Goal: Task Accomplishment & Management: Complete application form

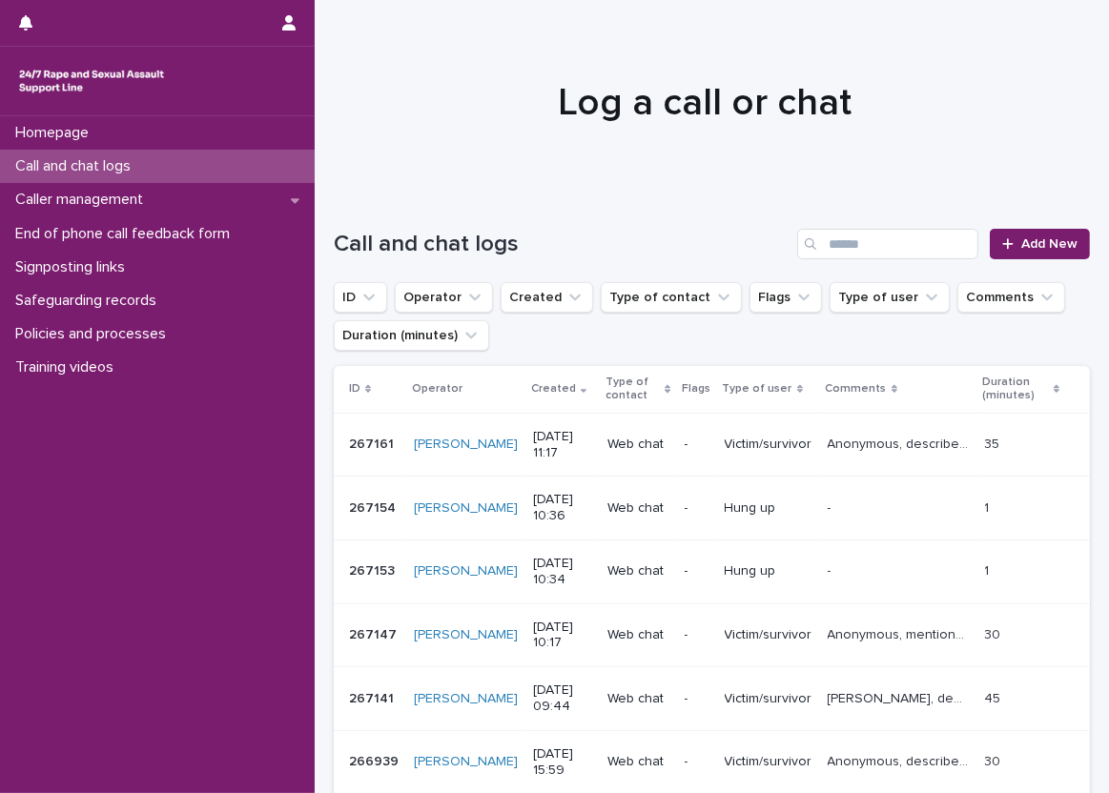
scroll to position [95, 0]
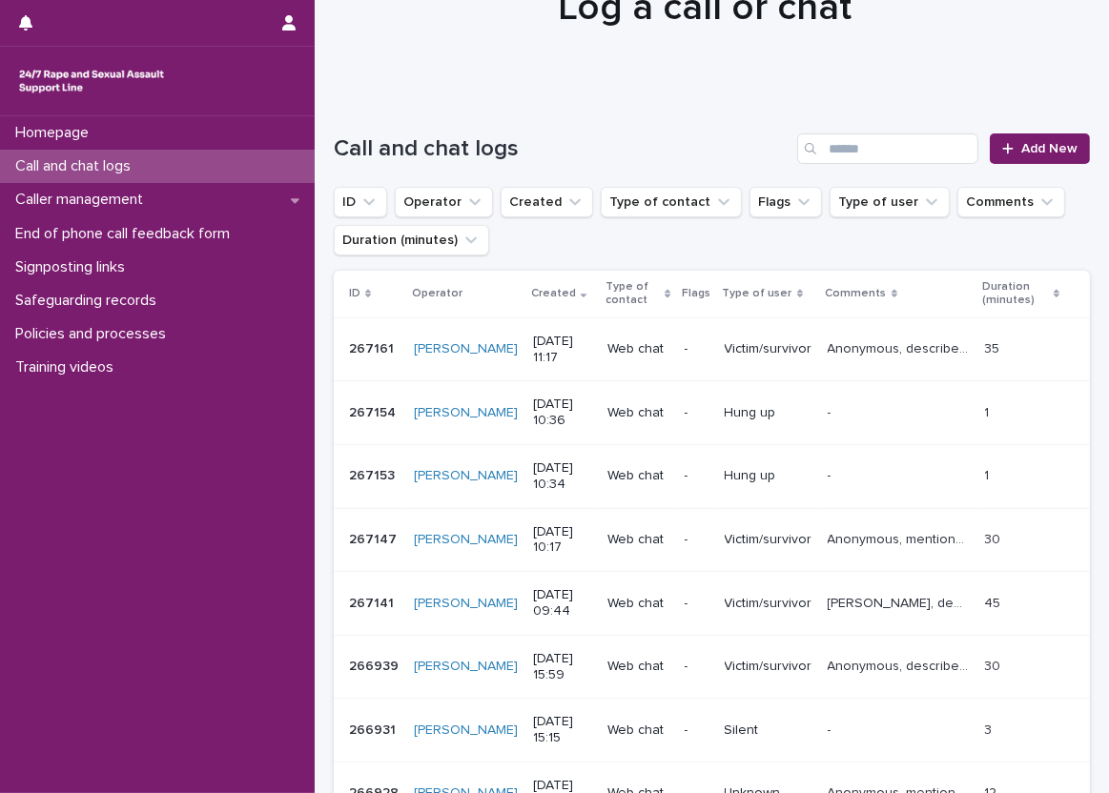
click at [275, 164] on div "Call and chat logs" at bounding box center [157, 166] width 315 height 33
click at [993, 156] on link "Add New" at bounding box center [1040, 148] width 100 height 31
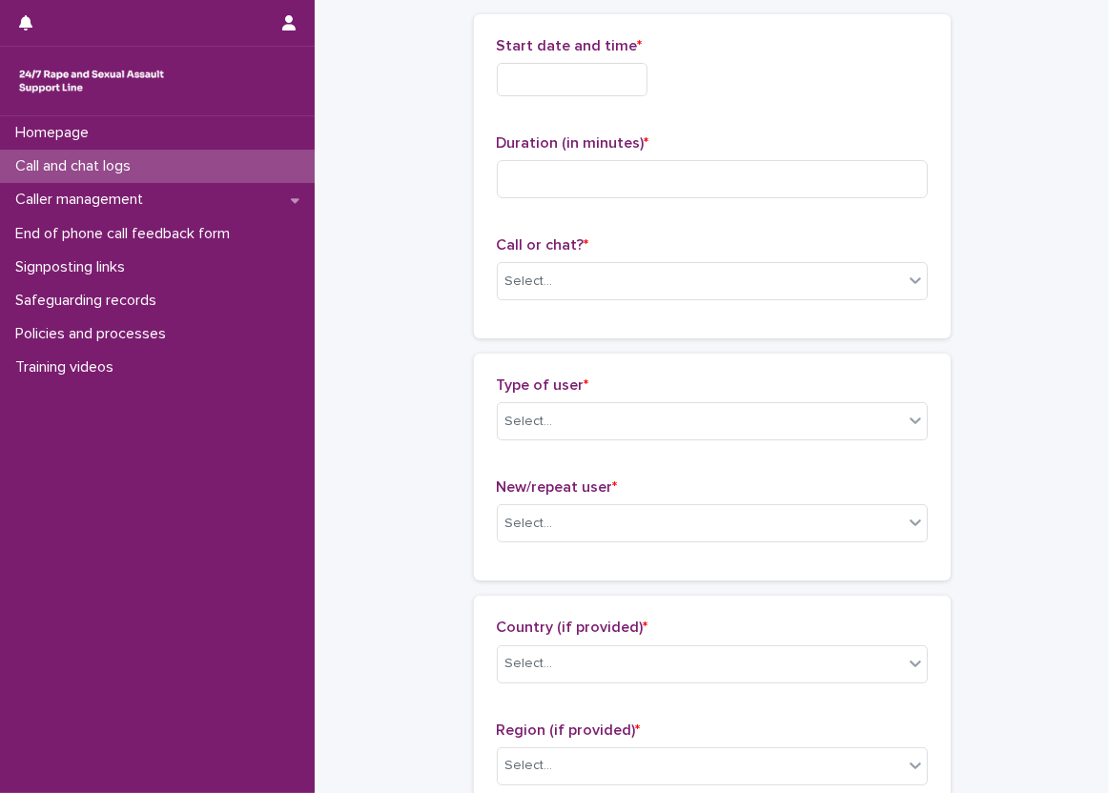
scroll to position [96, 0]
click at [588, 67] on input "text" at bounding box center [572, 78] width 151 height 33
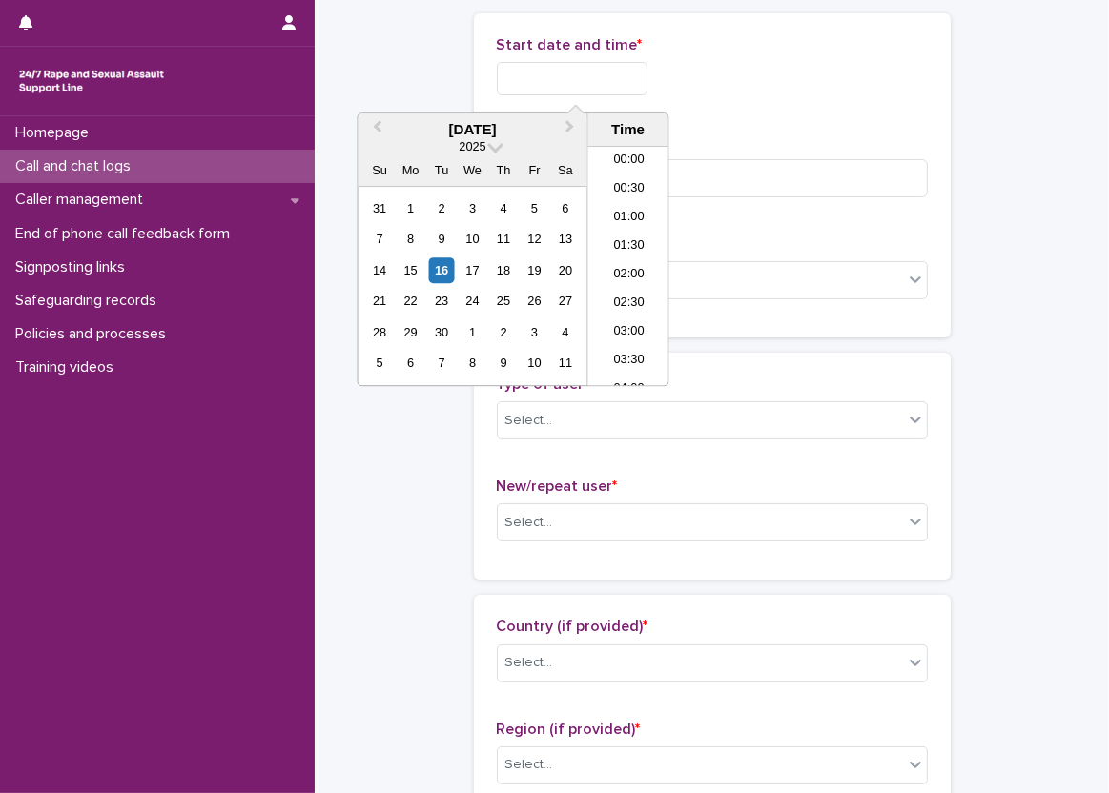
scroll to position [639, 0]
click at [619, 262] on li "13:00" at bounding box center [628, 266] width 81 height 29
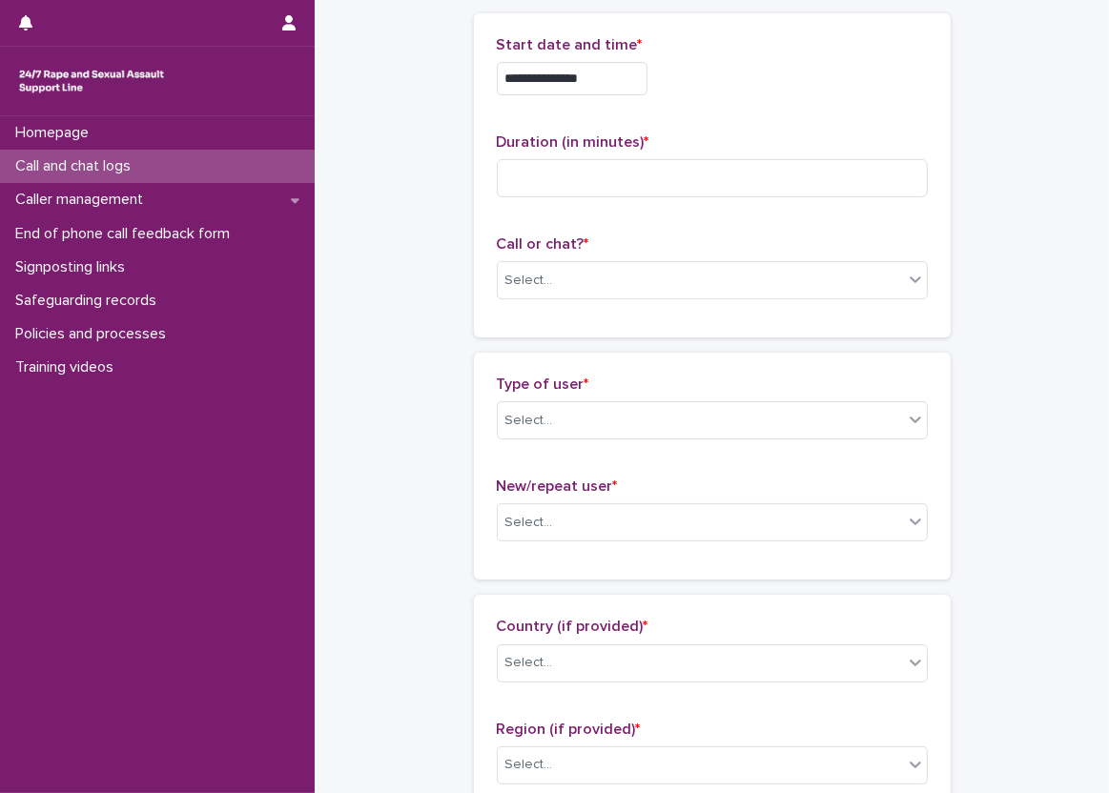
click at [608, 86] on input "**********" at bounding box center [572, 78] width 151 height 33
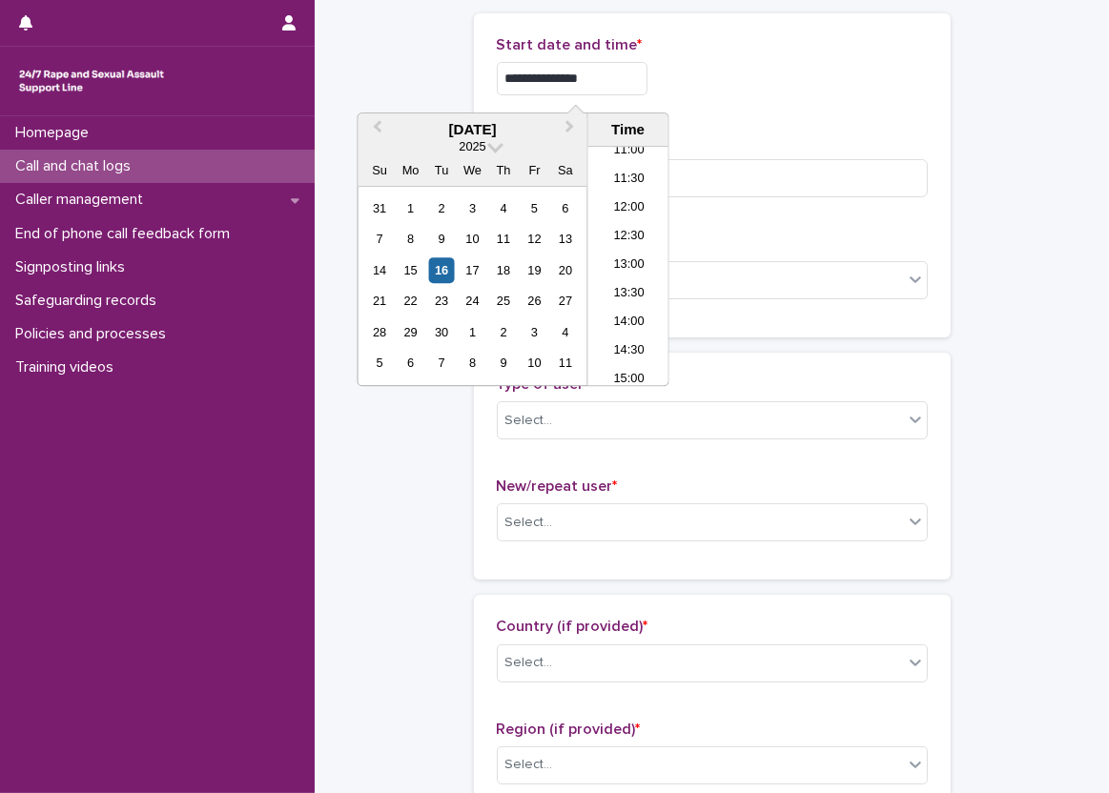
type input "**********"
click at [783, 146] on p "Duration (in minutes) *" at bounding box center [712, 142] width 431 height 18
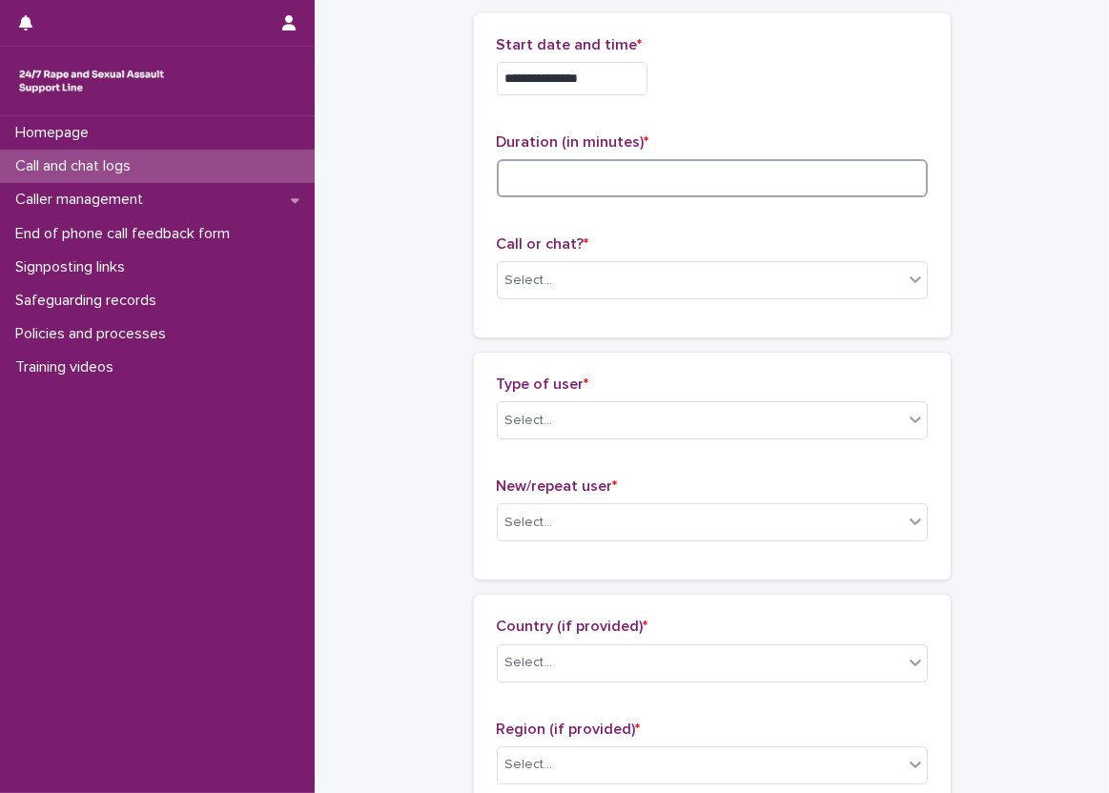
click at [747, 178] on input at bounding box center [712, 178] width 431 height 38
type input "*"
click at [619, 297] on div "Call or chat? * Select..." at bounding box center [712, 275] width 431 height 79
click at [602, 276] on div "Select..." at bounding box center [700, 280] width 405 height 31
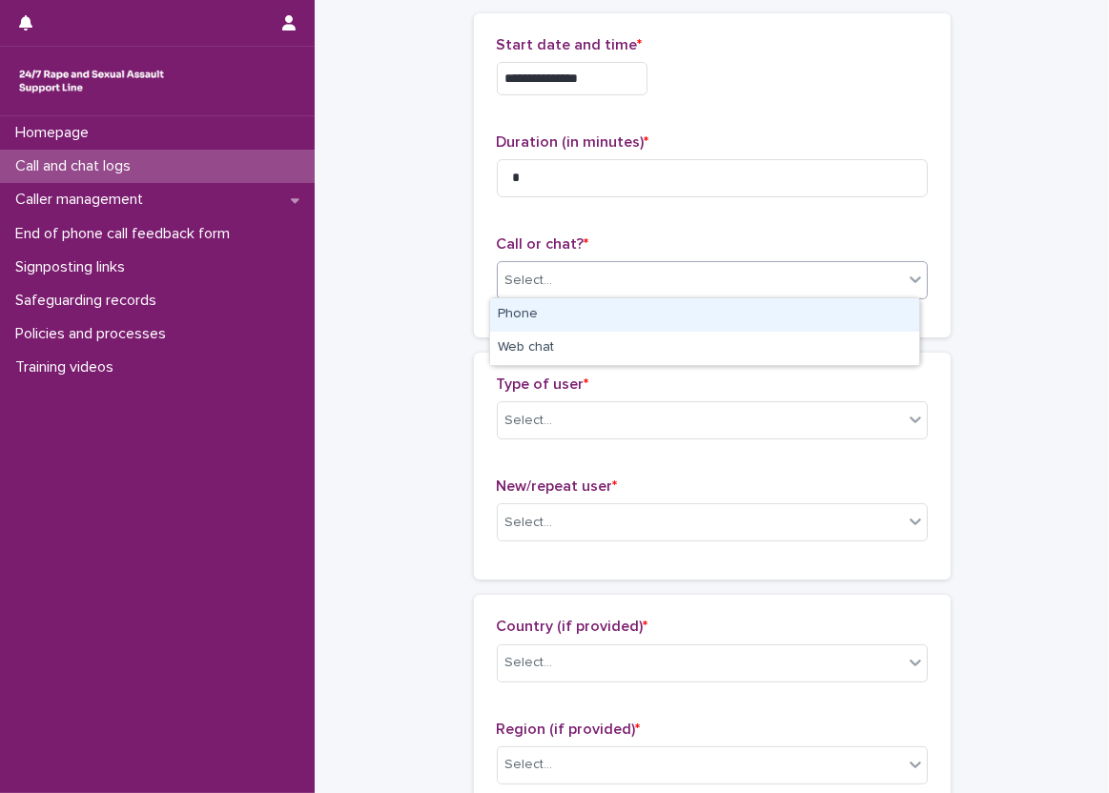
click at [596, 313] on div "Phone" at bounding box center [704, 314] width 429 height 33
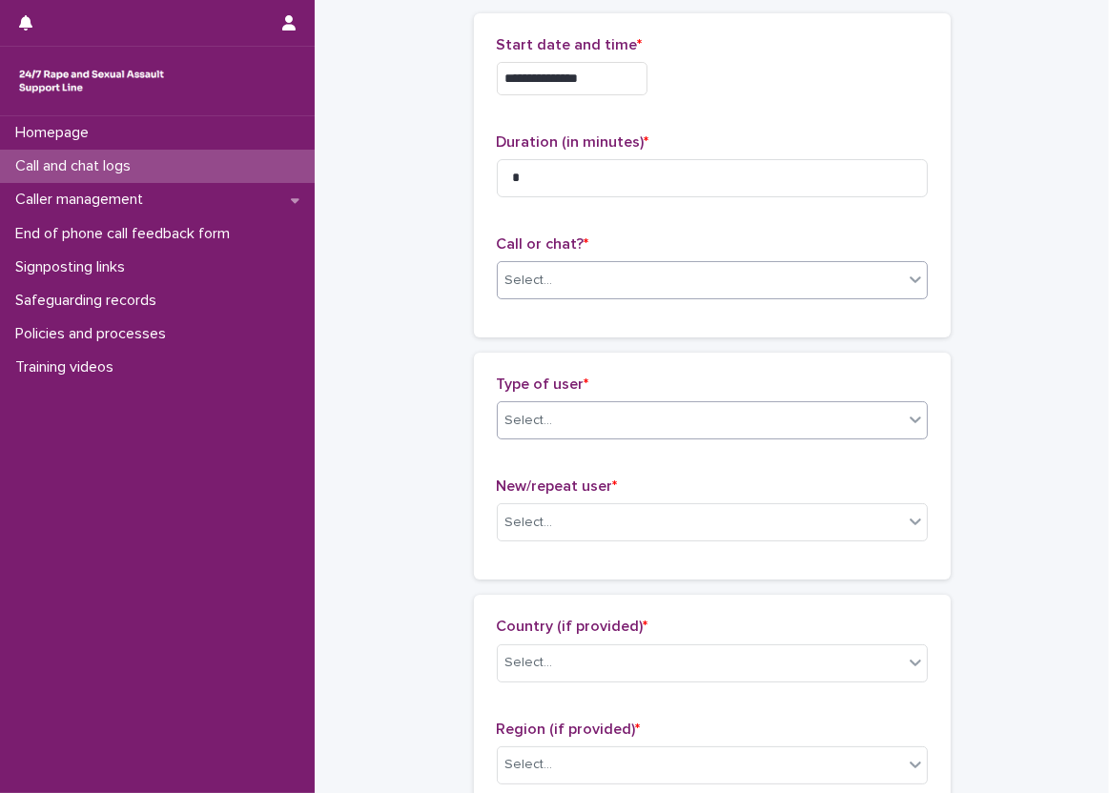
click at [585, 409] on div "Select..." at bounding box center [700, 420] width 405 height 31
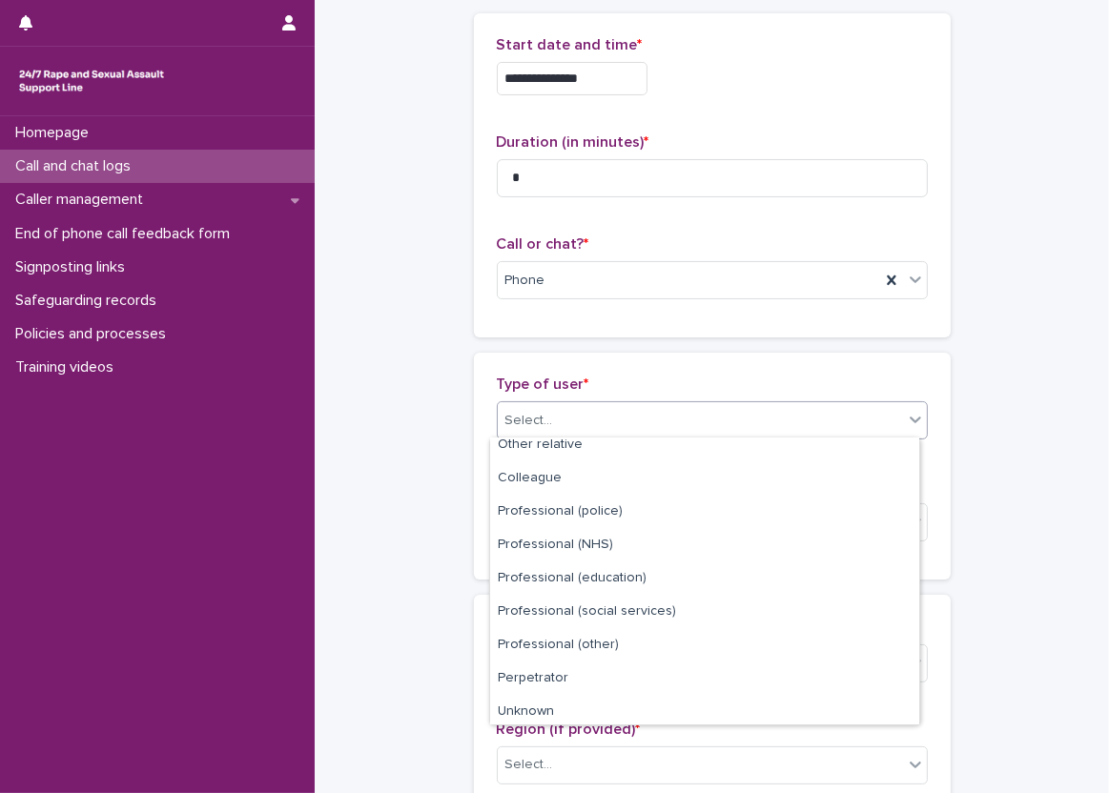
scroll to position [215, 0]
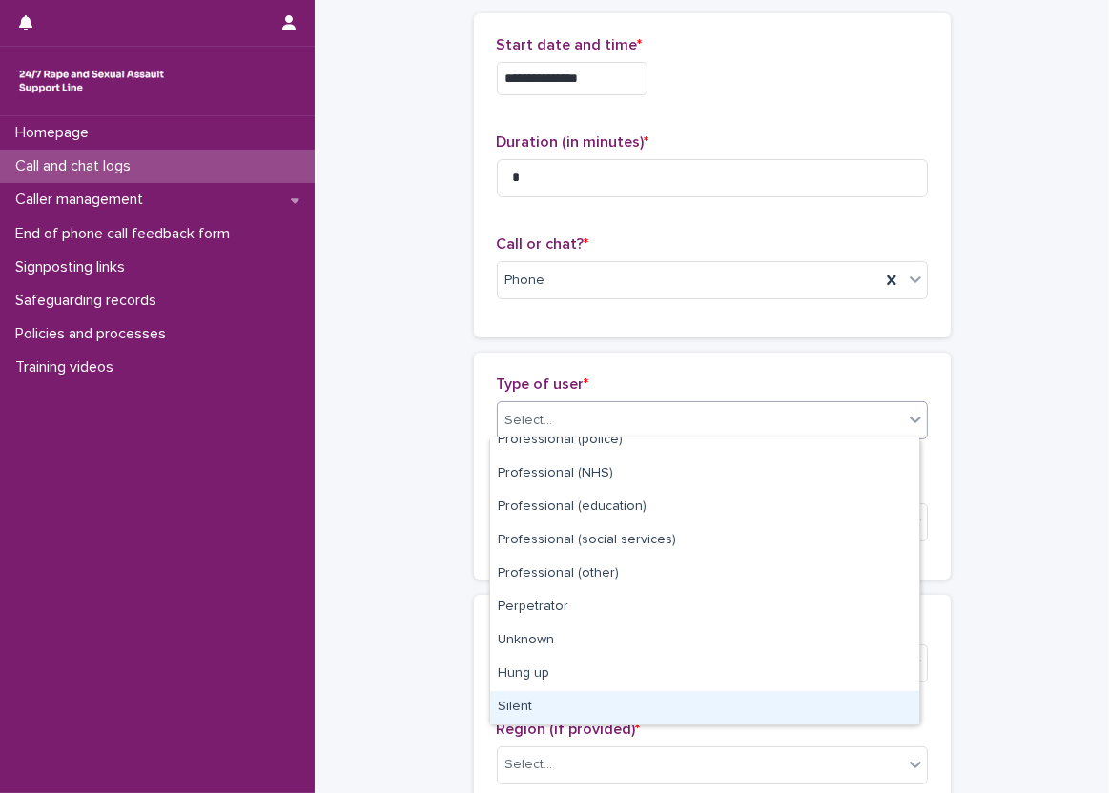
click at [534, 691] on div "Silent" at bounding box center [704, 707] width 429 height 33
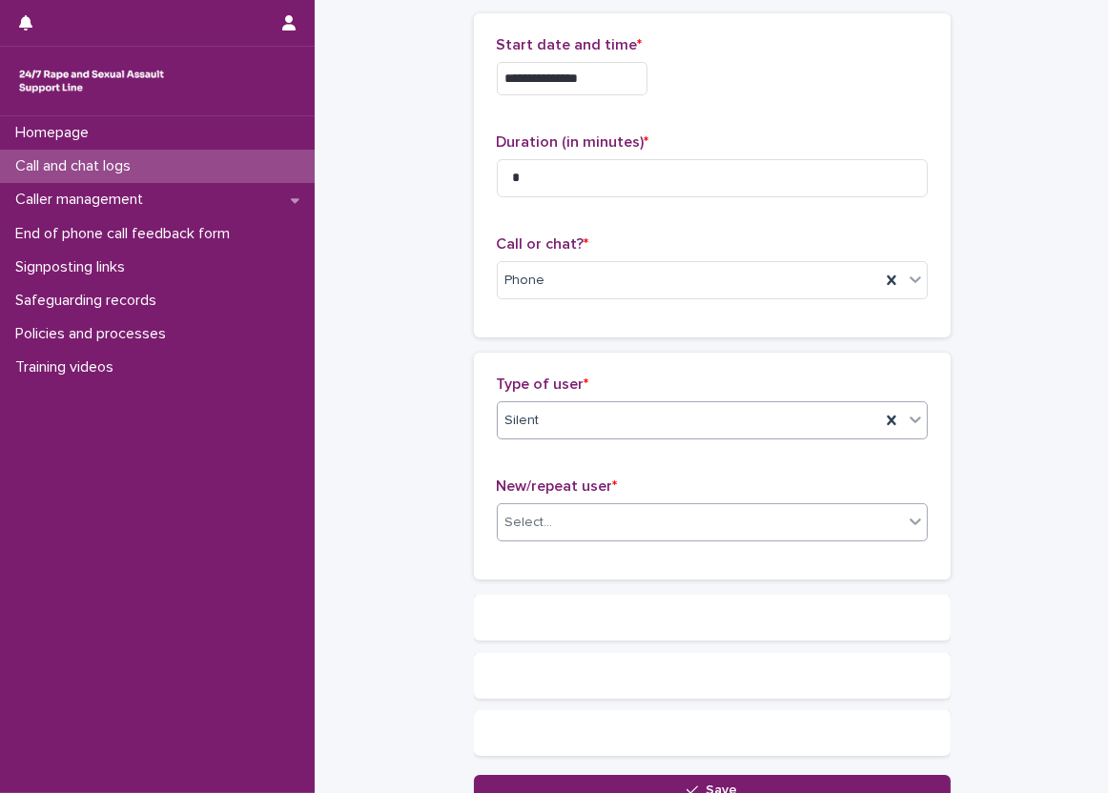
click at [528, 522] on div "Select..." at bounding box center [529, 523] width 48 height 20
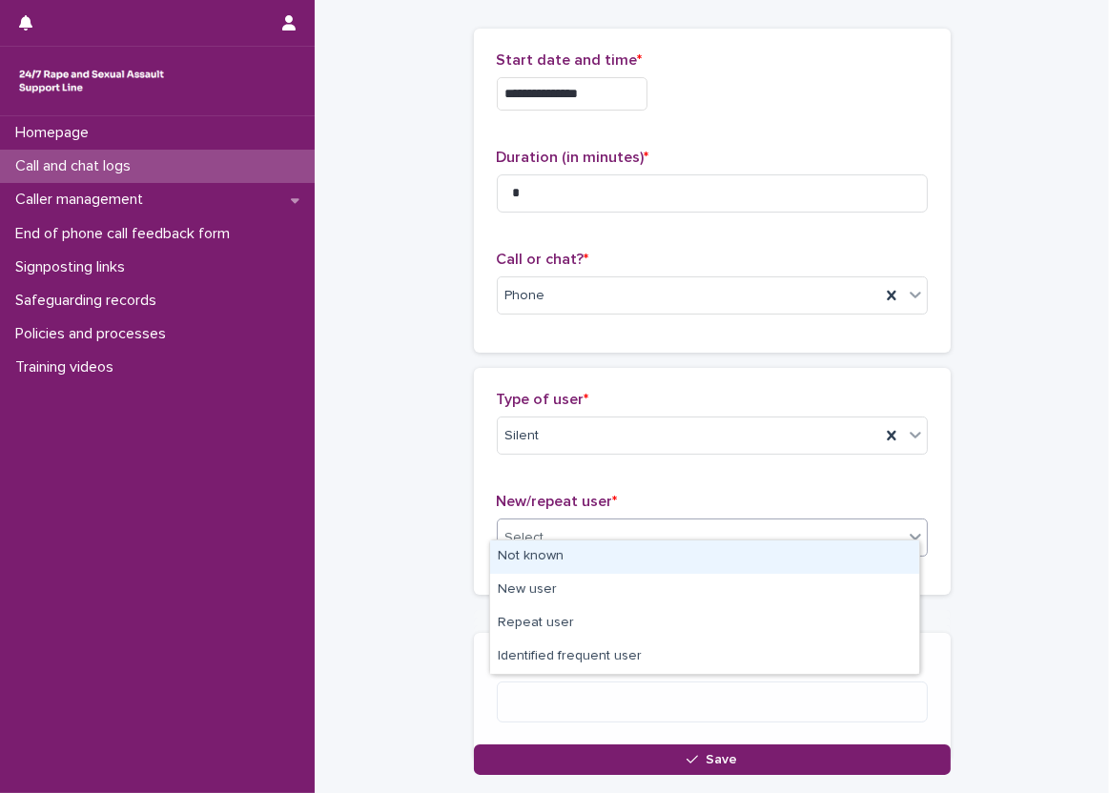
scroll to position [86, 0]
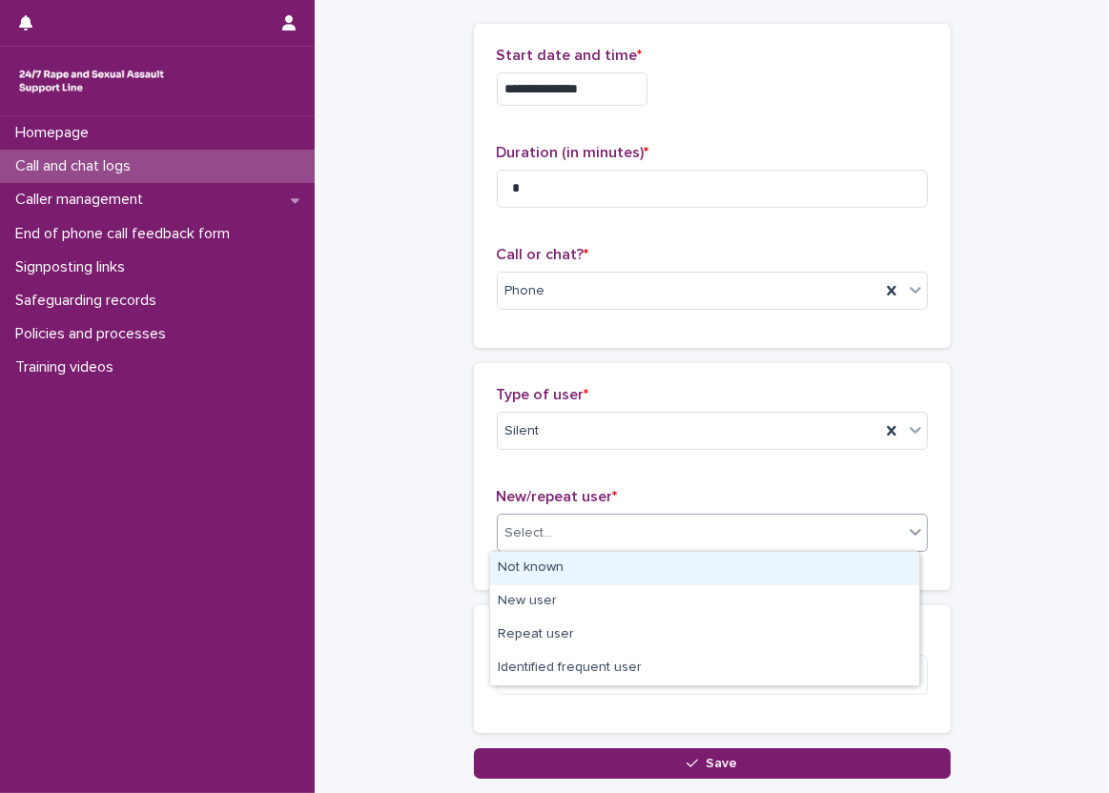
click at [528, 556] on div "Not known" at bounding box center [704, 568] width 429 height 33
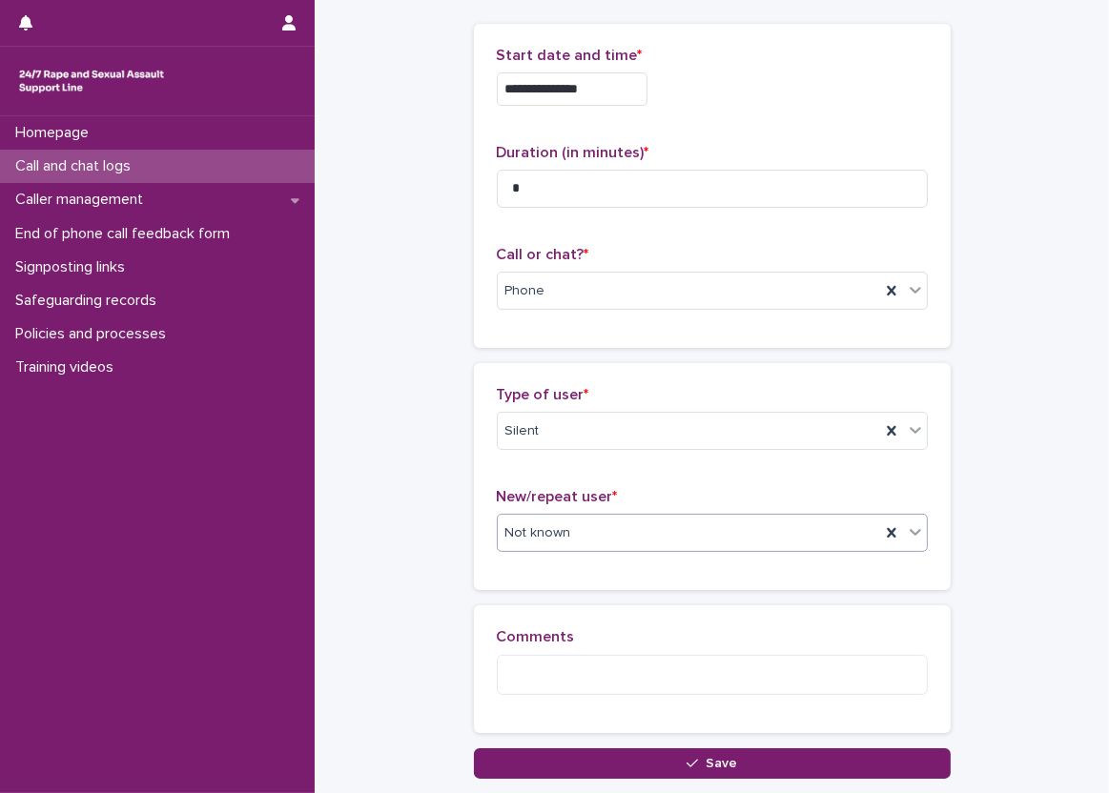
click at [474, 576] on div "Type of user * Silent New/repeat user * option Not known, selected. 0 results a…" at bounding box center [712, 476] width 477 height 227
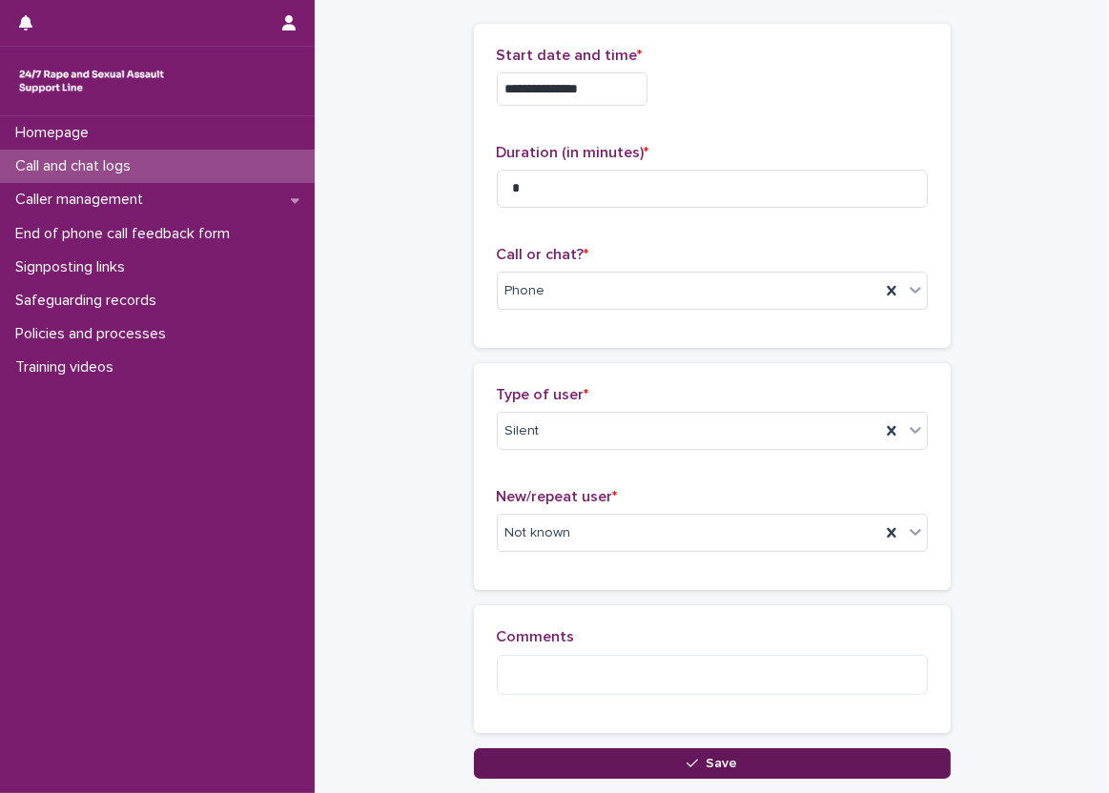
click at [563, 749] on button "Save" at bounding box center [712, 763] width 477 height 31
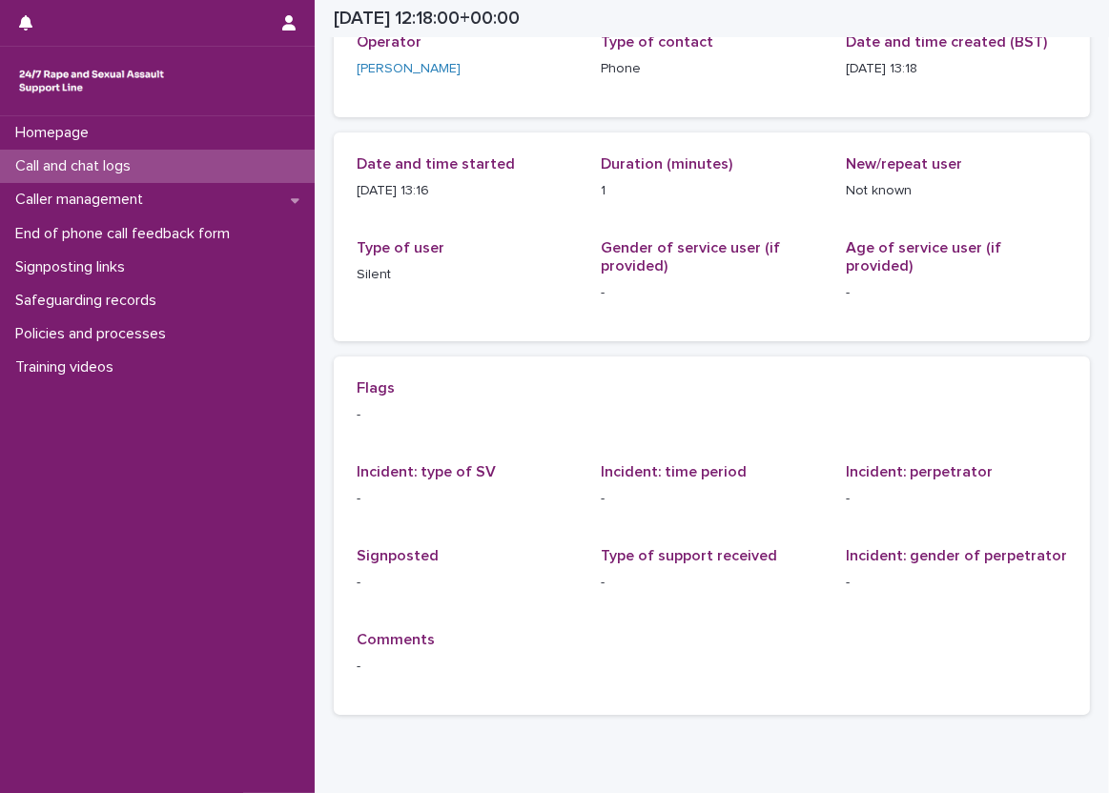
scroll to position [95, 0]
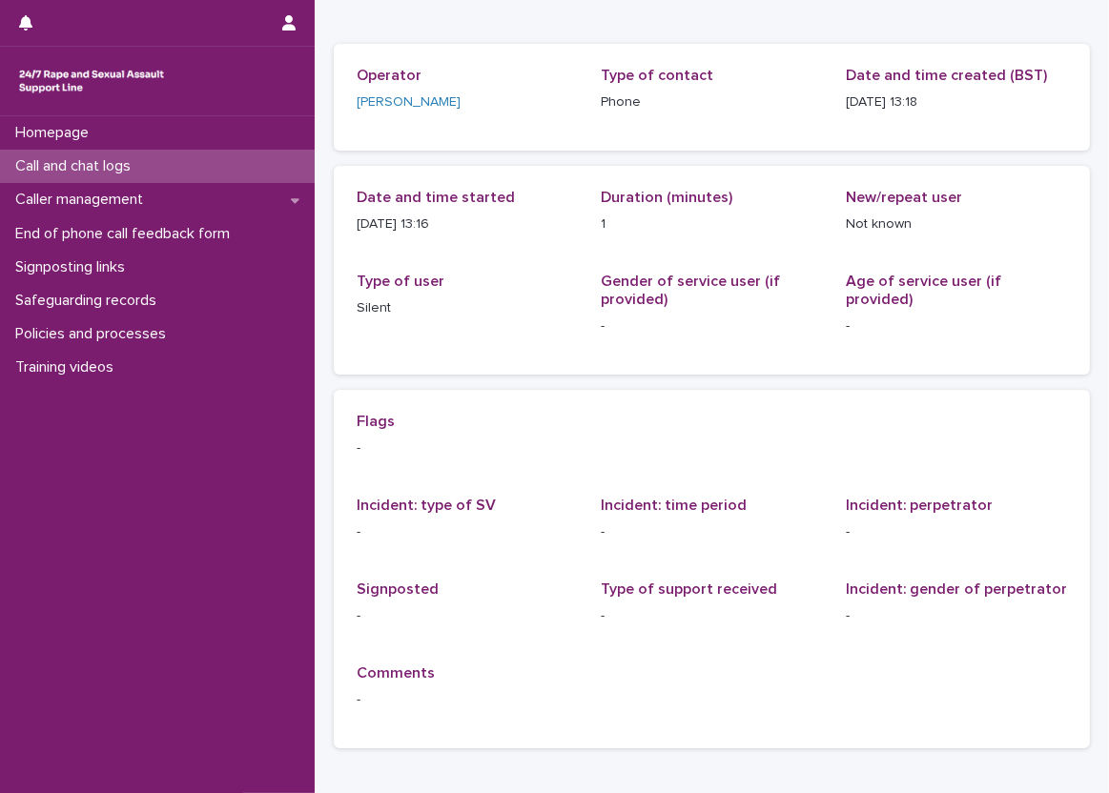
click at [245, 159] on div "Call and chat logs" at bounding box center [157, 166] width 315 height 33
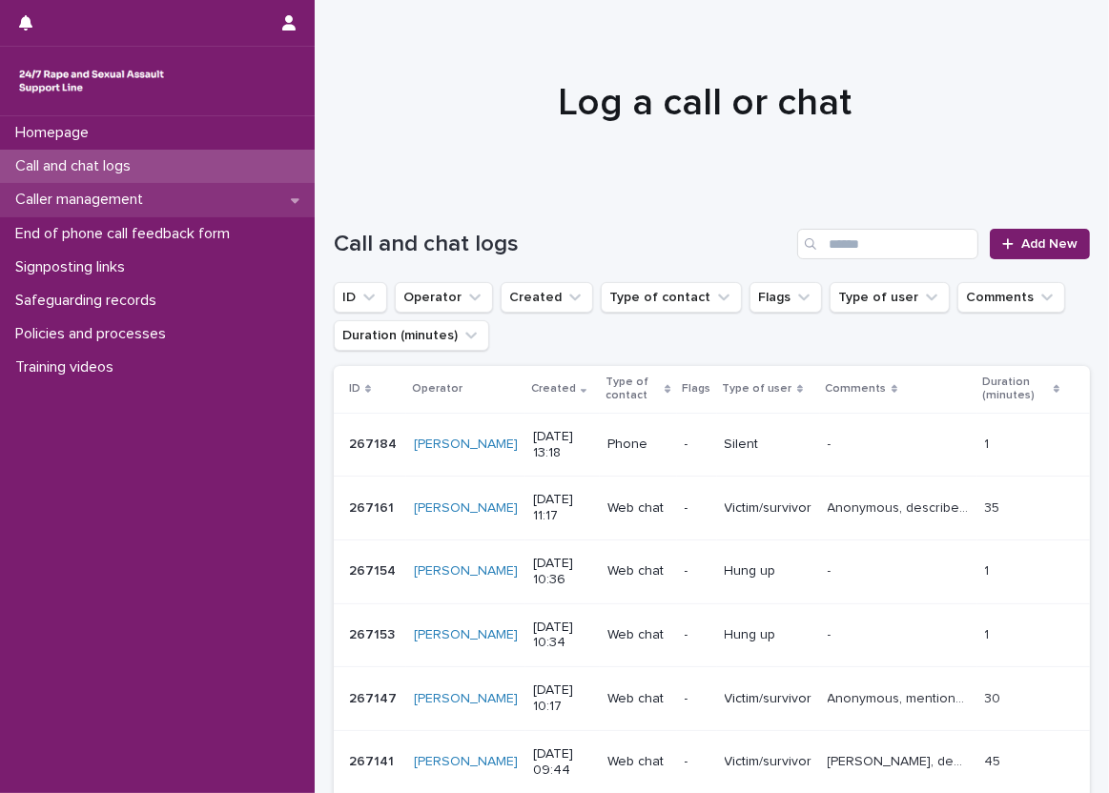
click at [214, 206] on div "Caller management" at bounding box center [157, 199] width 315 height 33
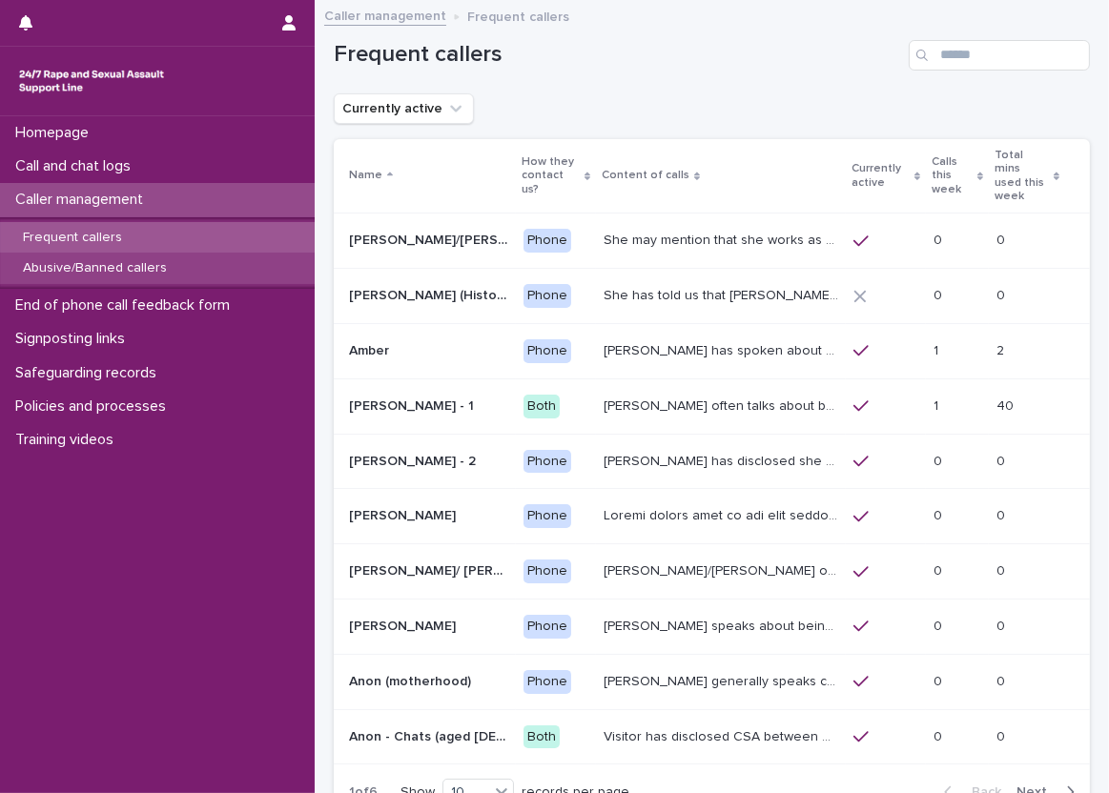
click at [256, 260] on div "Abusive/Banned callers" at bounding box center [157, 268] width 315 height 31
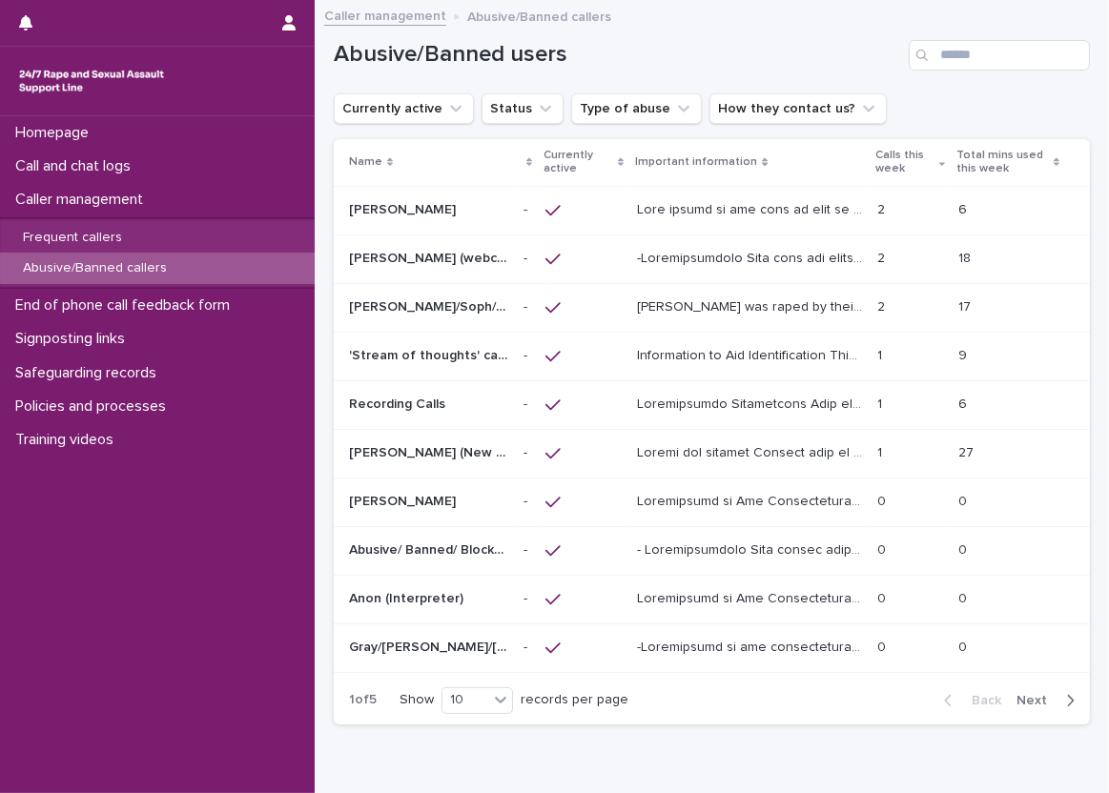
click at [669, 198] on p at bounding box center [751, 208] width 229 height 20
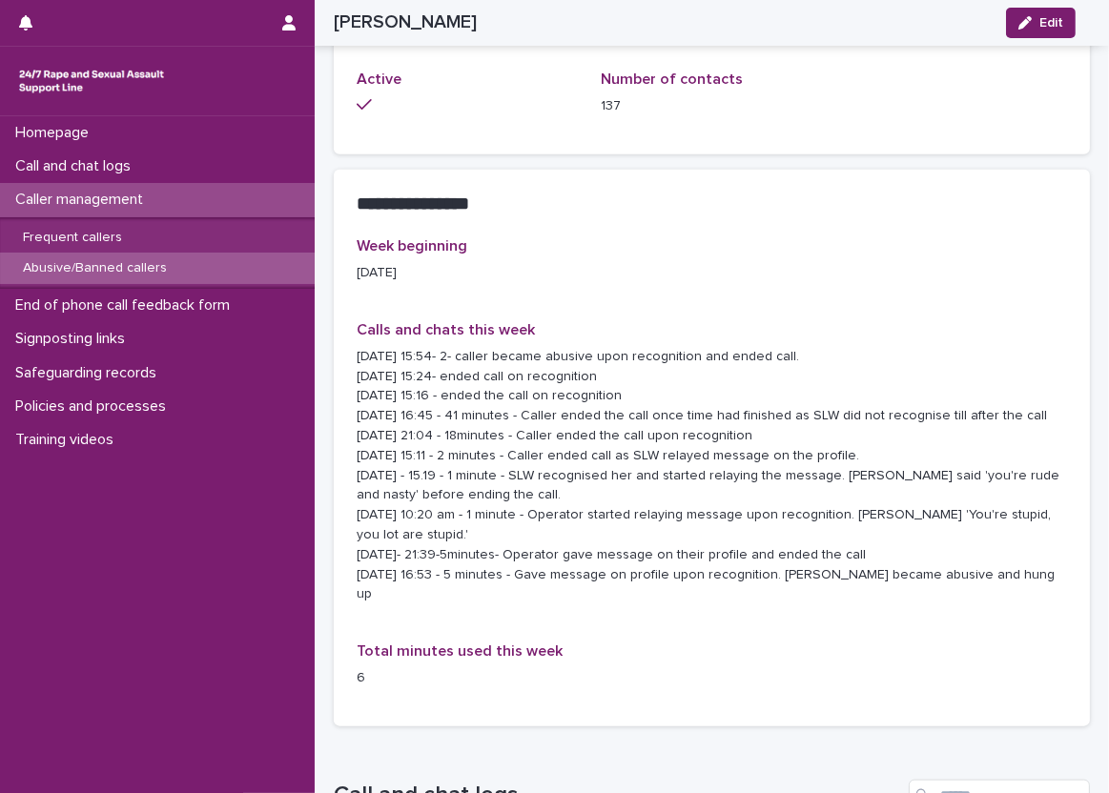
scroll to position [1907, 0]
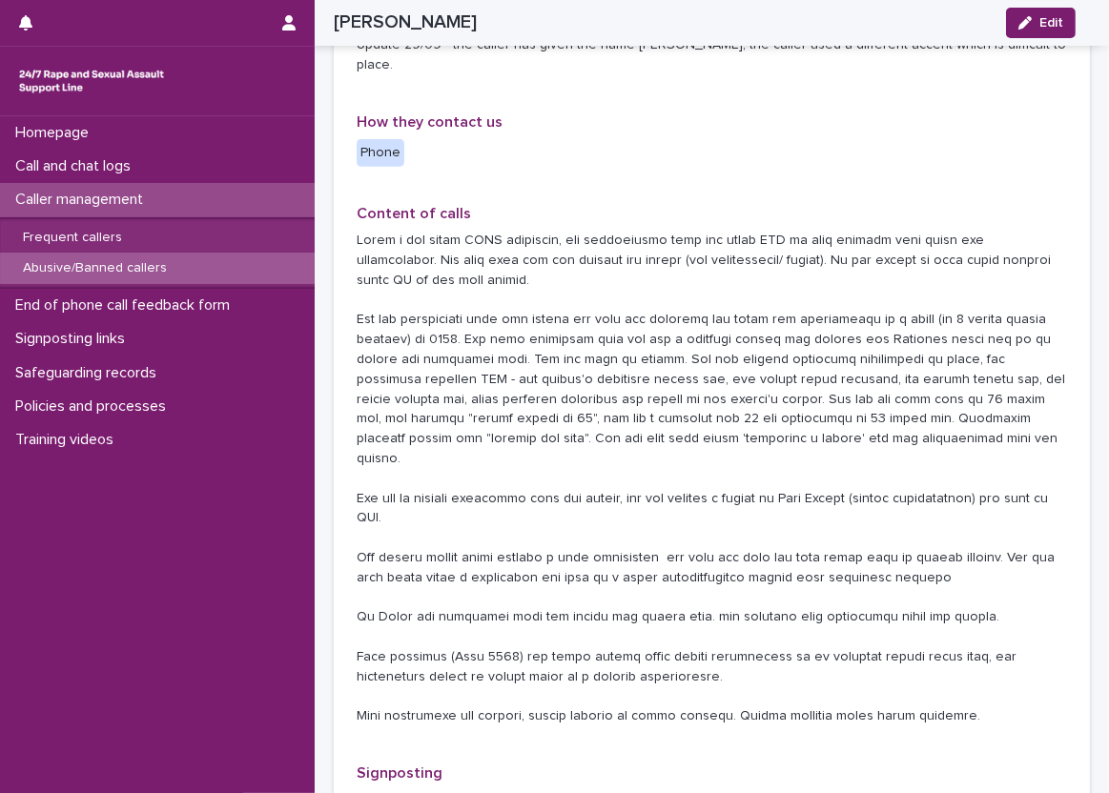
scroll to position [763, 0]
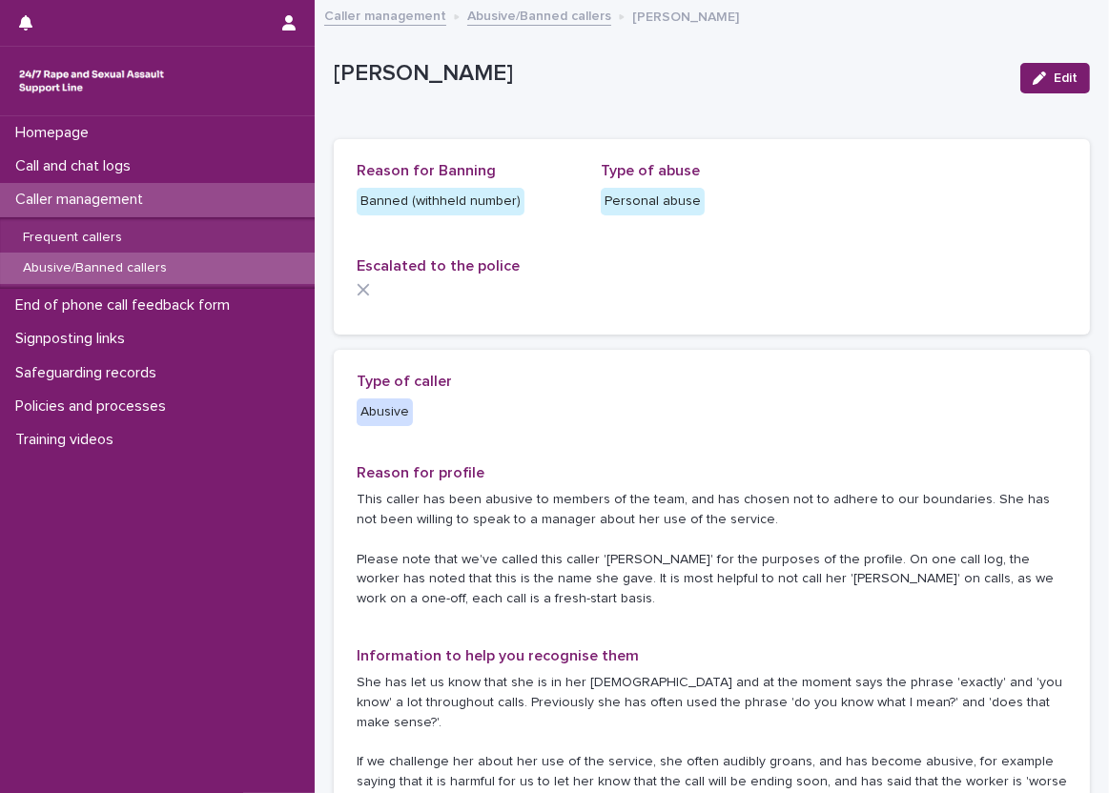
scroll to position [95, 0]
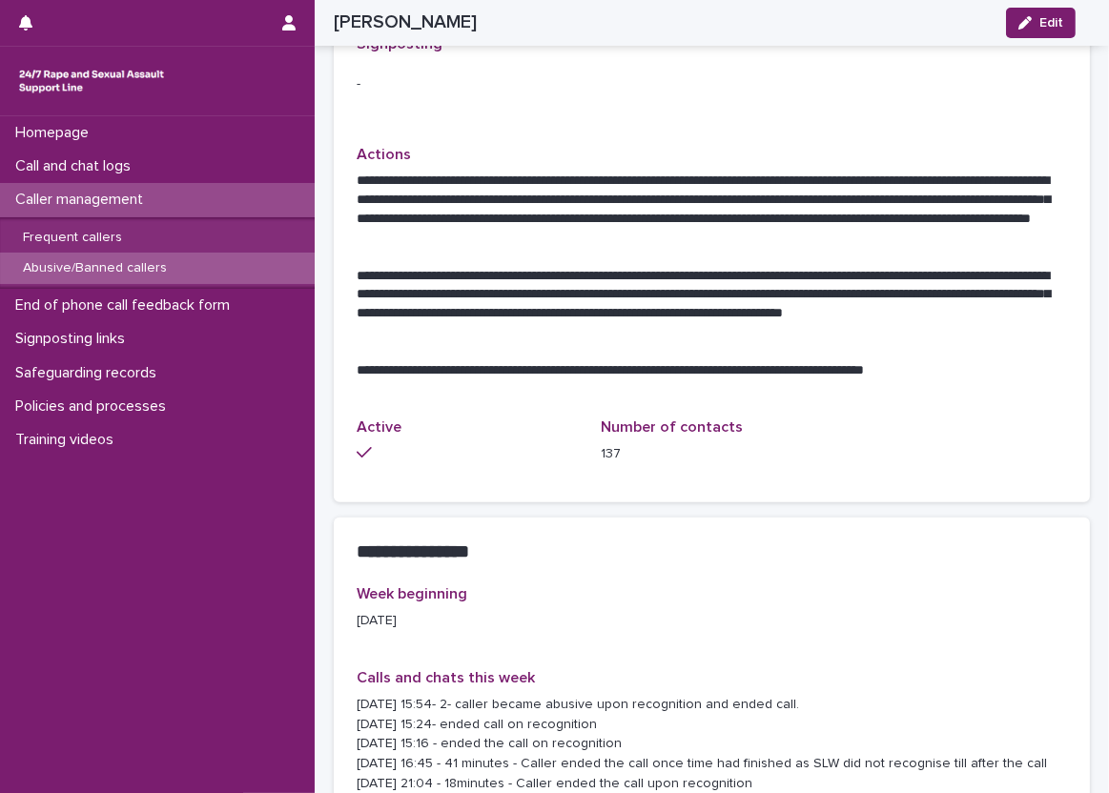
scroll to position [1335, 0]
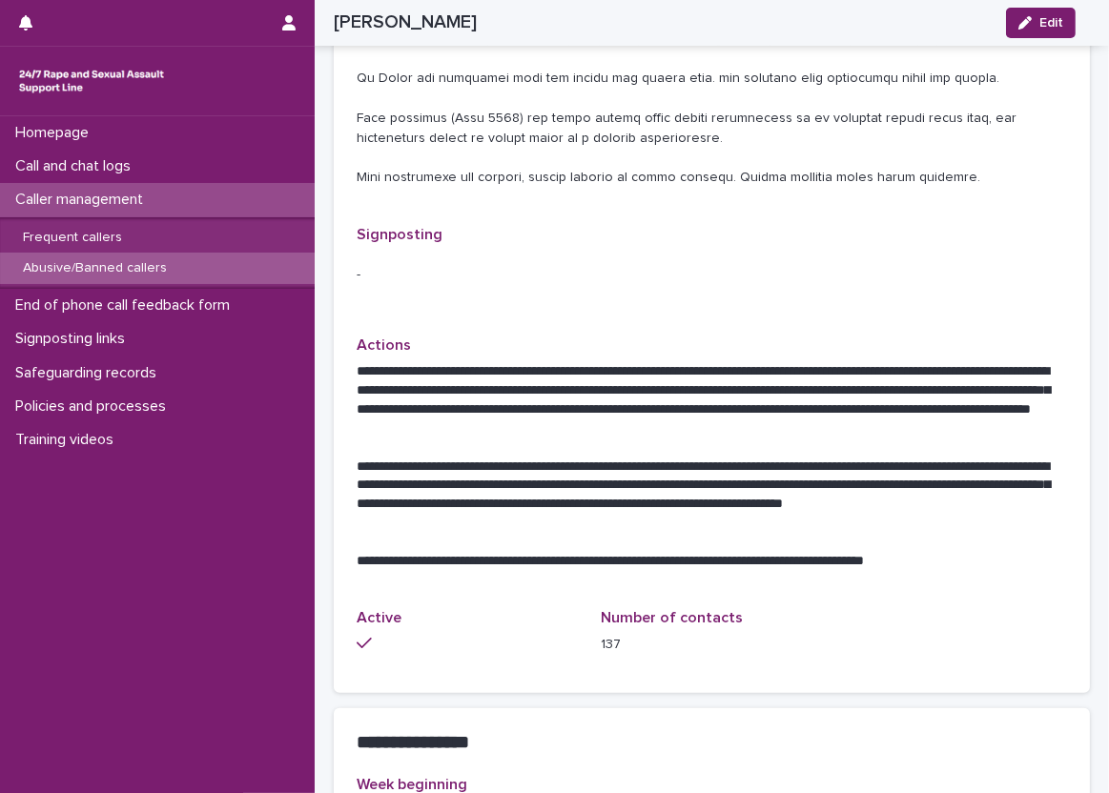
click at [319, 345] on div "Loading... Saving… Loading... Saving… [PERSON_NAME] Edit [PERSON_NAME] Edit Sor…" at bounding box center [712, 332] width 794 height 3330
click at [255, 161] on div "Call and chat logs" at bounding box center [157, 166] width 315 height 33
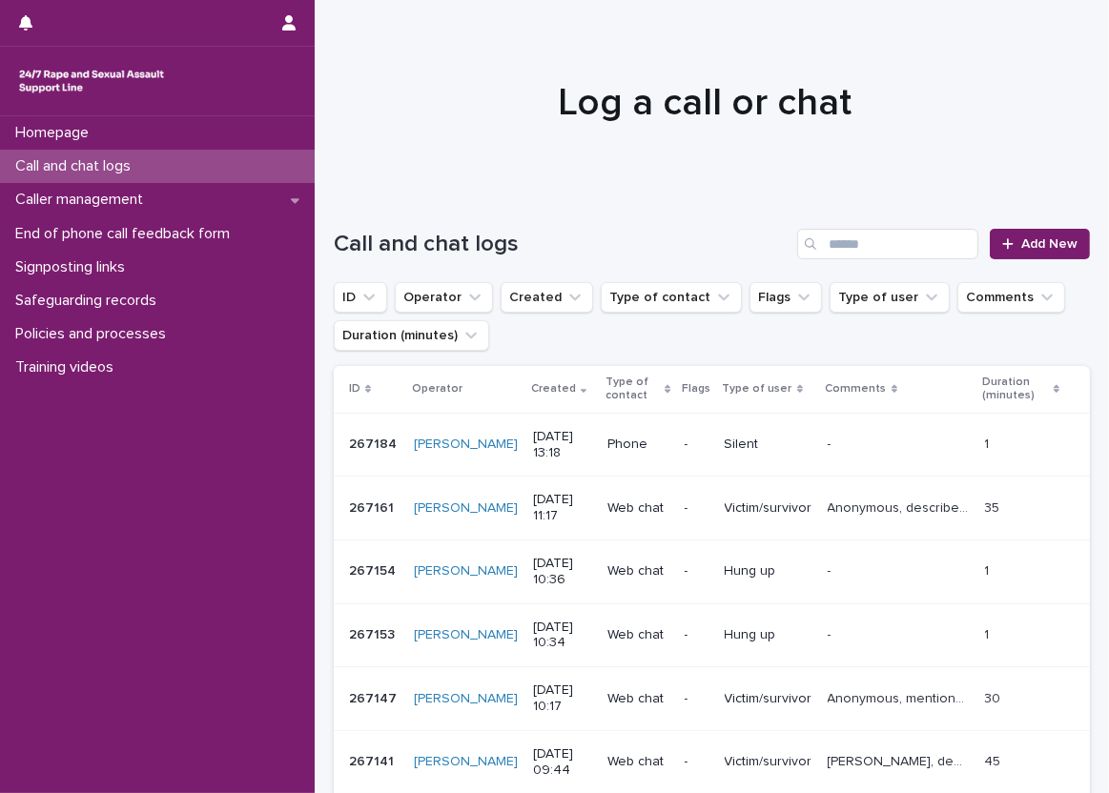
click at [527, 221] on div "Call and chat logs Add New" at bounding box center [712, 237] width 756 height 92
click at [1032, 241] on span "Add New" at bounding box center [1049, 243] width 56 height 13
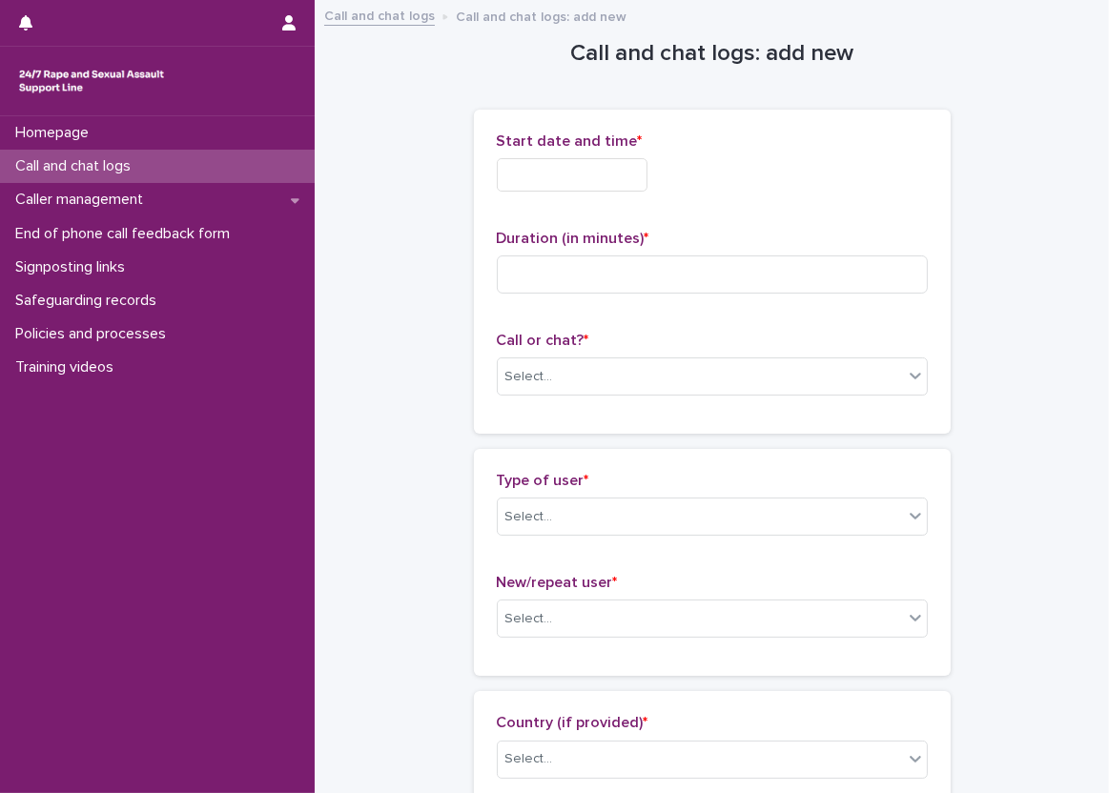
click at [615, 184] on input "text" at bounding box center [572, 174] width 151 height 33
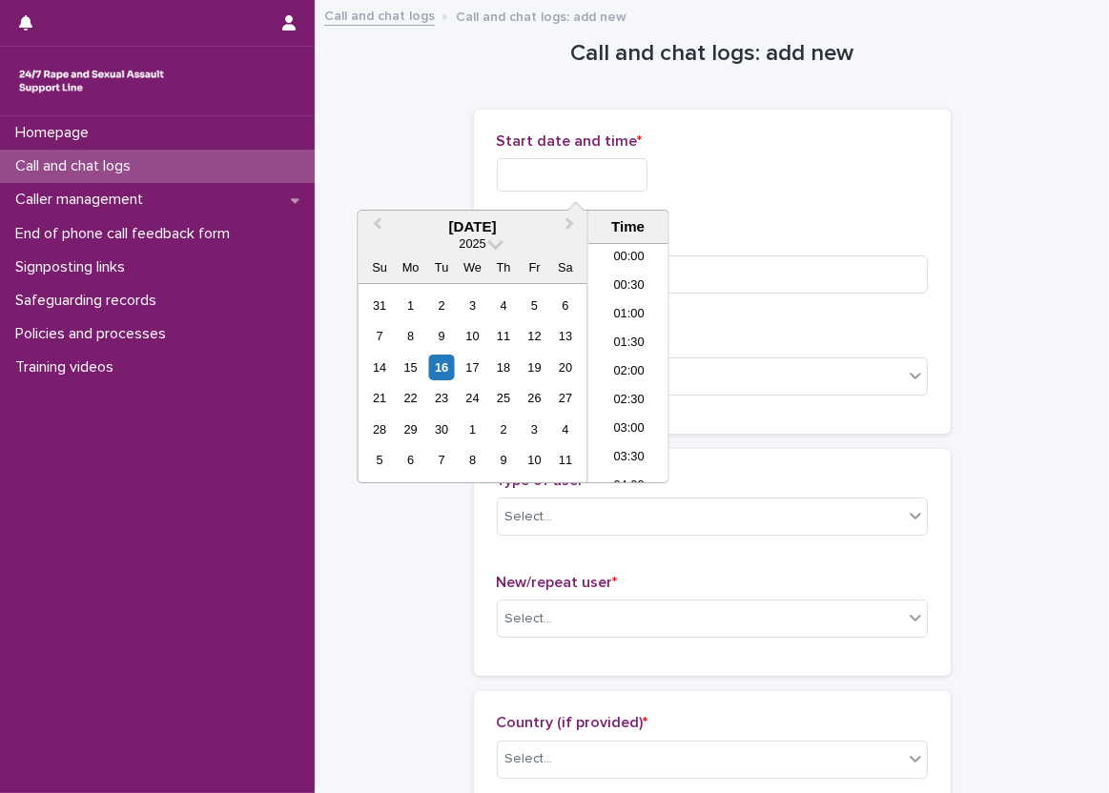
scroll to position [639, 0]
click at [624, 360] on li "13:00" at bounding box center [628, 363] width 81 height 29
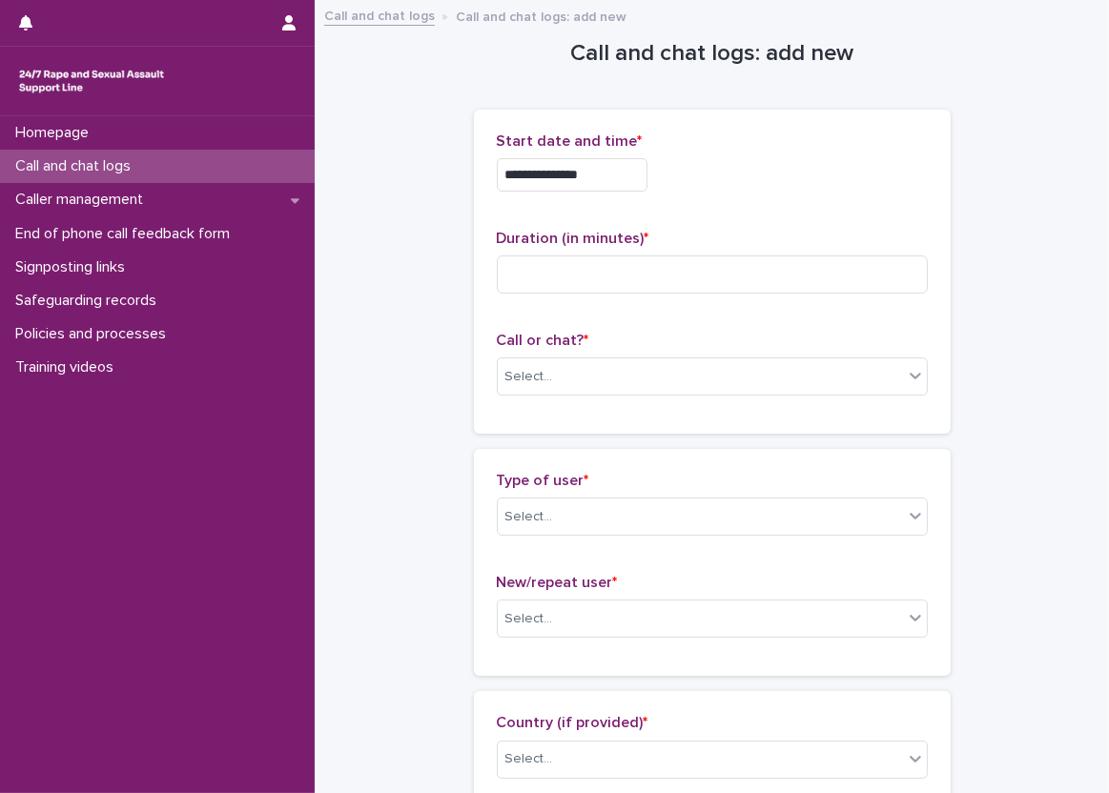
drag, startPoint x: 622, startPoint y: 196, endPoint x: 620, endPoint y: 174, distance: 22.0
click at [622, 195] on div "**********" at bounding box center [712, 170] width 431 height 74
click at [620, 174] on input "**********" at bounding box center [572, 174] width 151 height 33
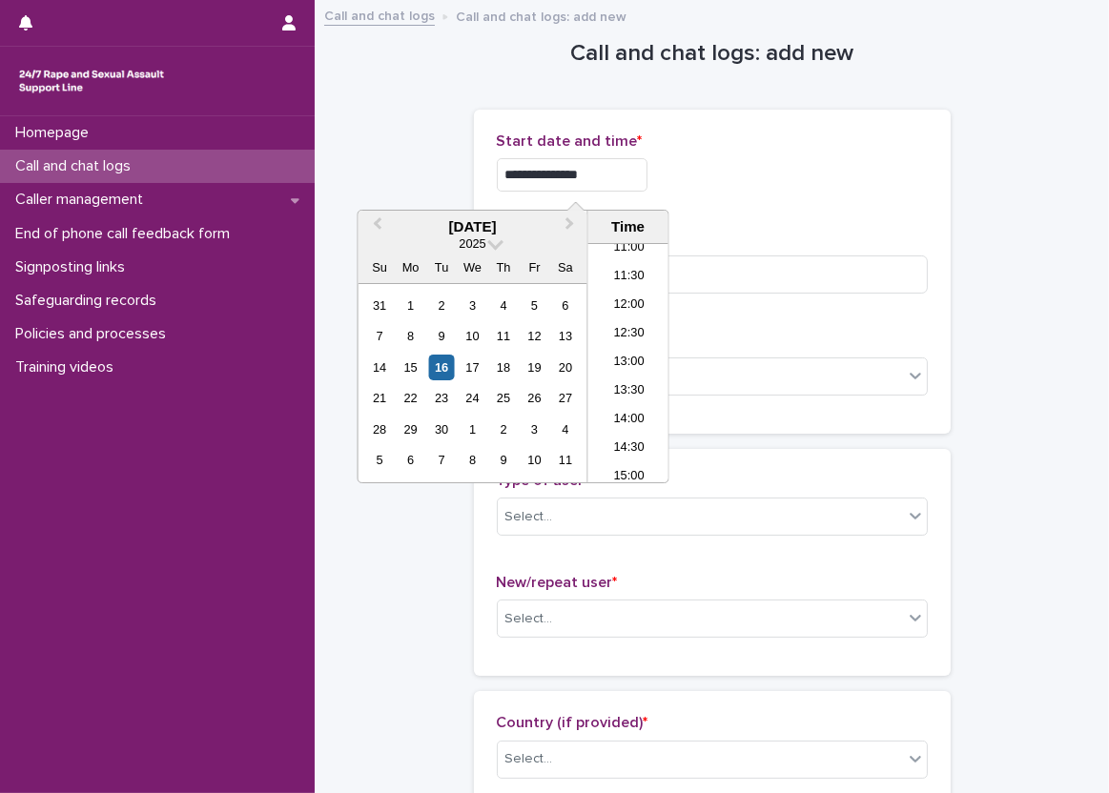
type input "**********"
click at [772, 213] on div "**********" at bounding box center [712, 272] width 431 height 278
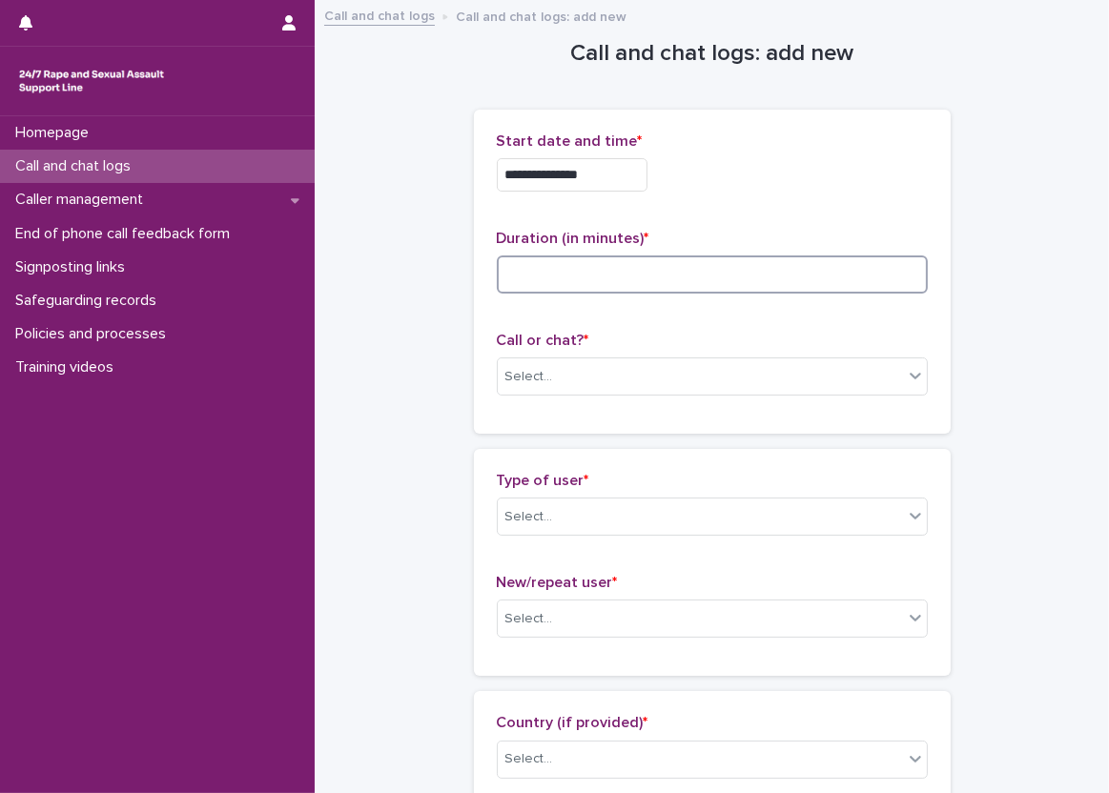
click at [737, 268] on input at bounding box center [712, 275] width 431 height 38
type input "*"
click at [599, 325] on div "**********" at bounding box center [712, 272] width 431 height 278
click at [606, 274] on input "*" at bounding box center [712, 275] width 431 height 38
click at [636, 264] on input at bounding box center [712, 275] width 431 height 38
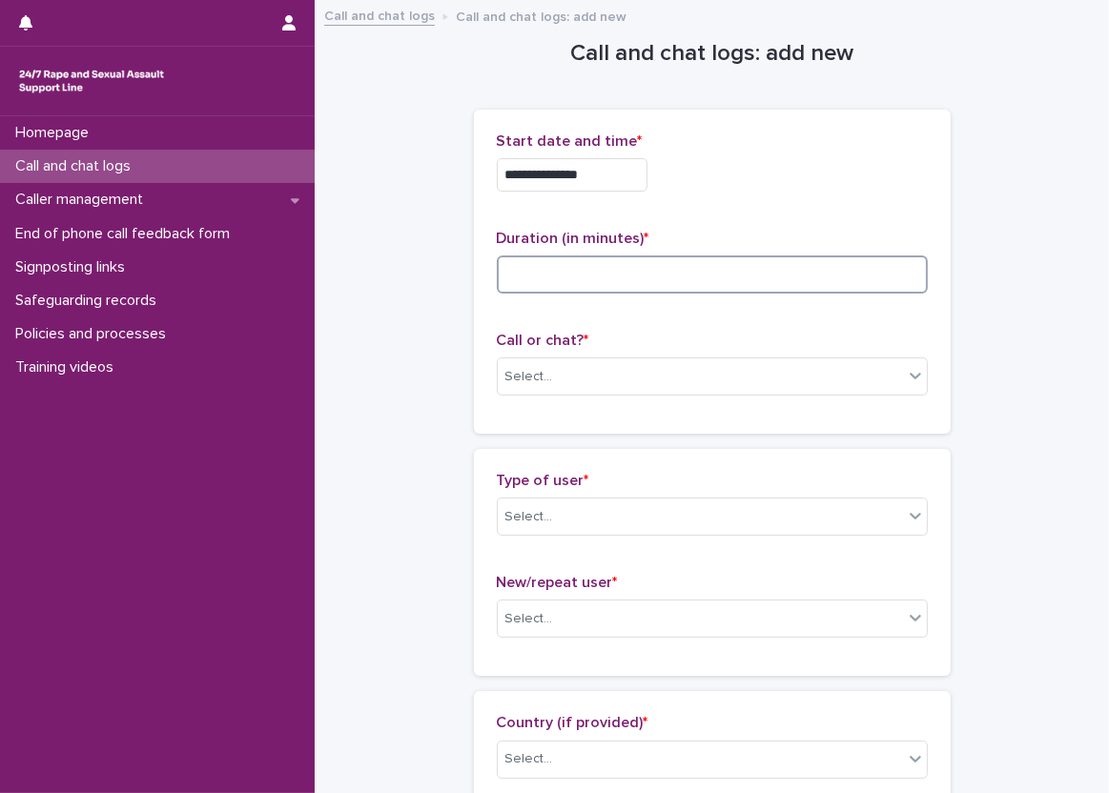
click at [558, 264] on input at bounding box center [712, 275] width 431 height 38
type input "*"
click at [619, 347] on p "Call or chat? *" at bounding box center [712, 341] width 431 height 18
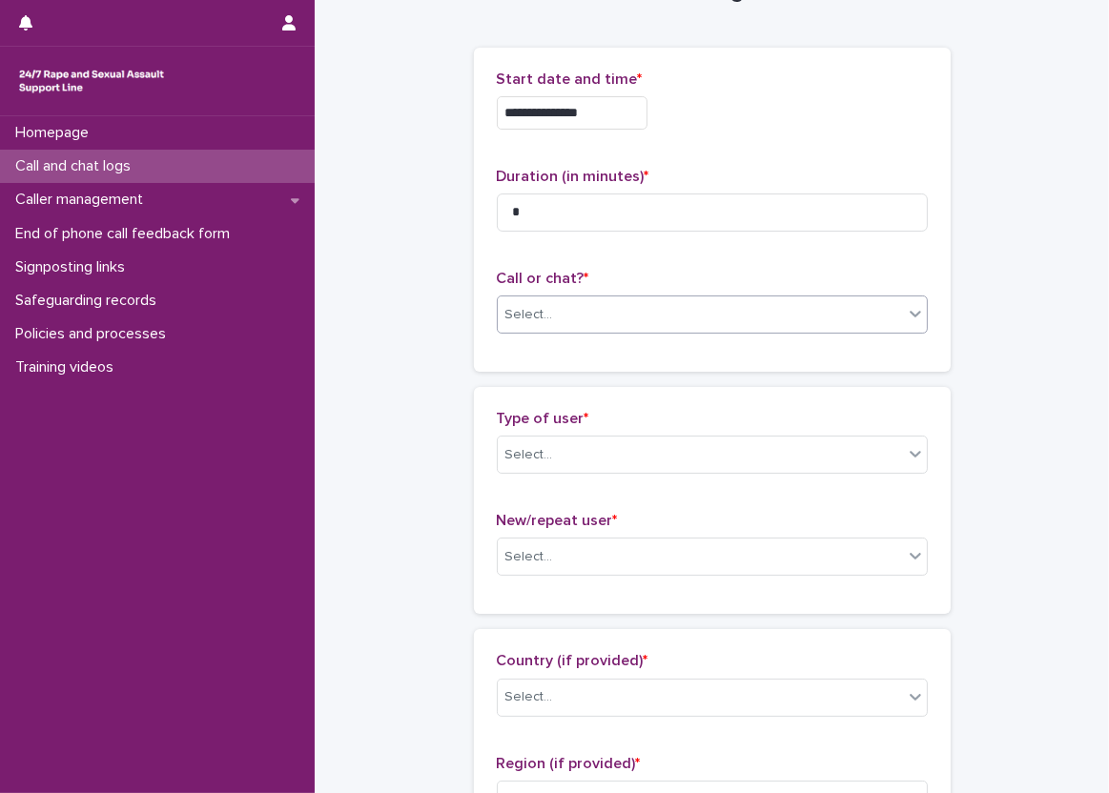
scroll to position [95, 0]
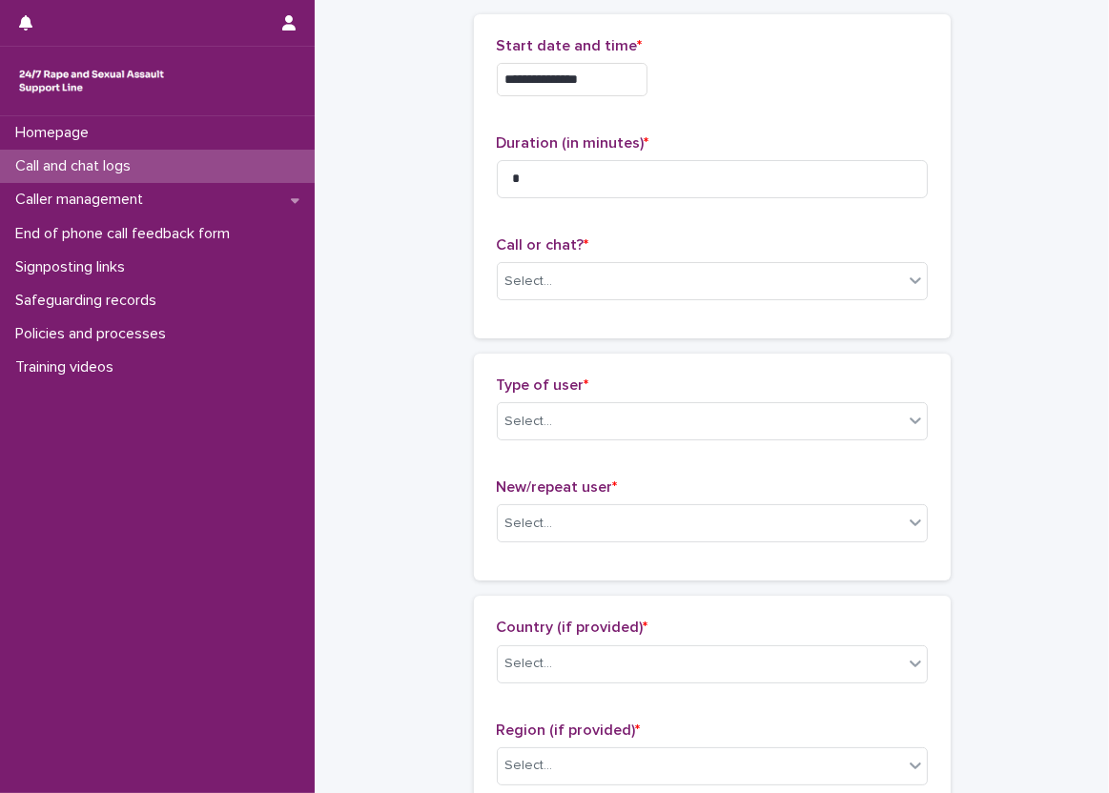
click at [550, 240] on span "Call or chat? *" at bounding box center [543, 244] width 92 height 15
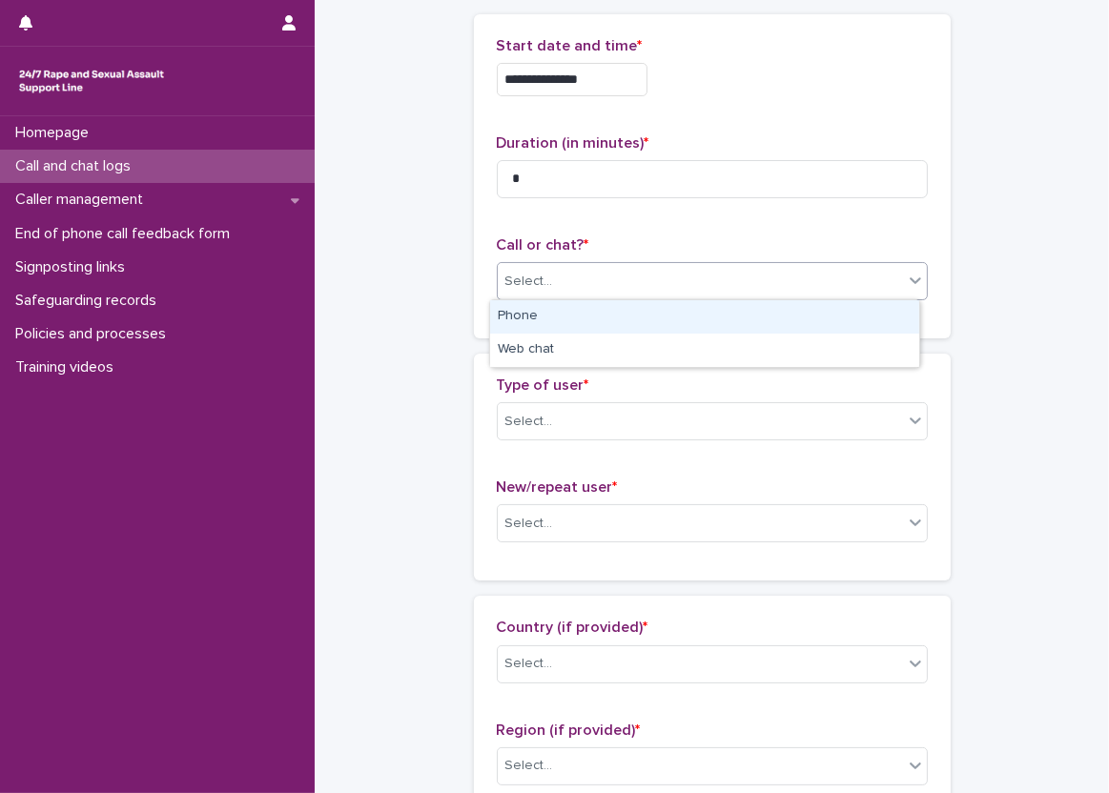
click at [547, 285] on div "Select..." at bounding box center [700, 281] width 405 height 31
click at [542, 316] on div "Phone" at bounding box center [704, 316] width 429 height 33
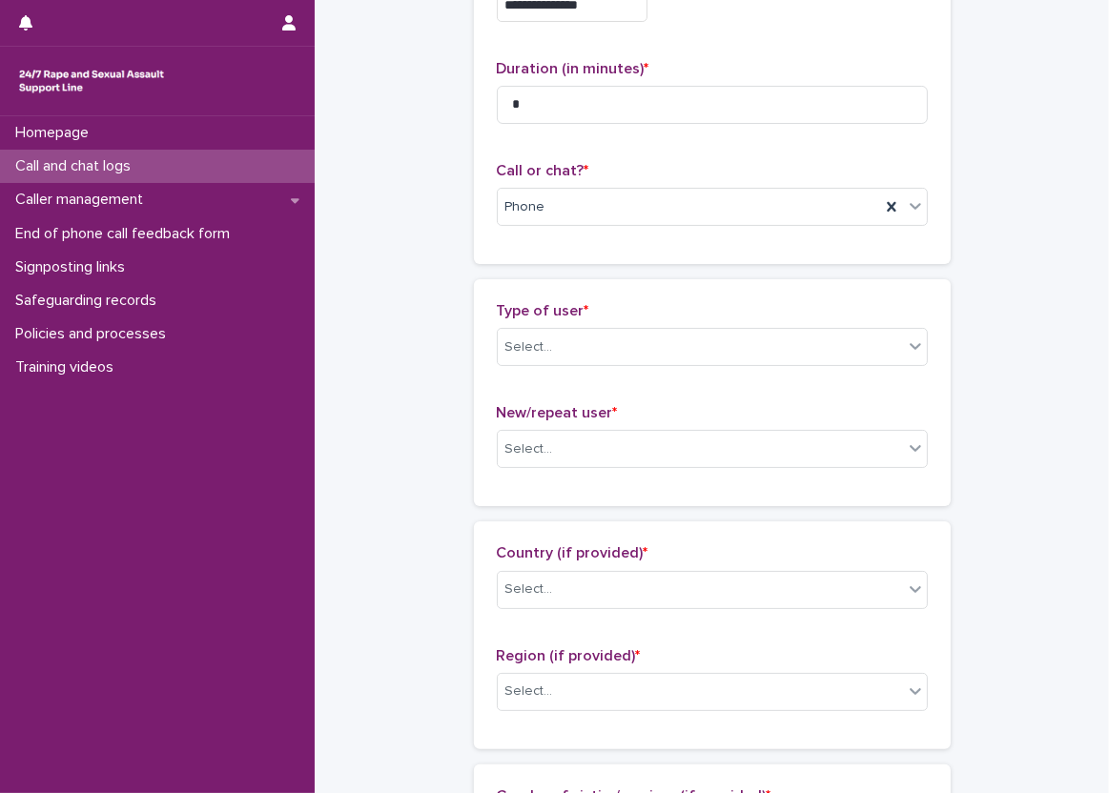
scroll to position [286, 0]
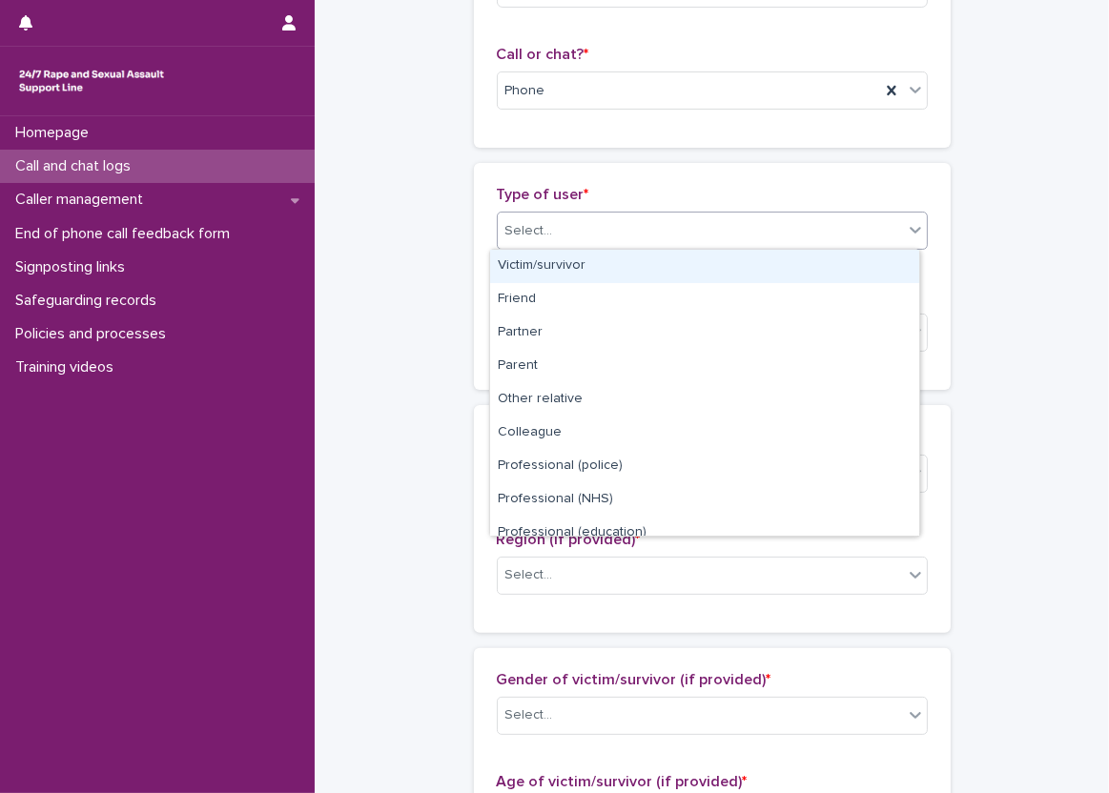
click at [634, 236] on div "Select..." at bounding box center [700, 230] width 405 height 31
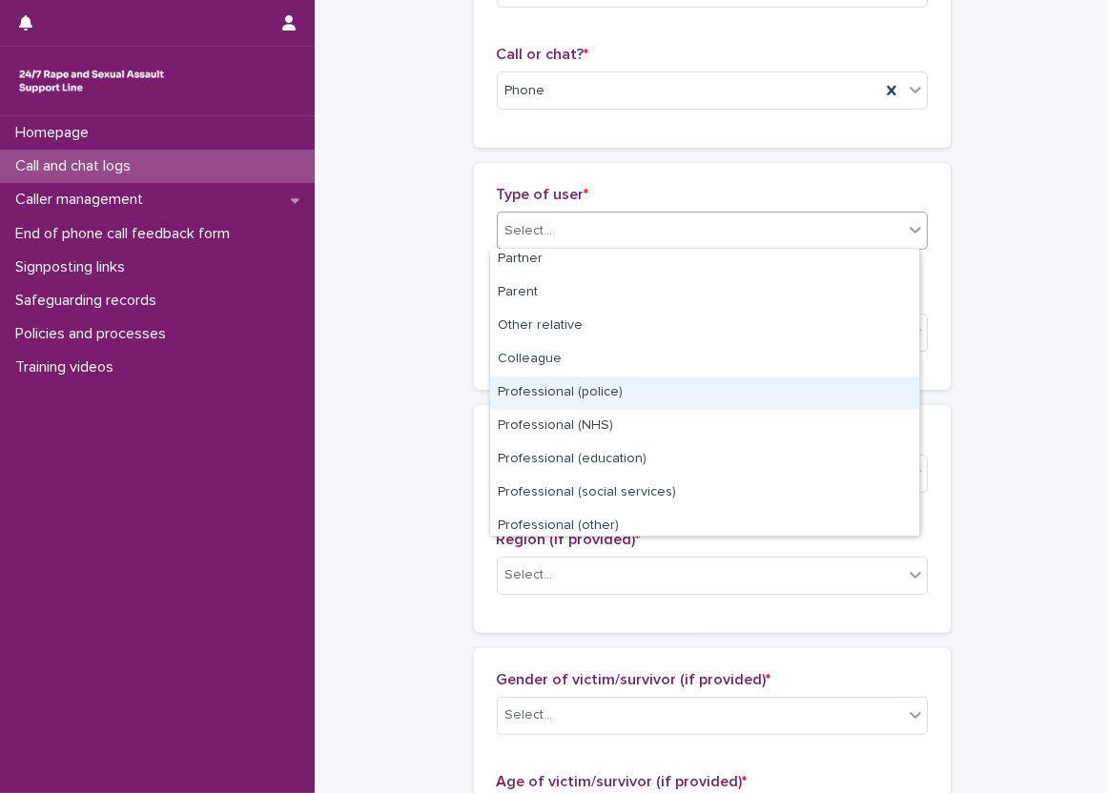
scroll to position [0, 0]
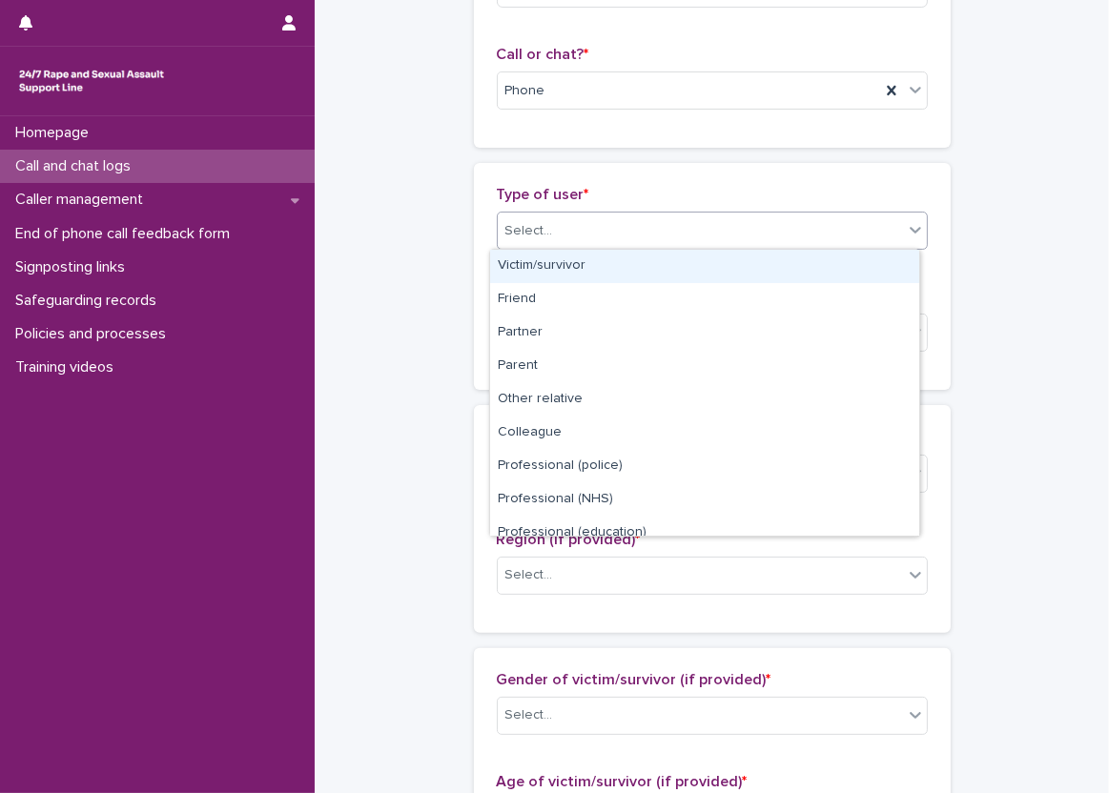
click at [616, 262] on div "Victim/survivor" at bounding box center [704, 266] width 429 height 33
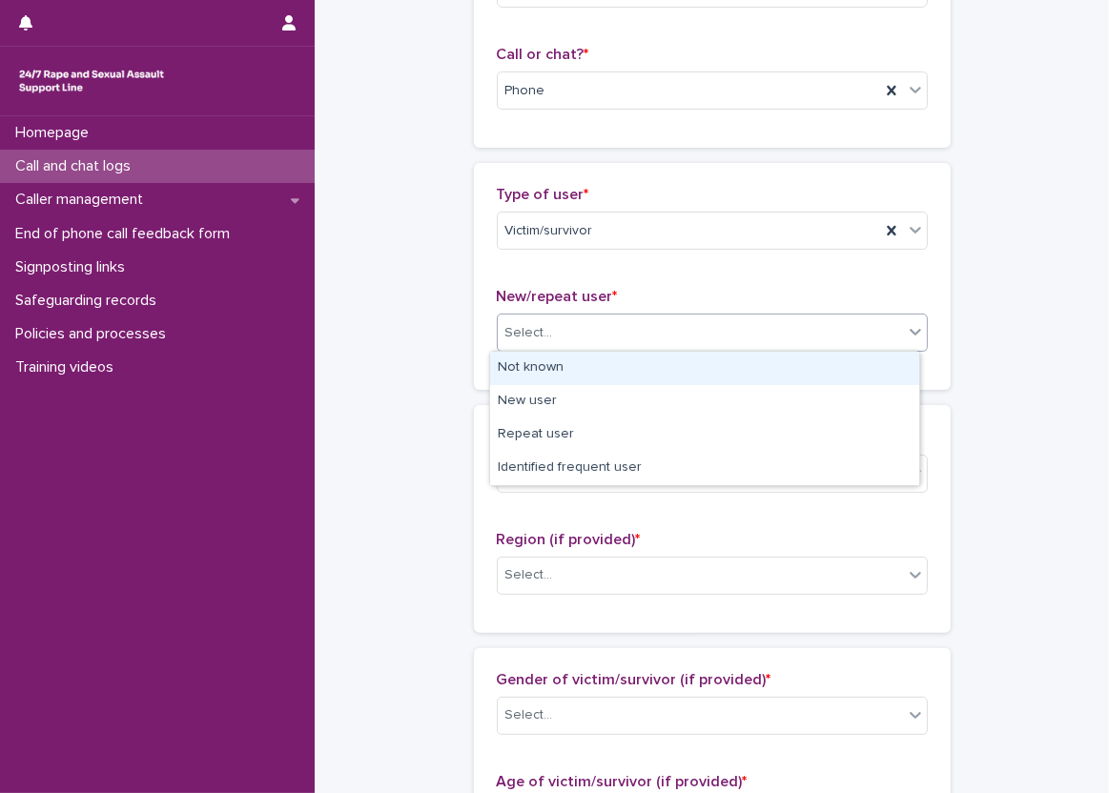
click at [584, 346] on div "Select..." at bounding box center [700, 332] width 405 height 31
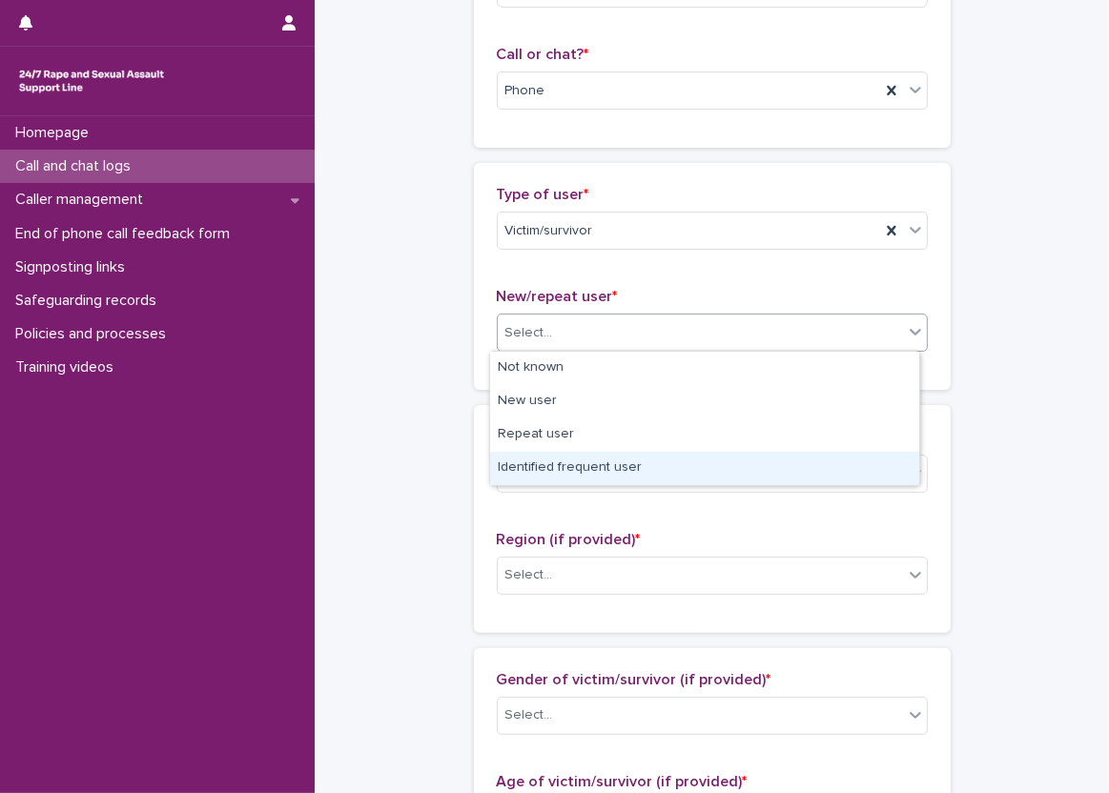
click at [580, 452] on div "Identified frequent user" at bounding box center [704, 468] width 429 height 33
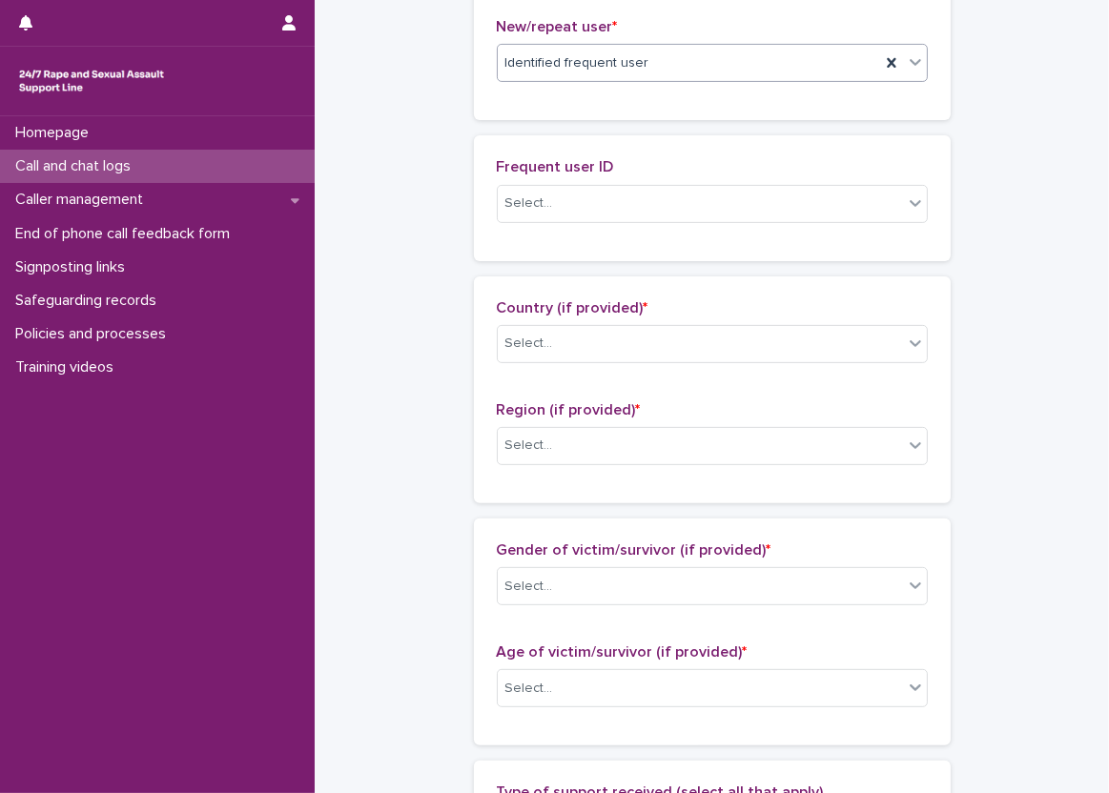
scroll to position [524, 0]
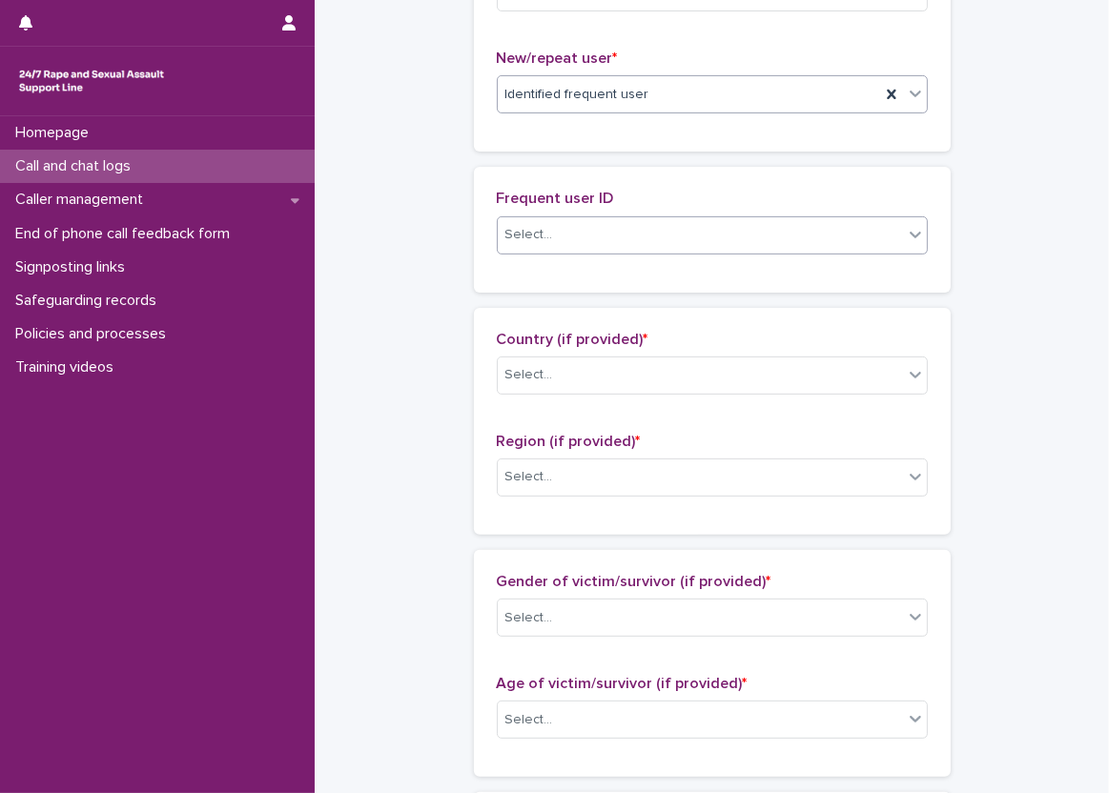
click at [556, 246] on div "Select..." at bounding box center [700, 234] width 405 height 31
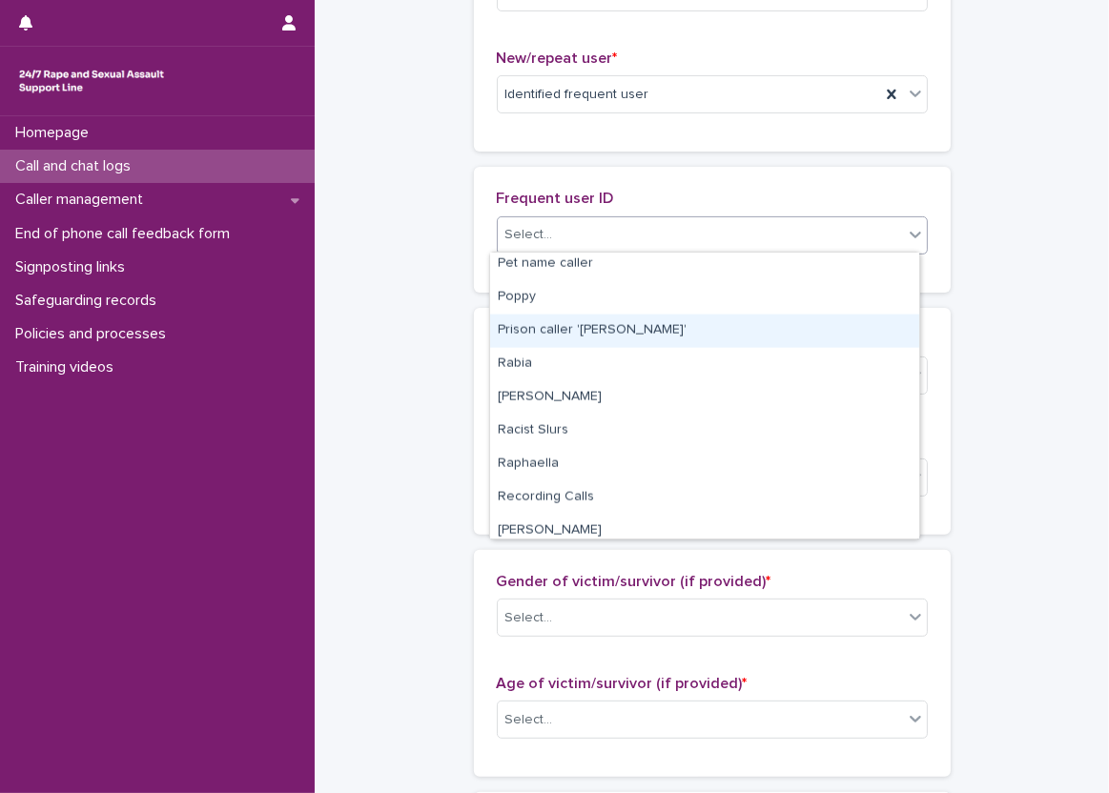
scroll to position [2670, 0]
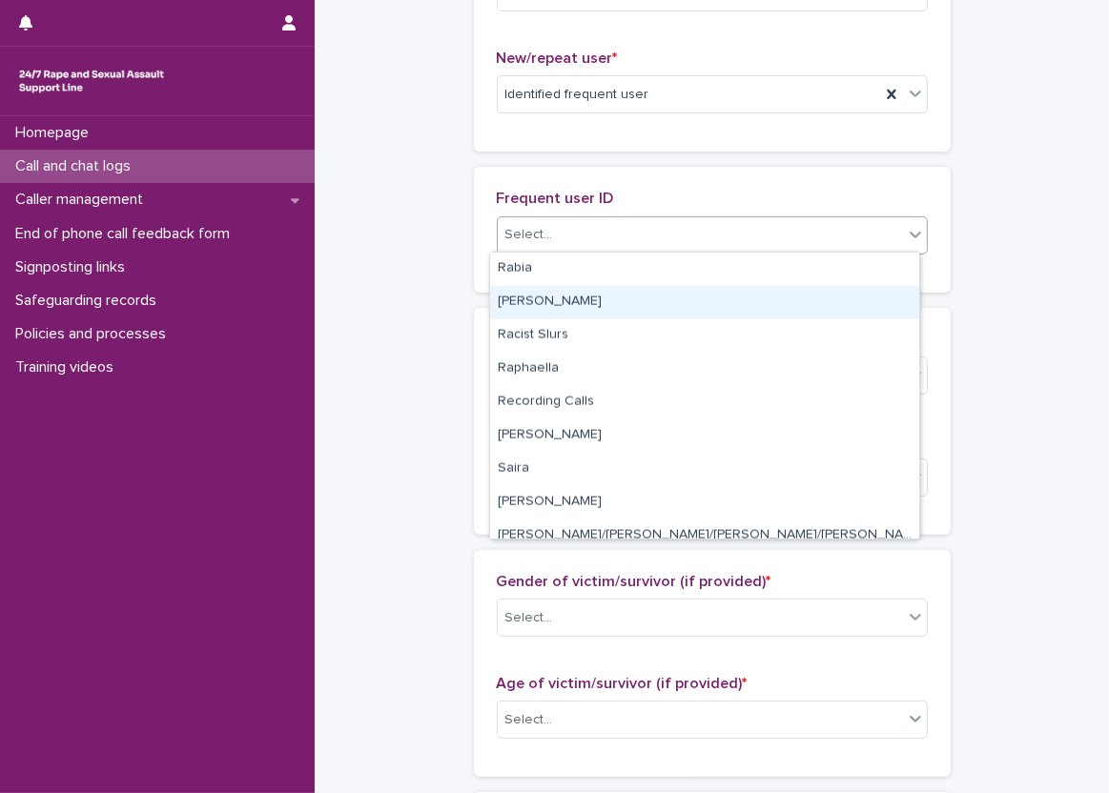
click at [584, 311] on div "[PERSON_NAME]" at bounding box center [704, 302] width 429 height 33
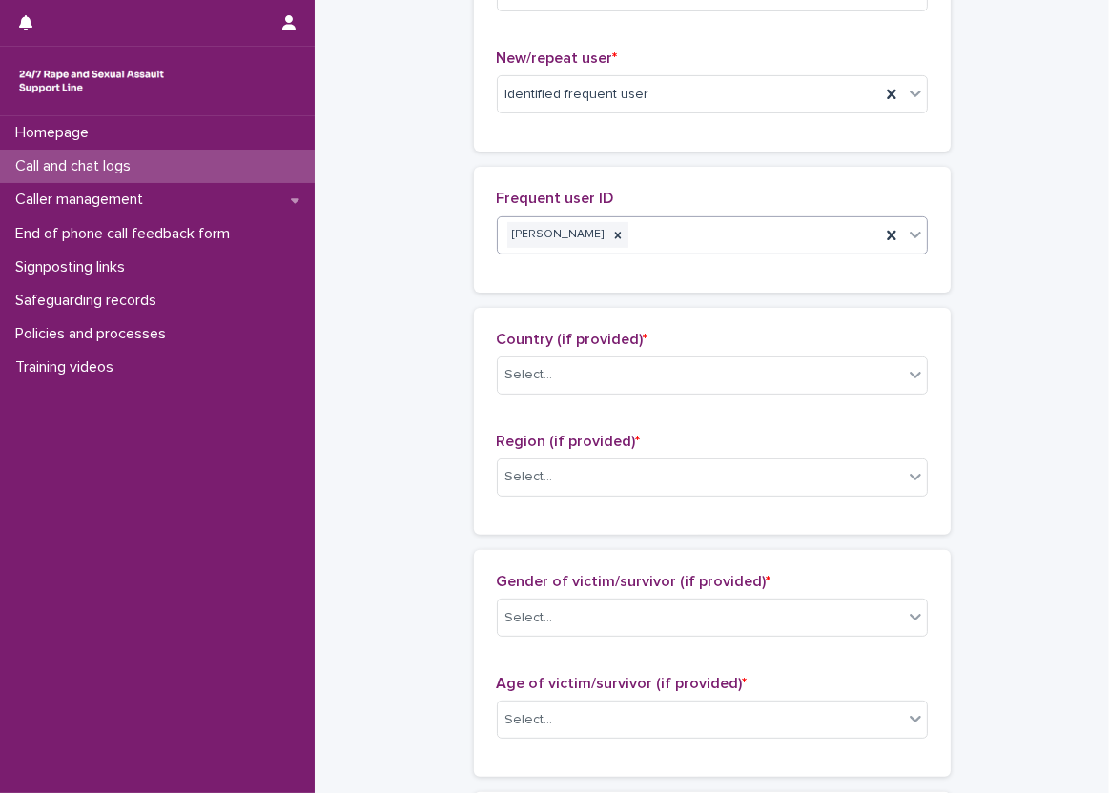
scroll to position [715, 0]
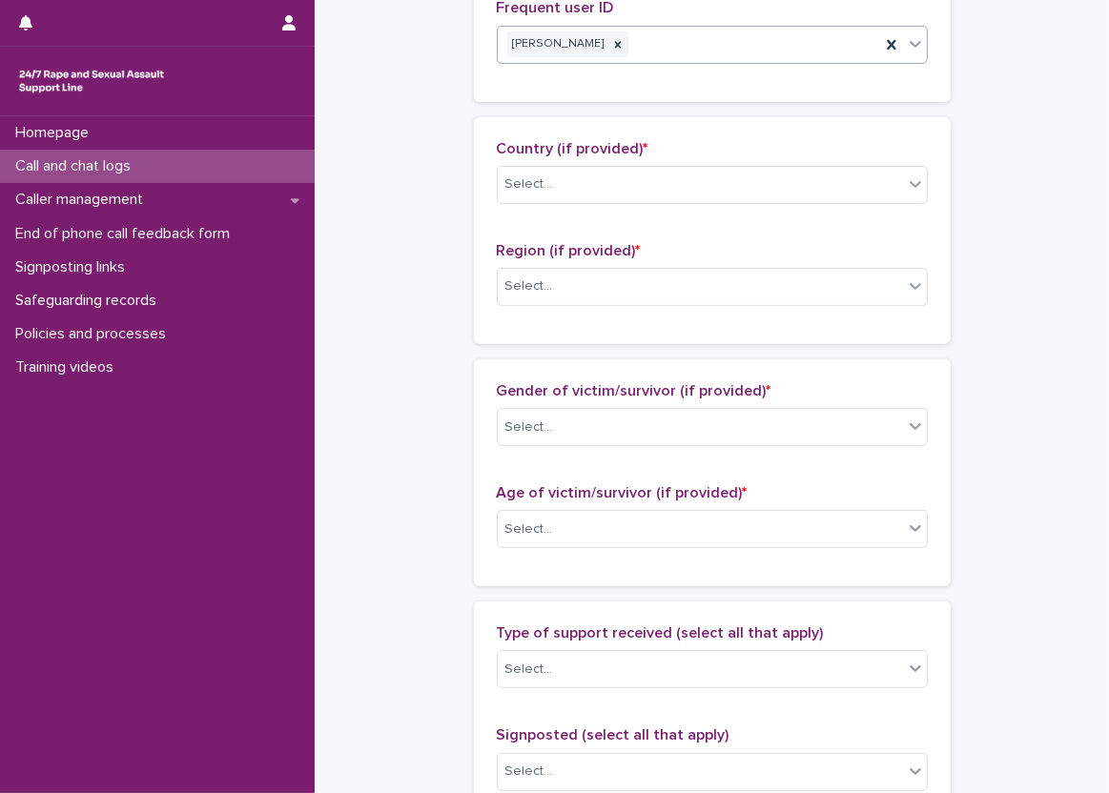
click at [588, 202] on div "Country (if provided) * Select..." at bounding box center [712, 179] width 431 height 79
click at [588, 192] on div "Select..." at bounding box center [700, 184] width 405 height 31
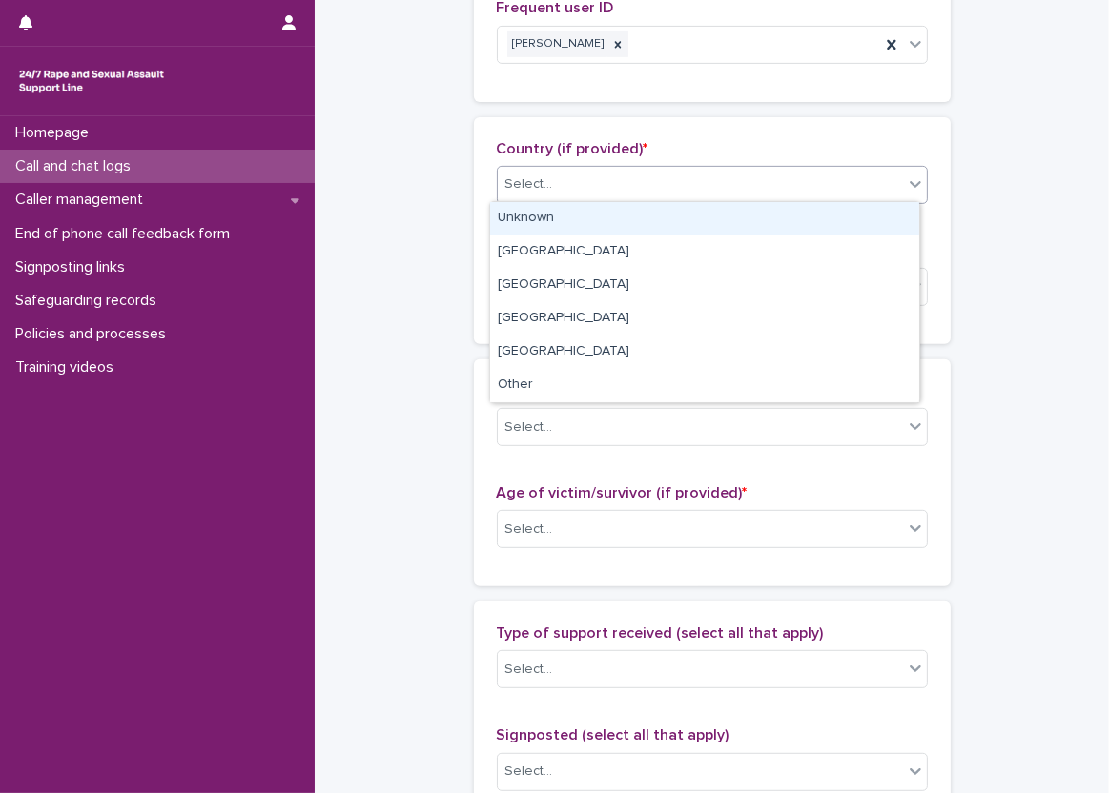
click at [583, 222] on div "Unknown" at bounding box center [704, 218] width 429 height 33
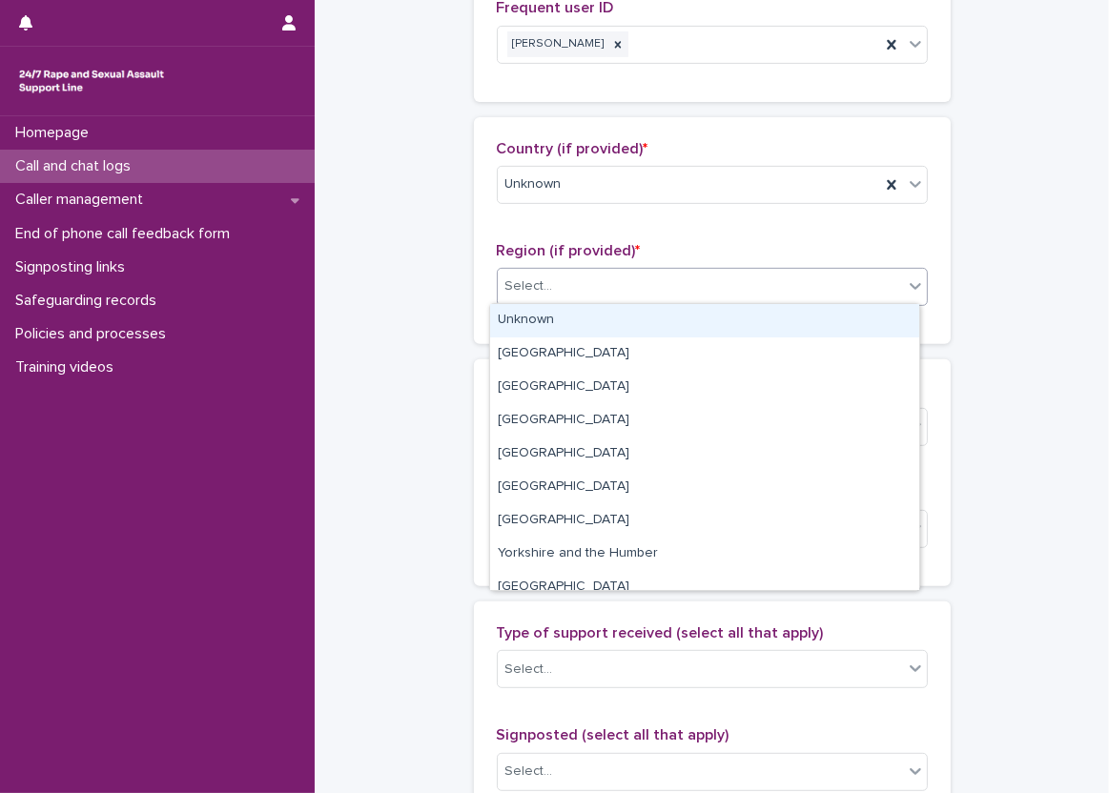
click at [570, 297] on div "Select..." at bounding box center [700, 286] width 405 height 31
click at [563, 311] on div "Unknown" at bounding box center [704, 320] width 429 height 33
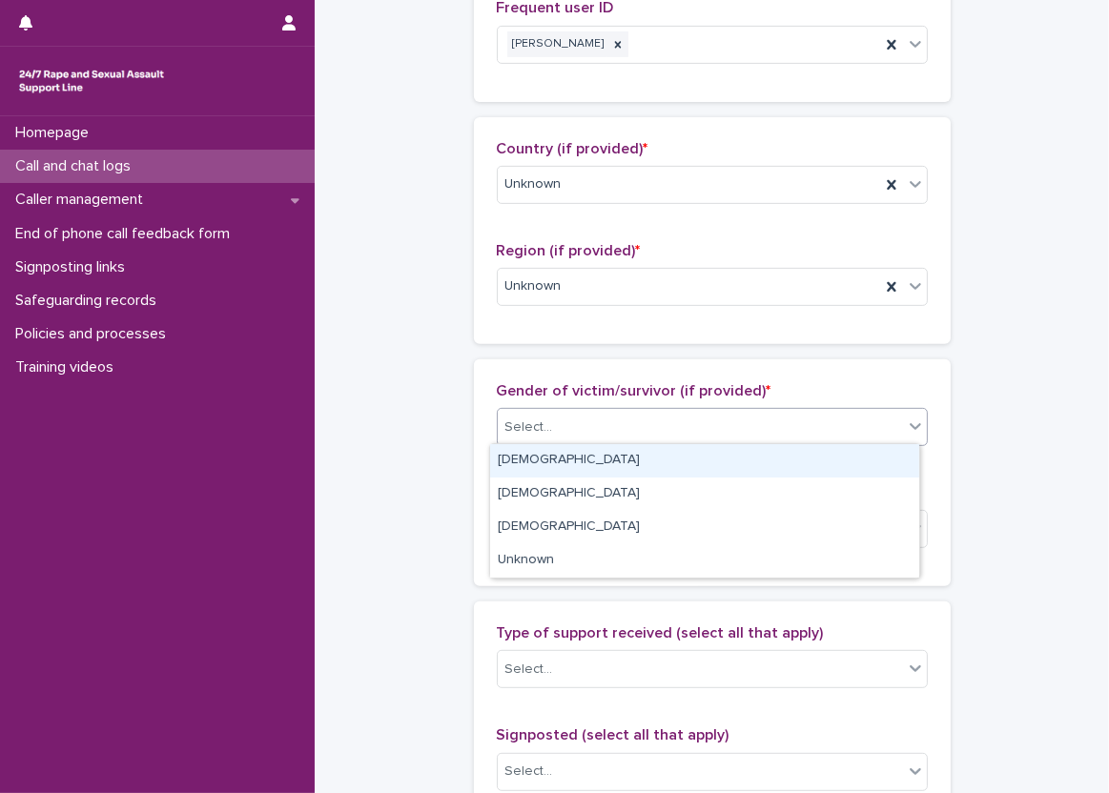
click at [561, 441] on div "Select..." at bounding box center [712, 427] width 431 height 38
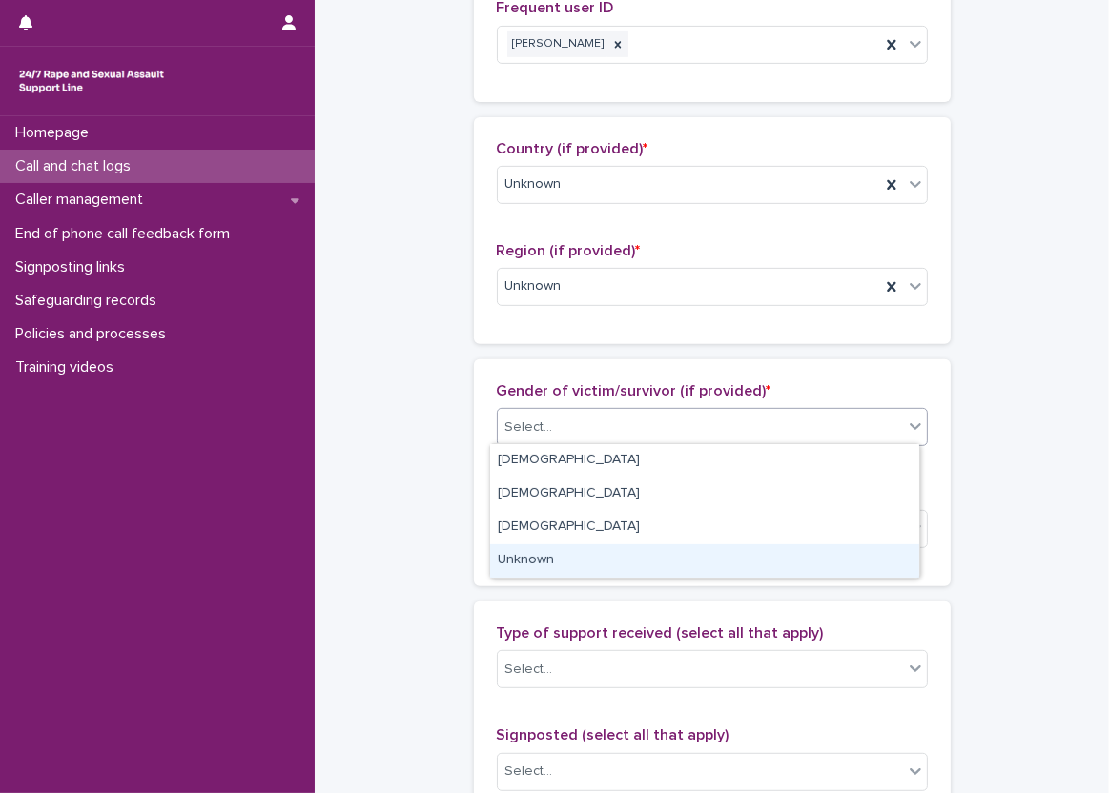
click at [561, 555] on div "Unknown" at bounding box center [704, 560] width 429 height 33
click at [559, 534] on div "Select..." at bounding box center [700, 529] width 405 height 31
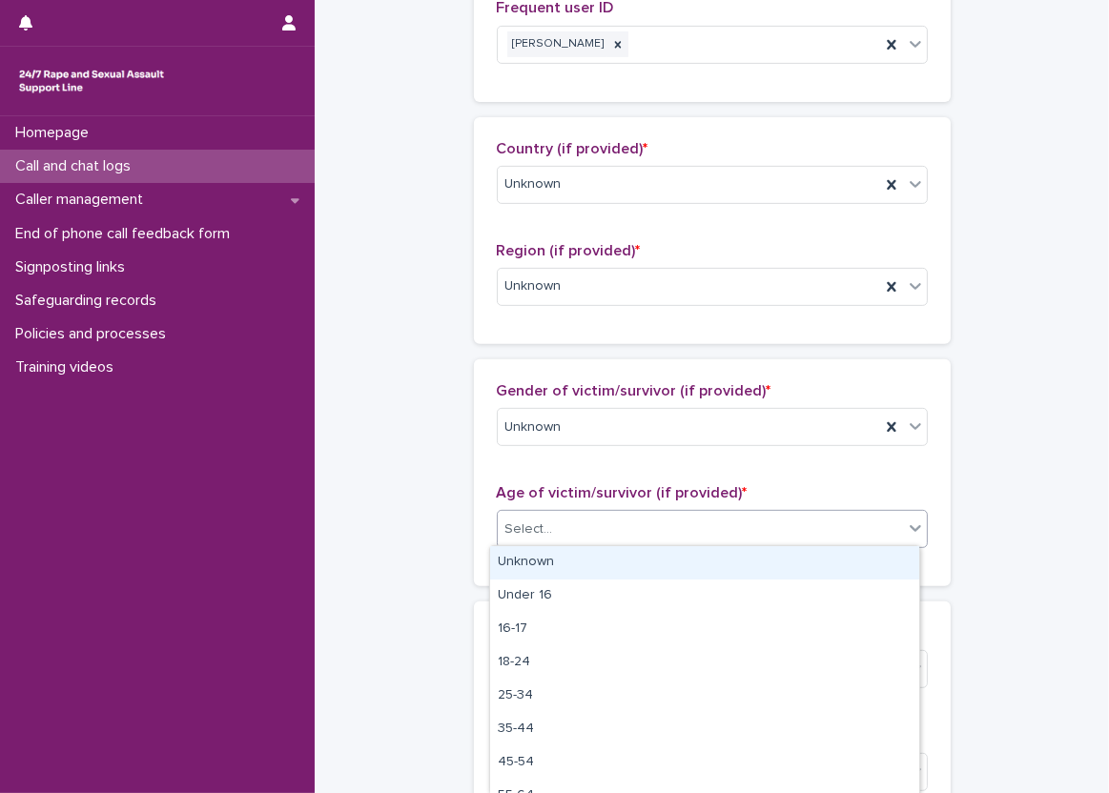
click at [544, 568] on div "Unknown" at bounding box center [704, 562] width 429 height 33
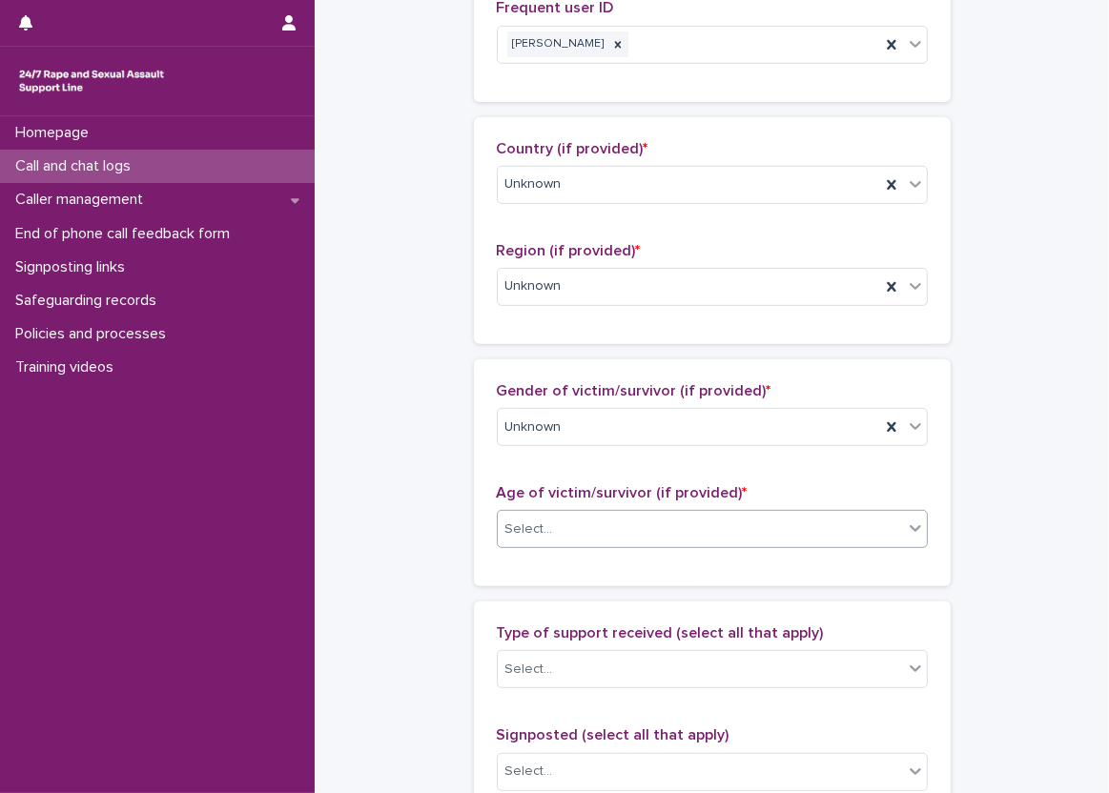
click at [428, 535] on div "**********" at bounding box center [712, 389] width 756 height 2204
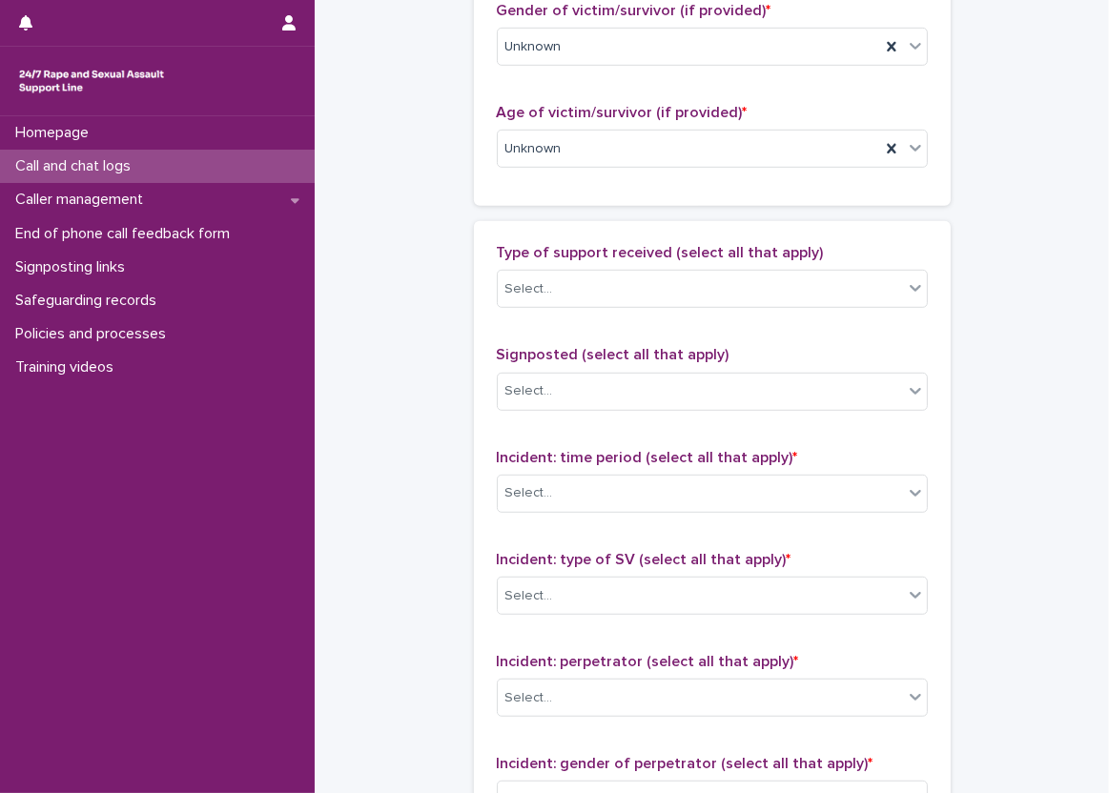
scroll to position [1096, 0]
click at [523, 262] on div "Type of support received (select all that apply) Select..." at bounding box center [712, 282] width 431 height 79
click at [530, 273] on div "Select..." at bounding box center [700, 288] width 405 height 31
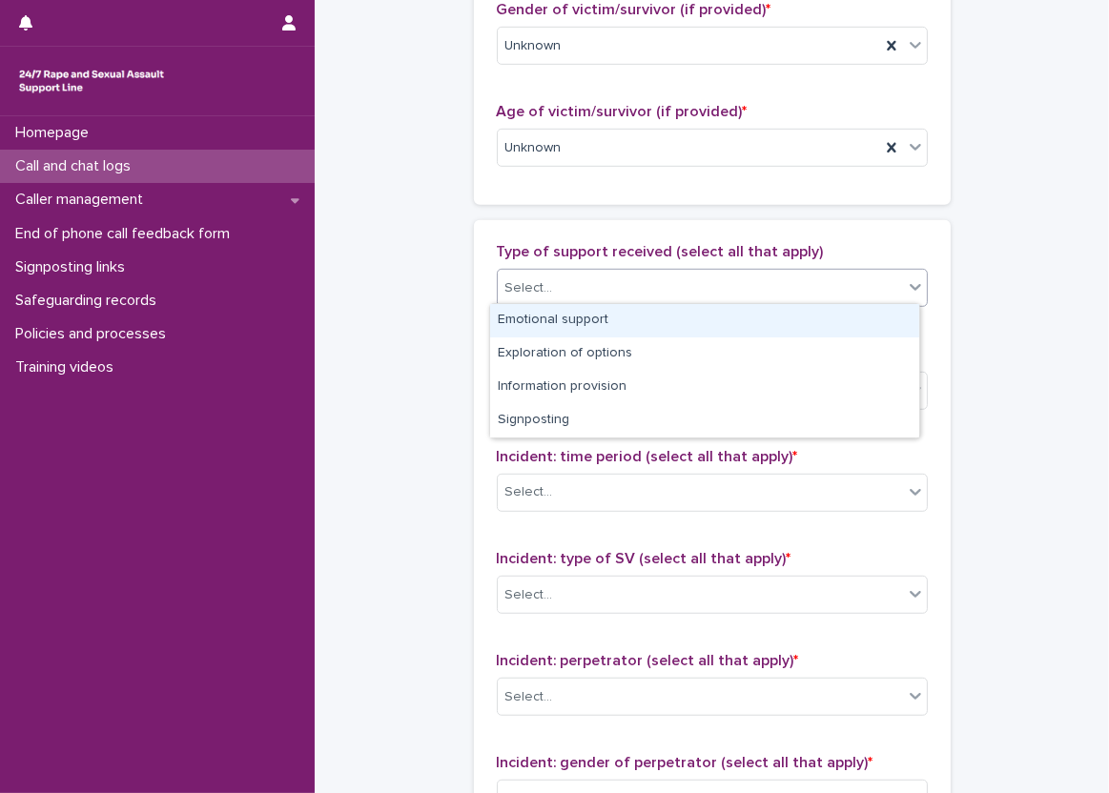
click at [573, 317] on div "Emotional support" at bounding box center [704, 320] width 429 height 33
click at [710, 279] on div "Emotional support" at bounding box center [689, 288] width 382 height 33
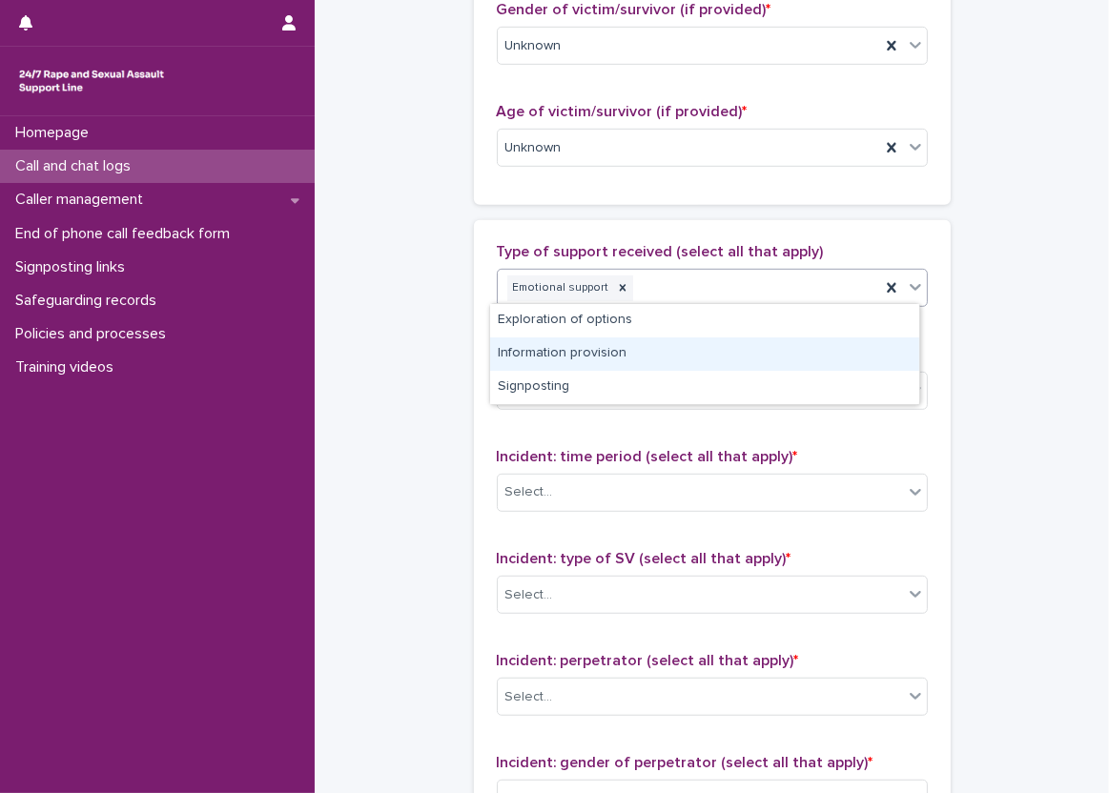
click at [692, 351] on div "Information provision" at bounding box center [704, 354] width 429 height 33
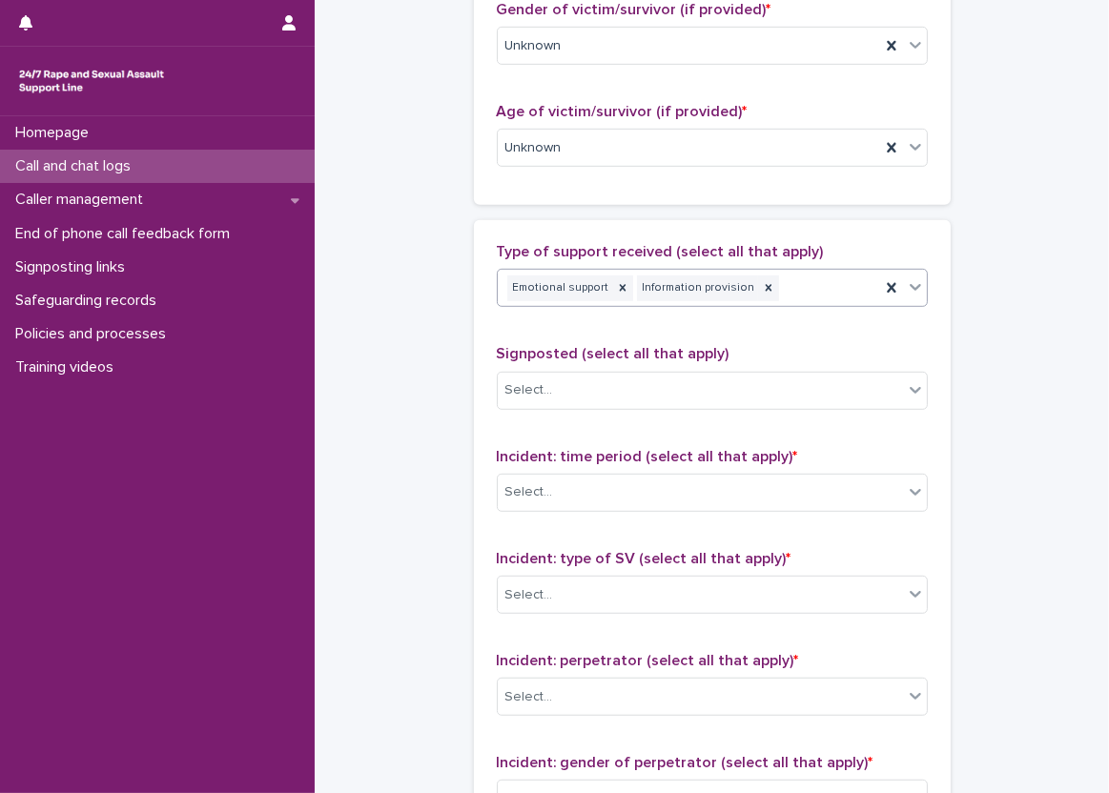
click at [605, 324] on div "Type of support received (select all that apply) option Information provision, …" at bounding box center [712, 641] width 431 height 797
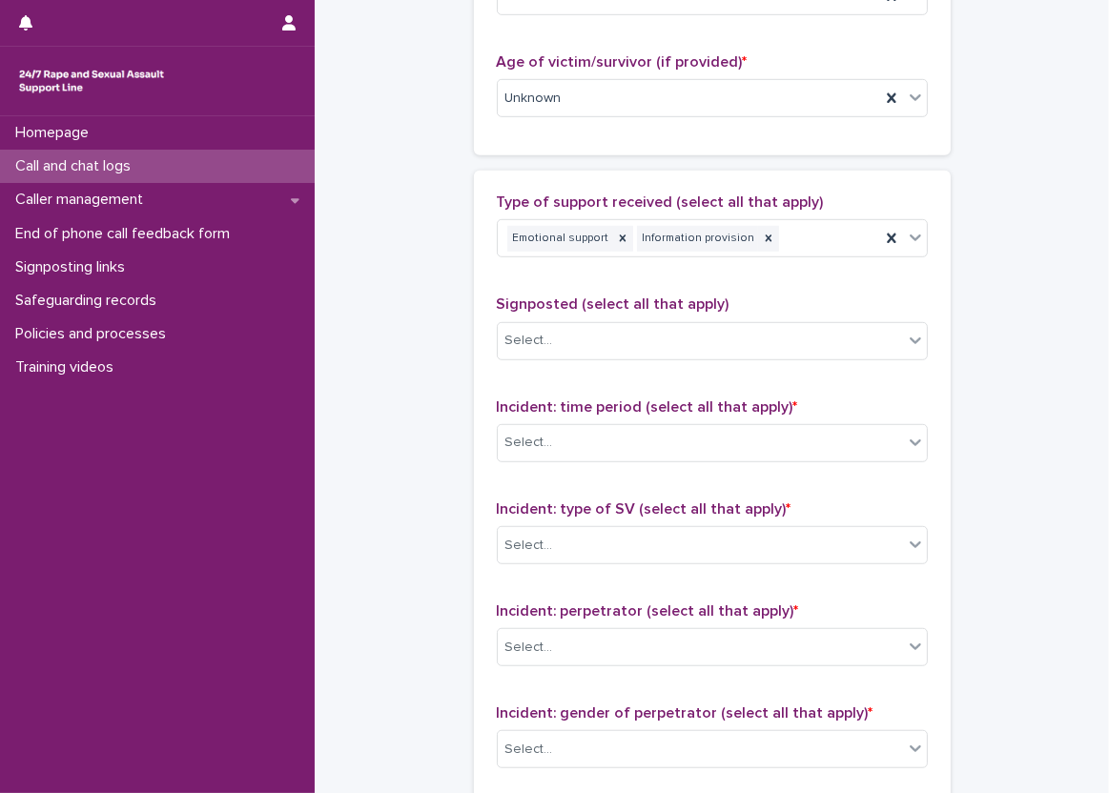
scroll to position [1287, 0]
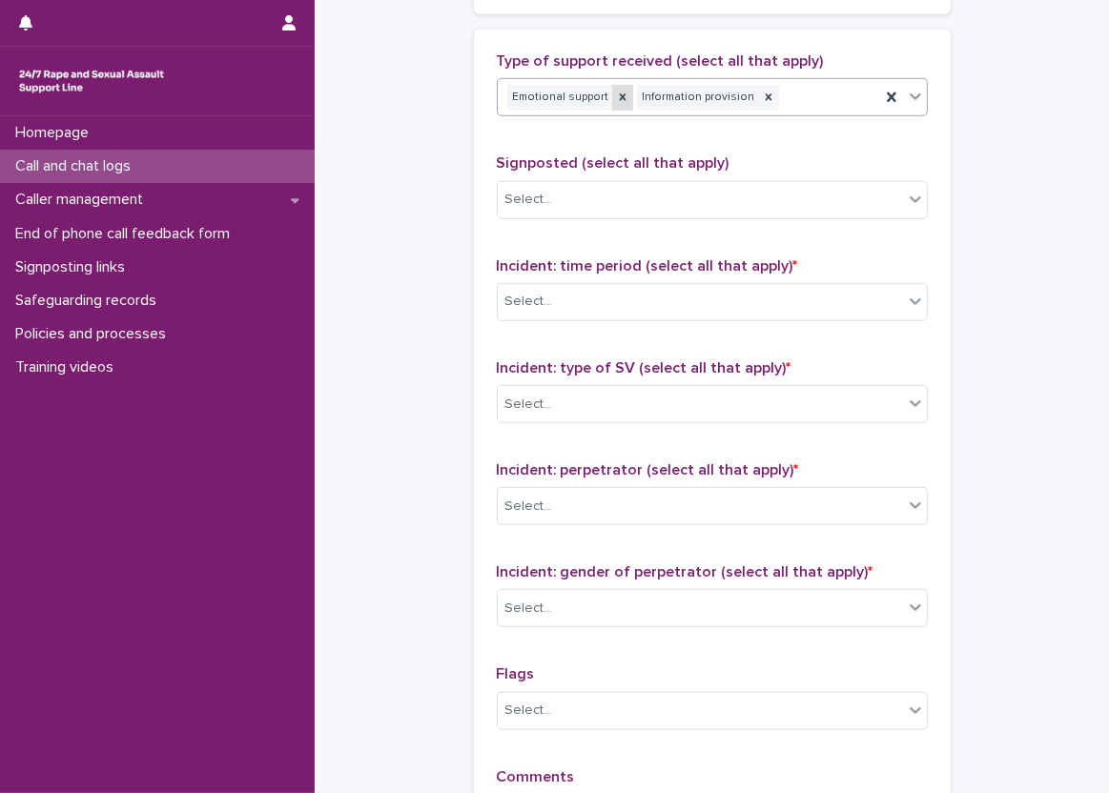
click at [615, 105] on div at bounding box center [622, 98] width 21 height 26
click at [610, 148] on div "Type of support received (select all that apply) option Emotional support, dese…" at bounding box center [712, 450] width 431 height 797
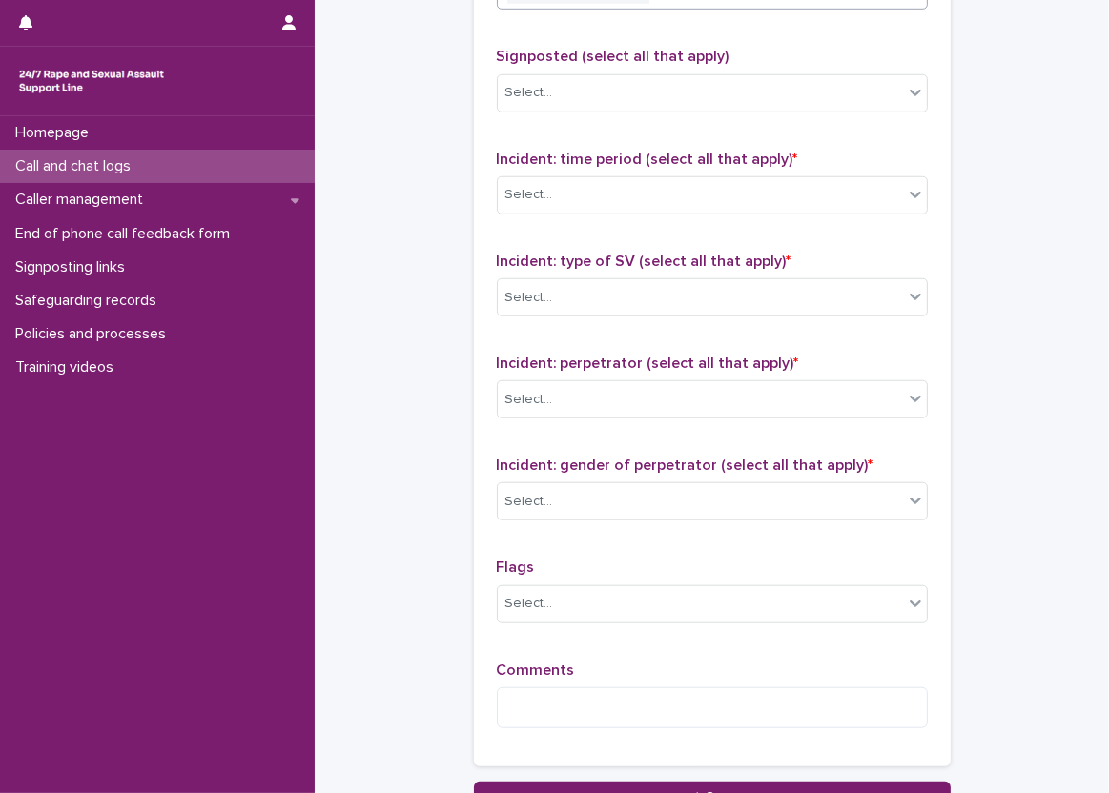
scroll to position [1478, 0]
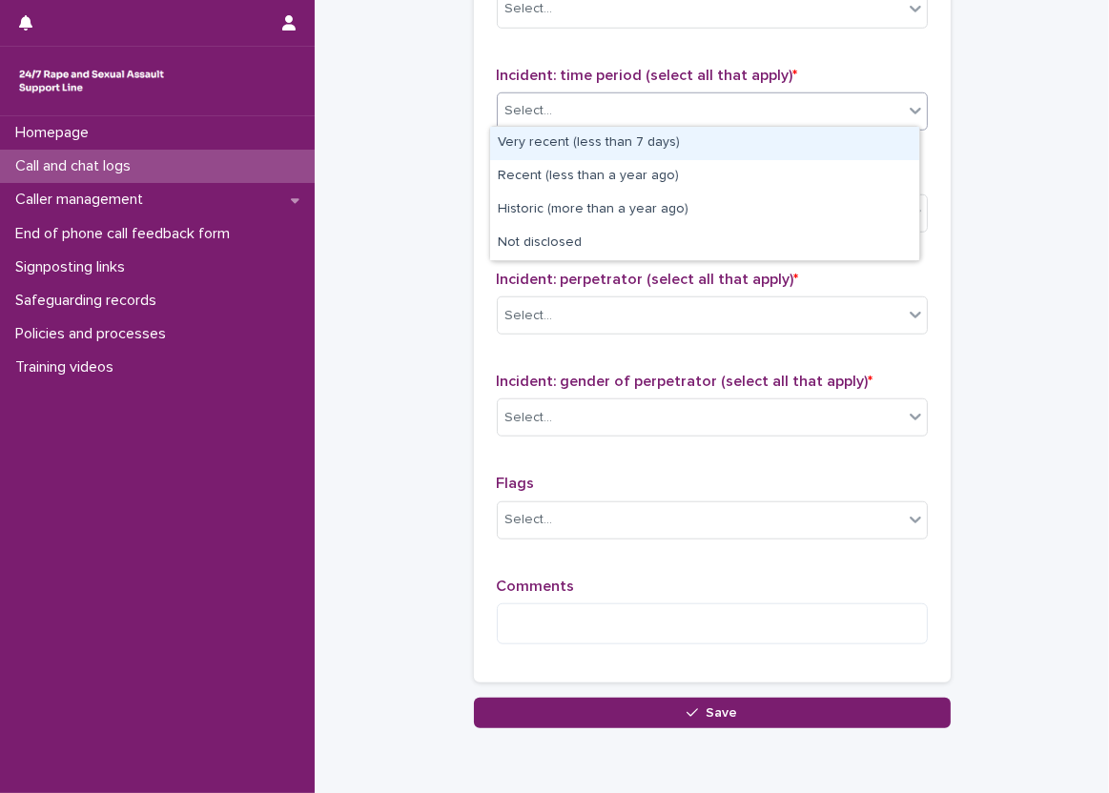
click at [592, 119] on div "Select..." at bounding box center [700, 110] width 405 height 31
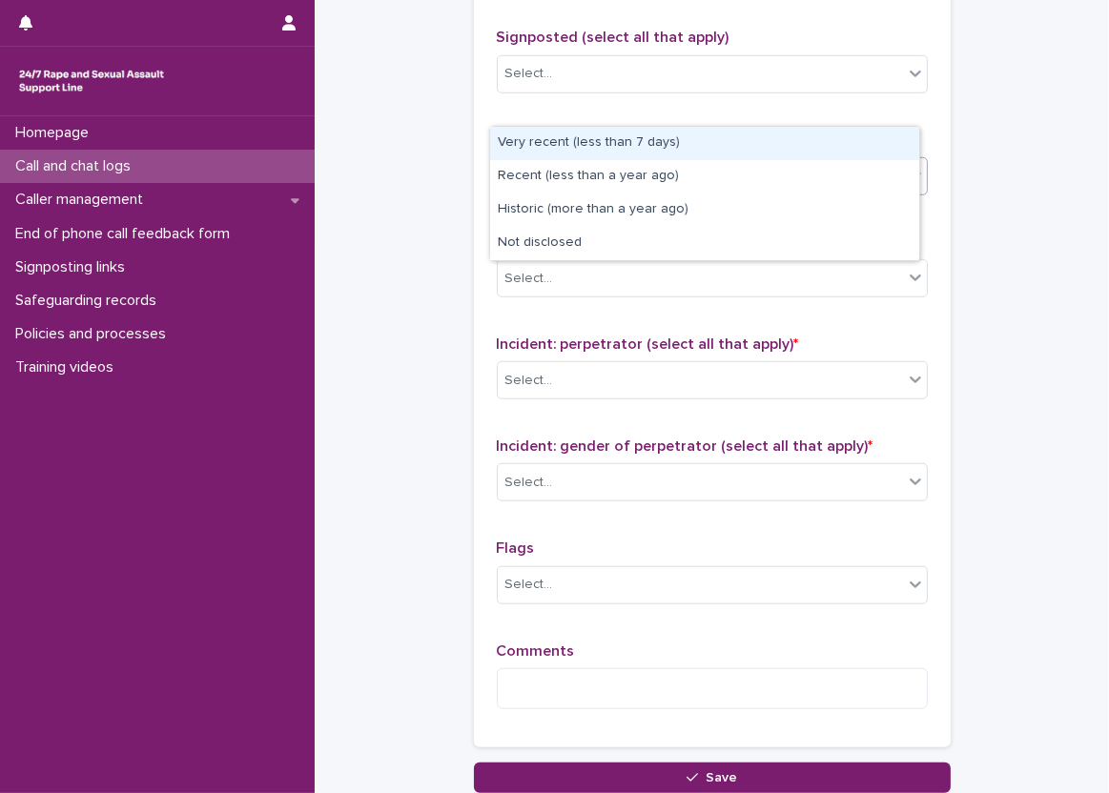
scroll to position [1382, 0]
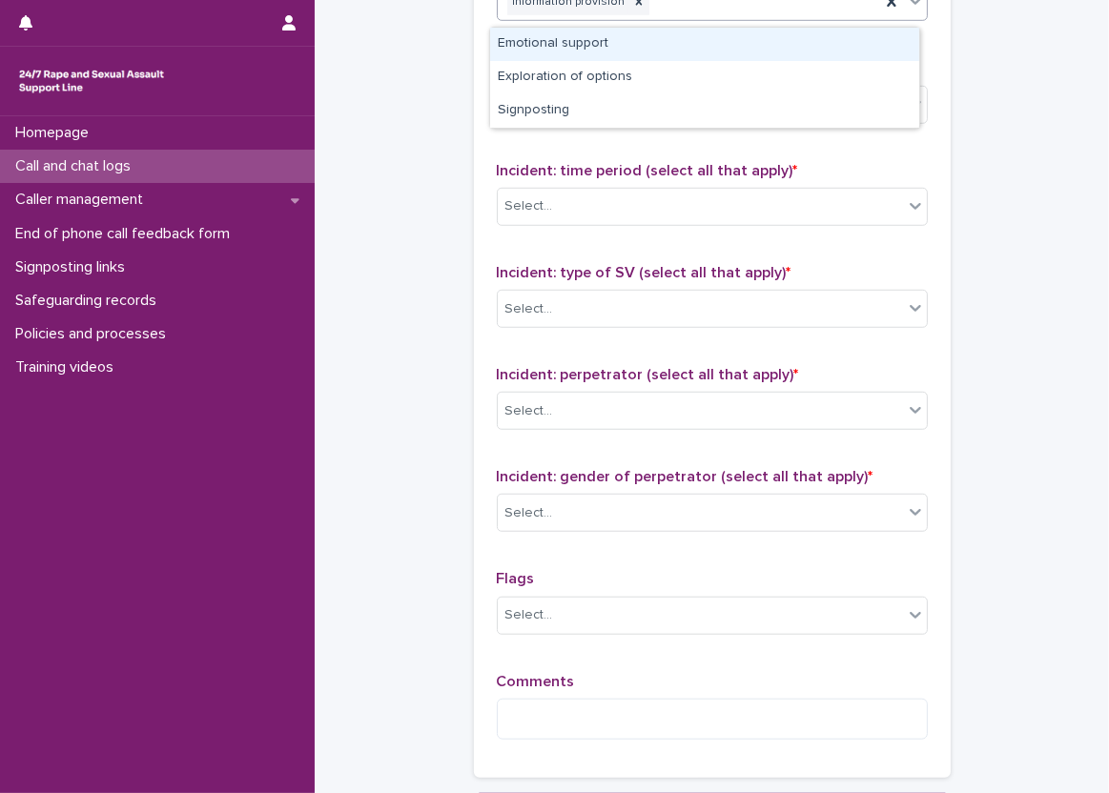
click at [710, 13] on div "Information provision" at bounding box center [689, 2] width 382 height 33
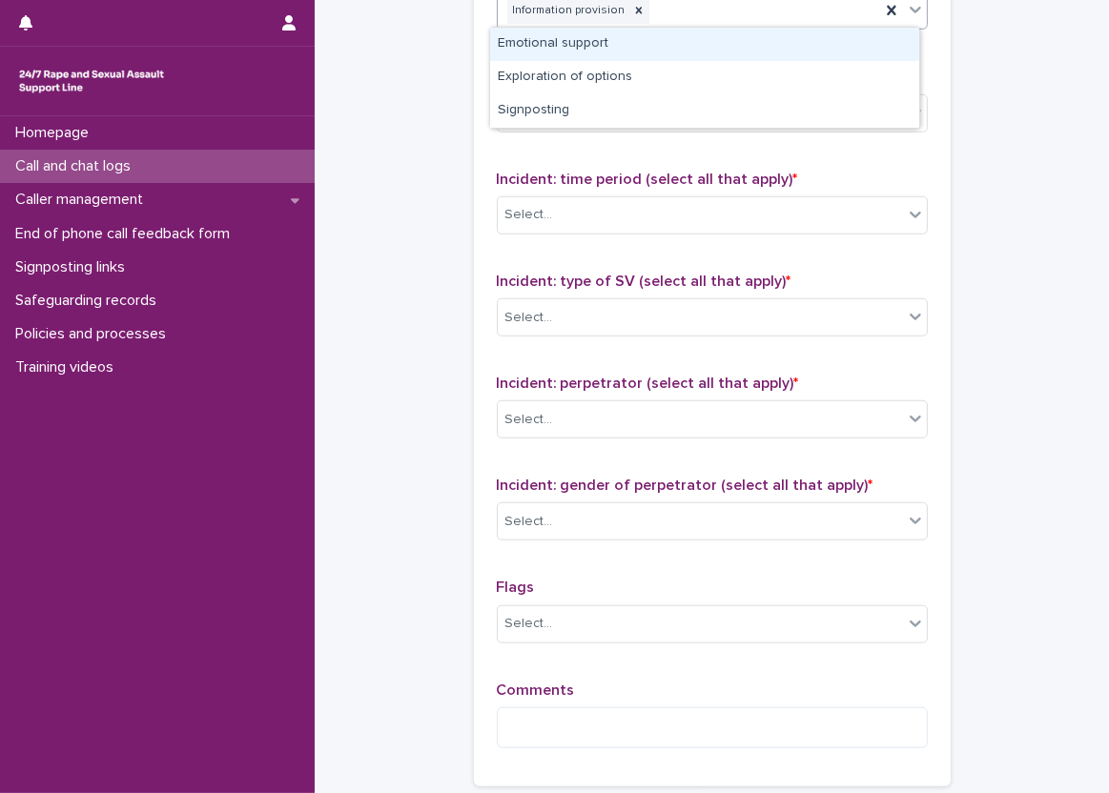
click at [700, 43] on div "Emotional support" at bounding box center [704, 44] width 429 height 33
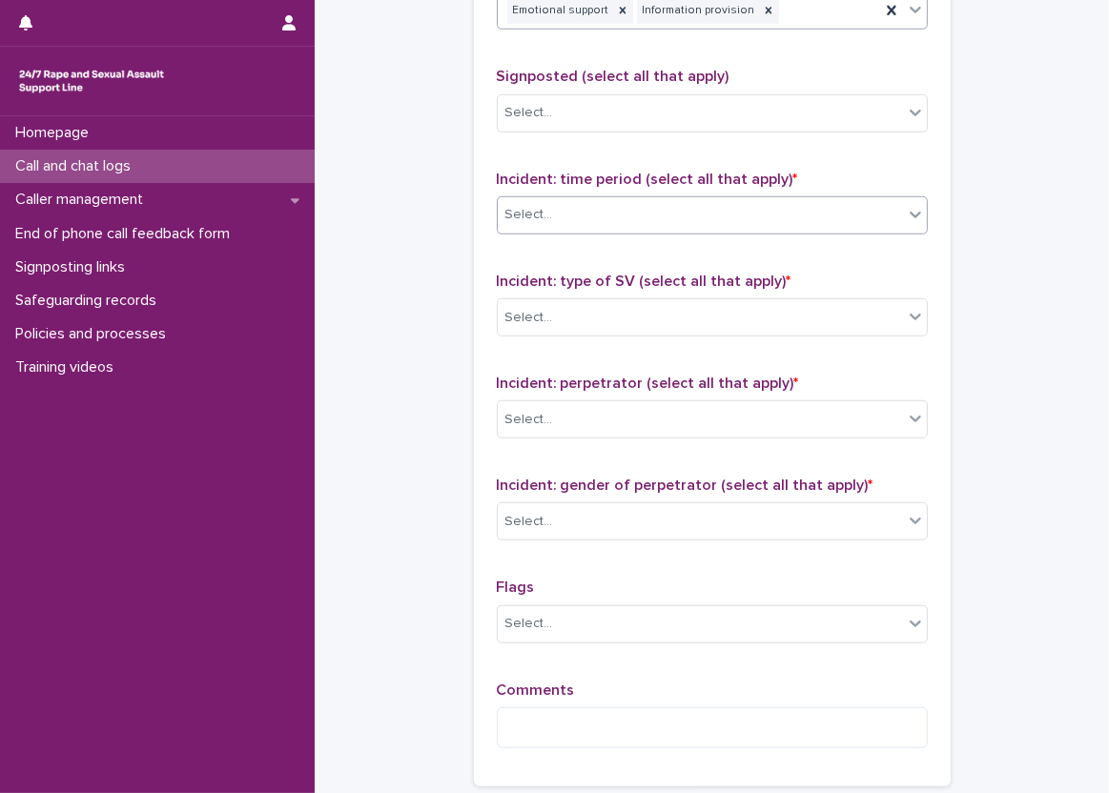
click at [623, 212] on div "Select..." at bounding box center [700, 214] width 405 height 31
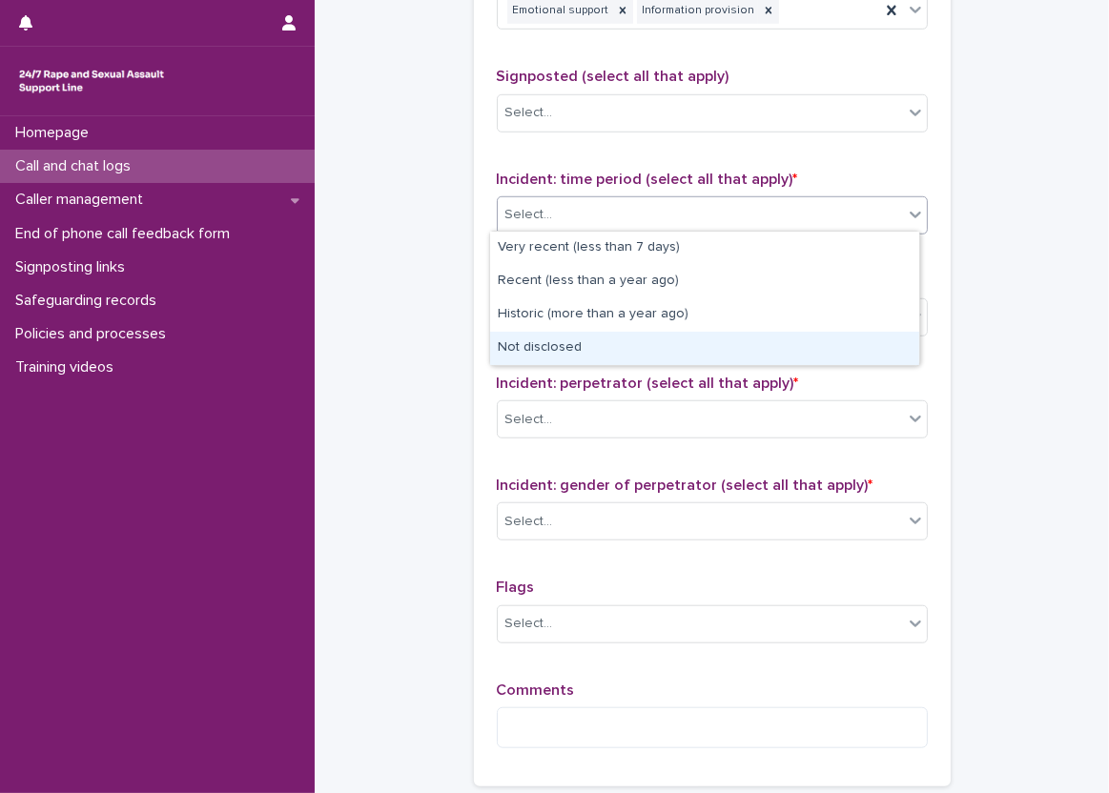
click at [595, 338] on div "Not disclosed" at bounding box center [704, 348] width 429 height 33
click at [589, 308] on div "Select..." at bounding box center [700, 317] width 405 height 31
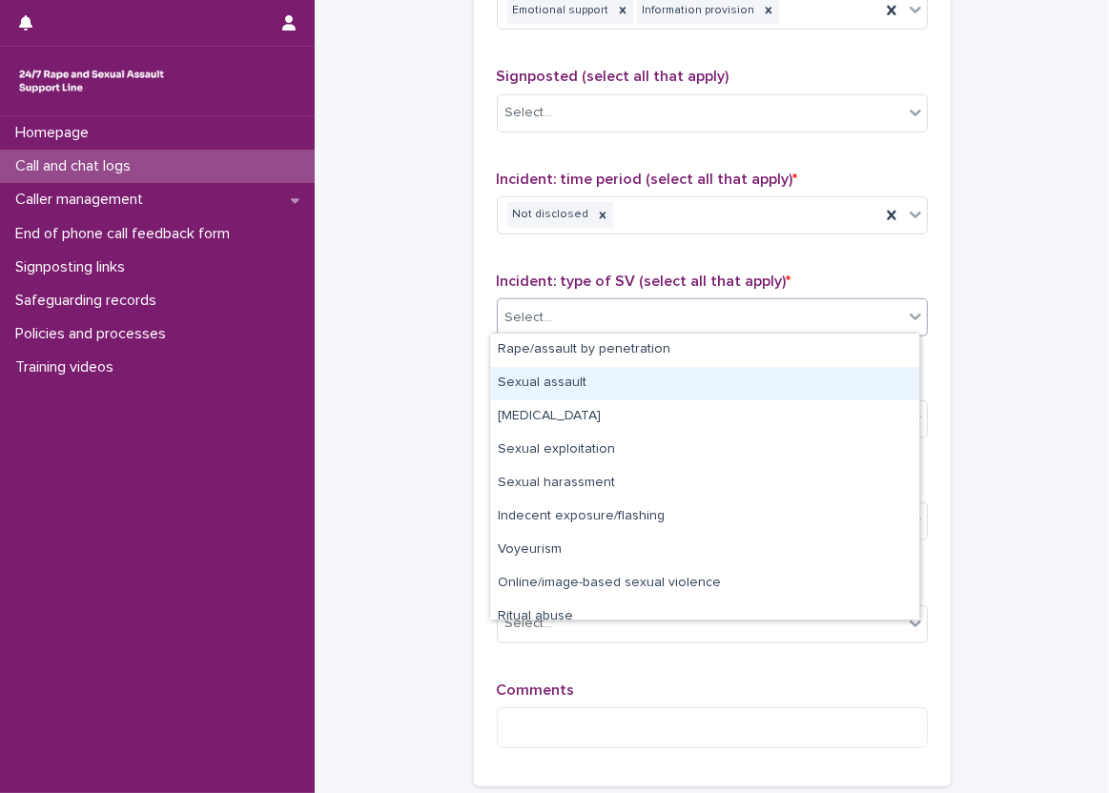
scroll to position [48, 0]
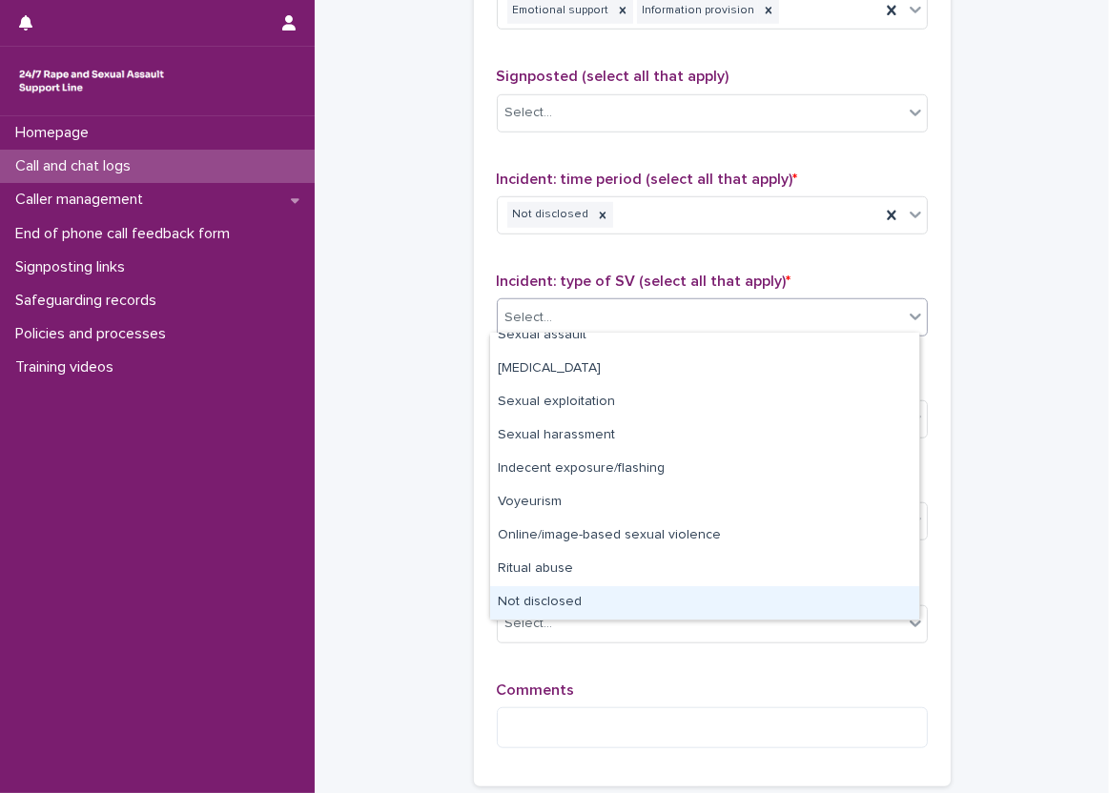
click at [587, 596] on div "Not disclosed" at bounding box center [704, 602] width 429 height 33
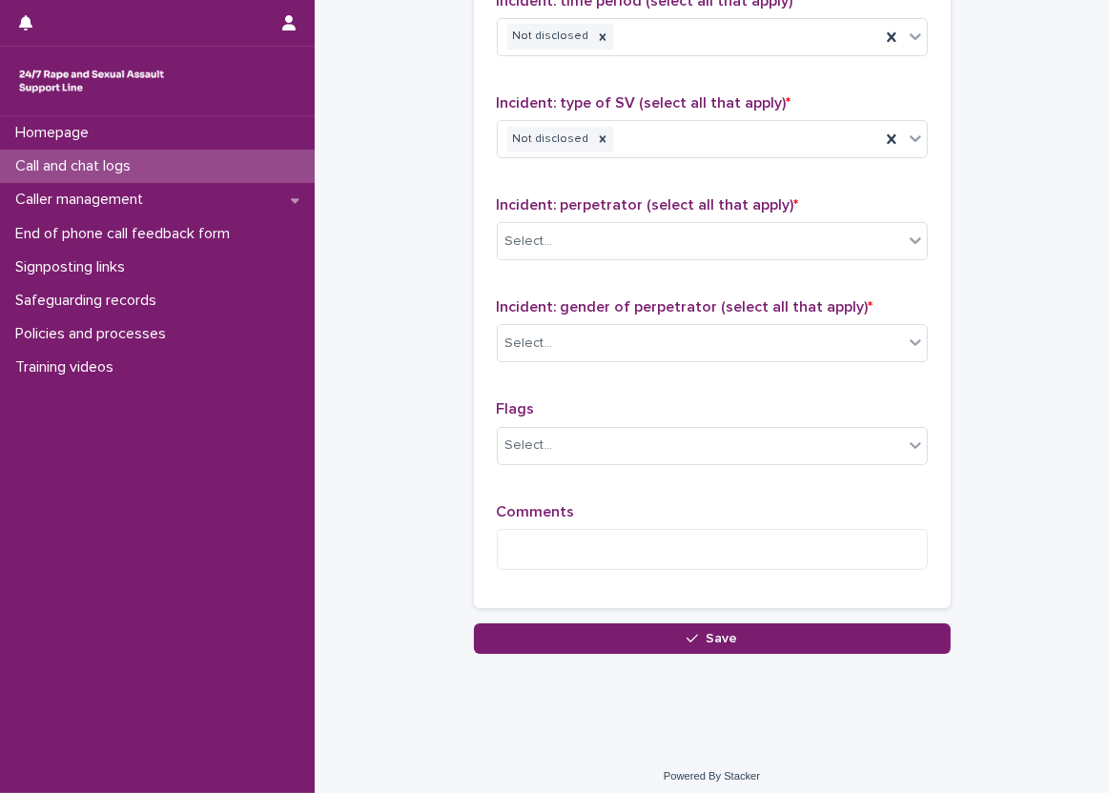
scroll to position [1558, 0]
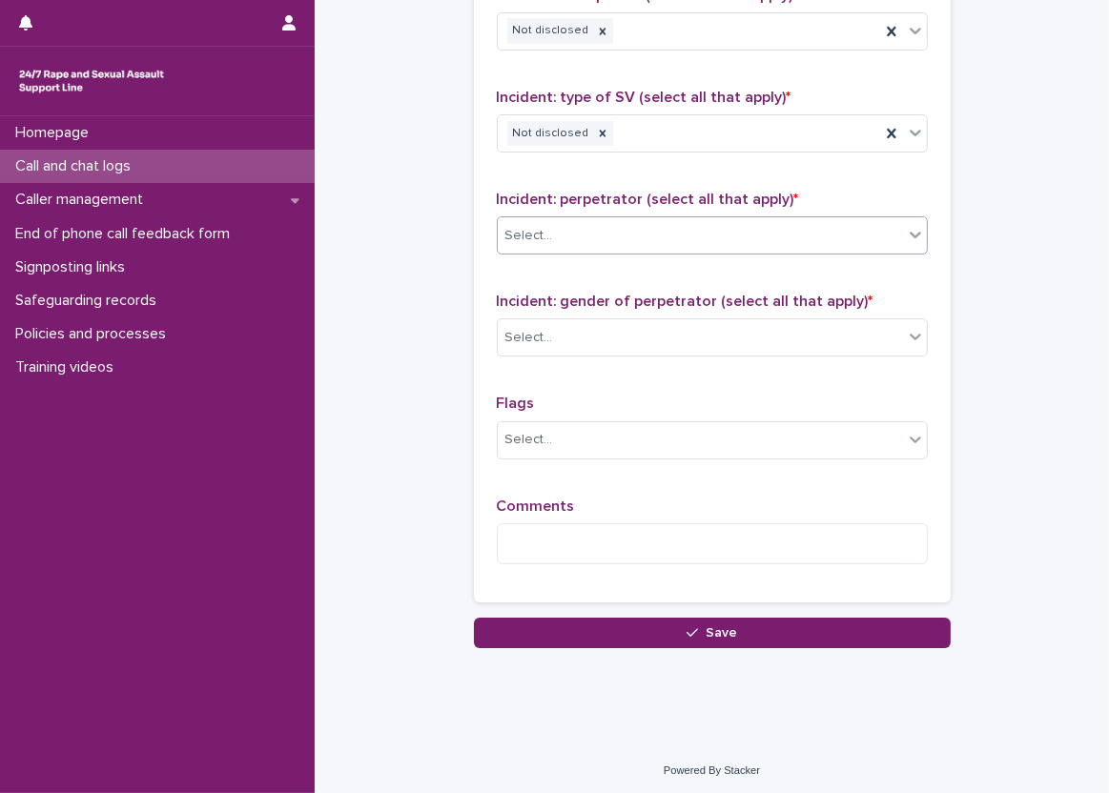
click at [525, 234] on div "Incident: perpetrator (select all that apply) * Select..." at bounding box center [712, 230] width 431 height 79
click at [526, 232] on div "Select..." at bounding box center [529, 236] width 48 height 20
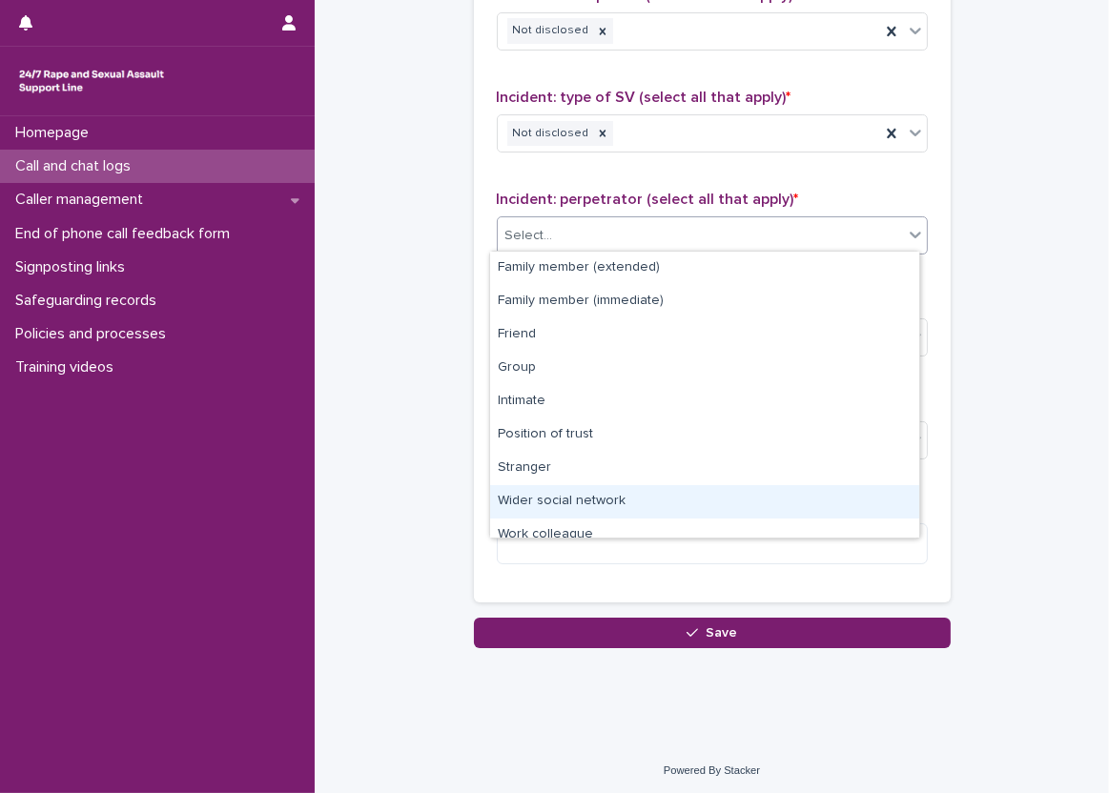
scroll to position [81, 0]
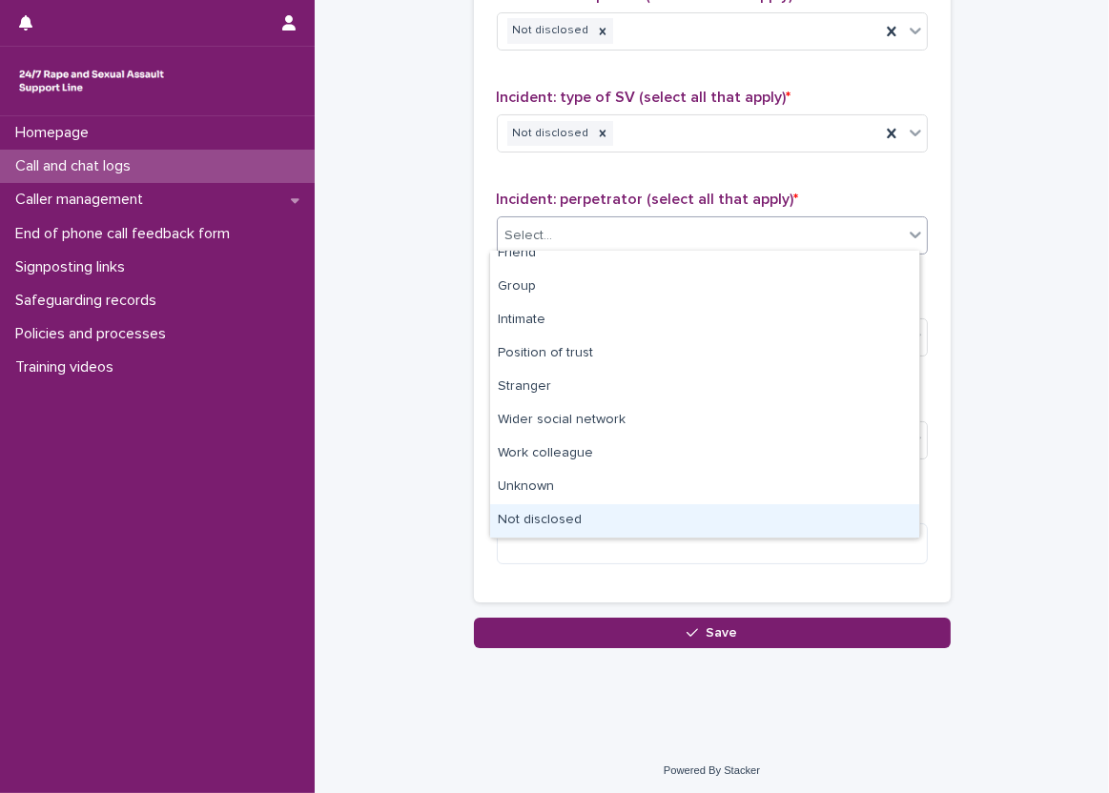
click at [539, 510] on div "Not disclosed" at bounding box center [704, 520] width 429 height 33
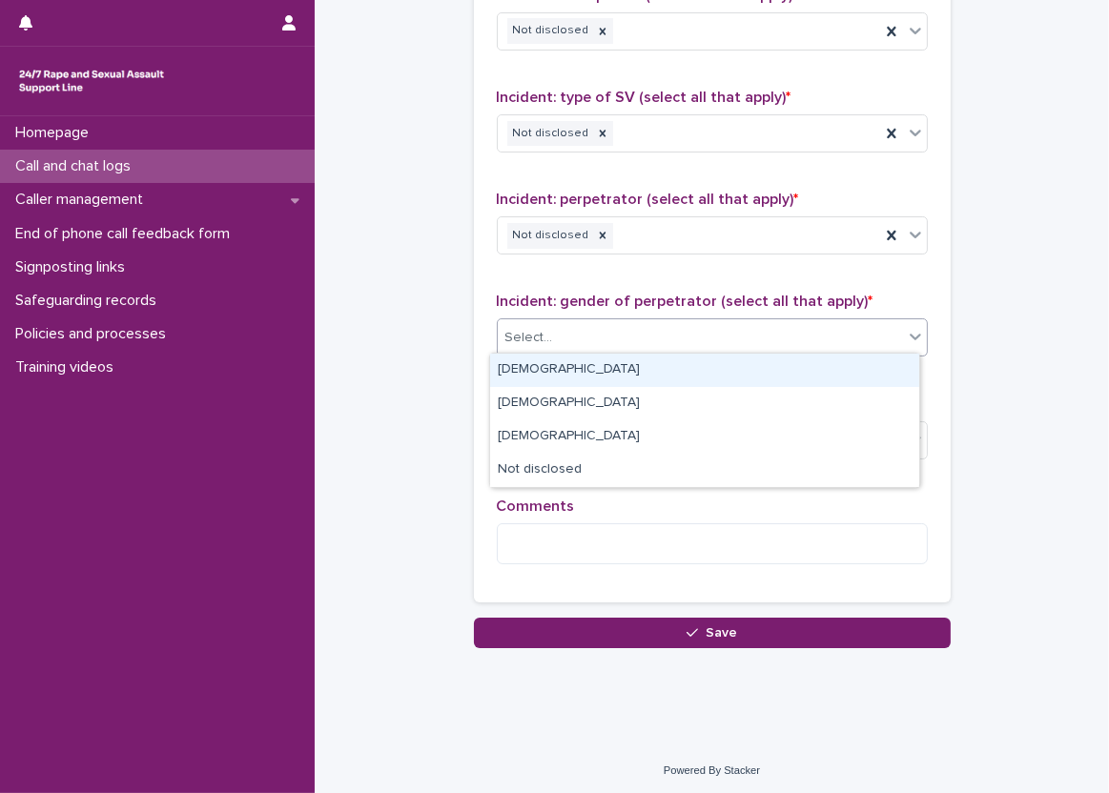
click at [532, 344] on div "Select..." at bounding box center [700, 337] width 405 height 31
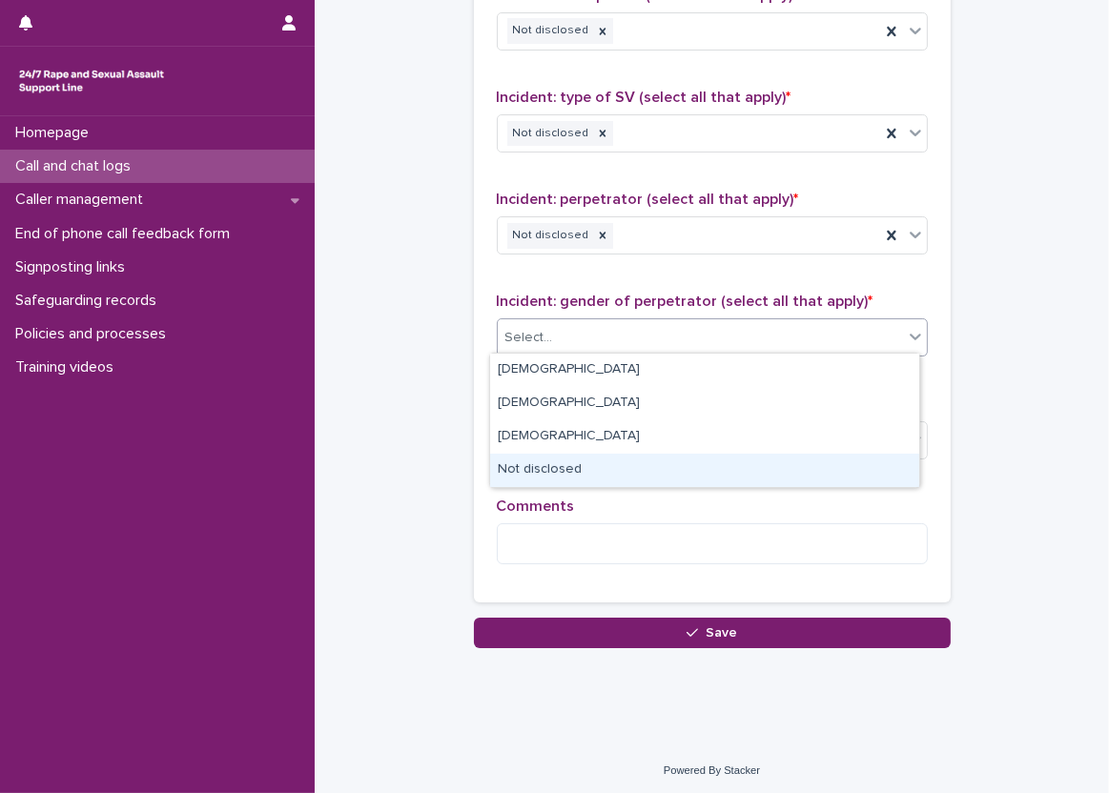
click at [532, 476] on div "Not disclosed" at bounding box center [704, 470] width 429 height 33
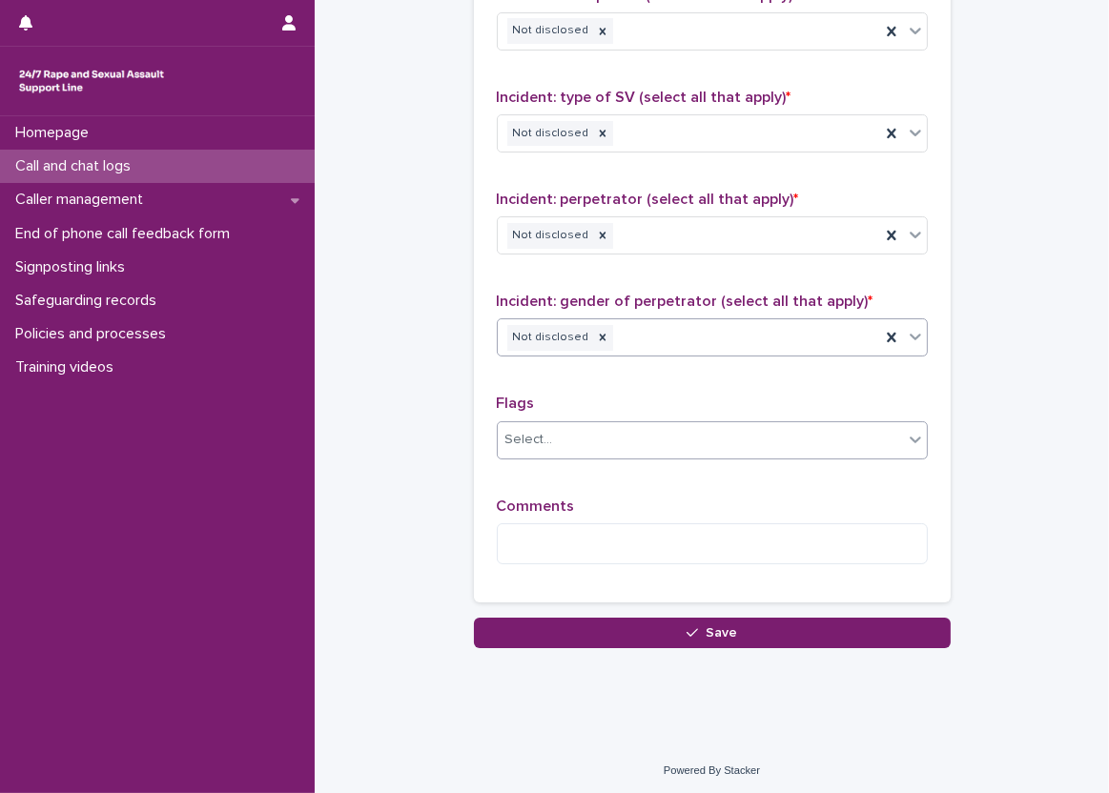
click at [554, 438] on div "Select..." at bounding box center [700, 439] width 405 height 31
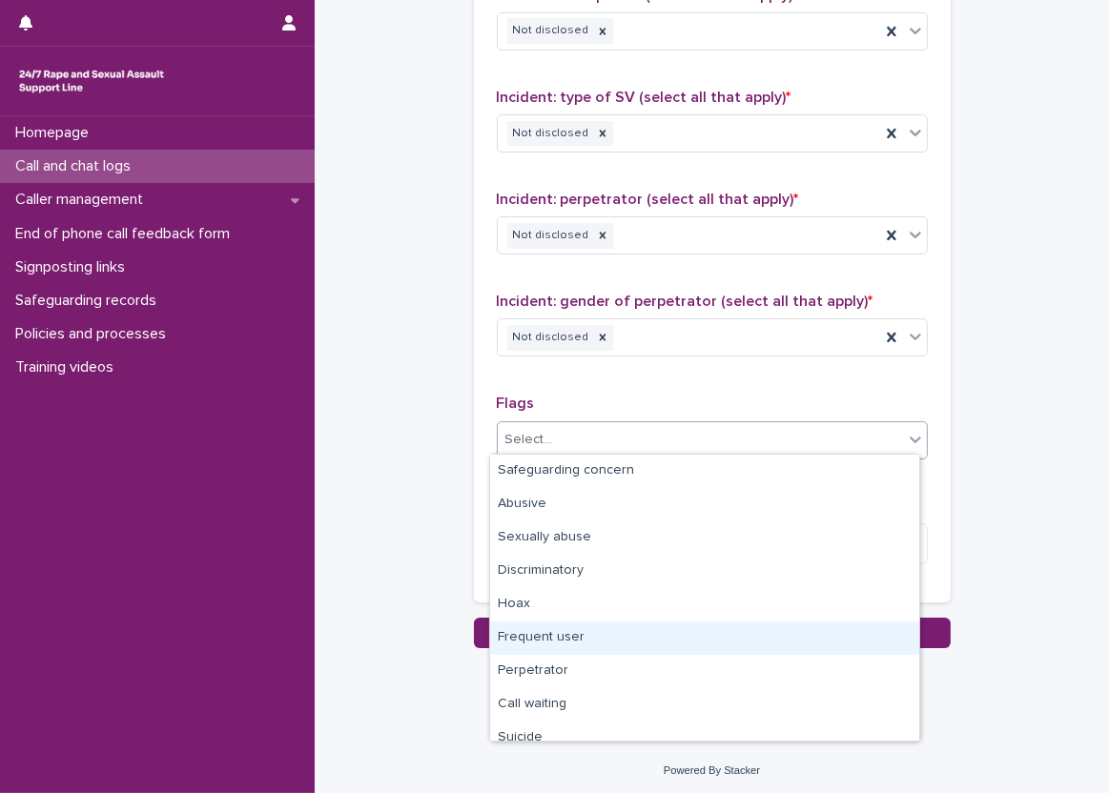
click at [552, 645] on div "Frequent user" at bounding box center [704, 638] width 429 height 33
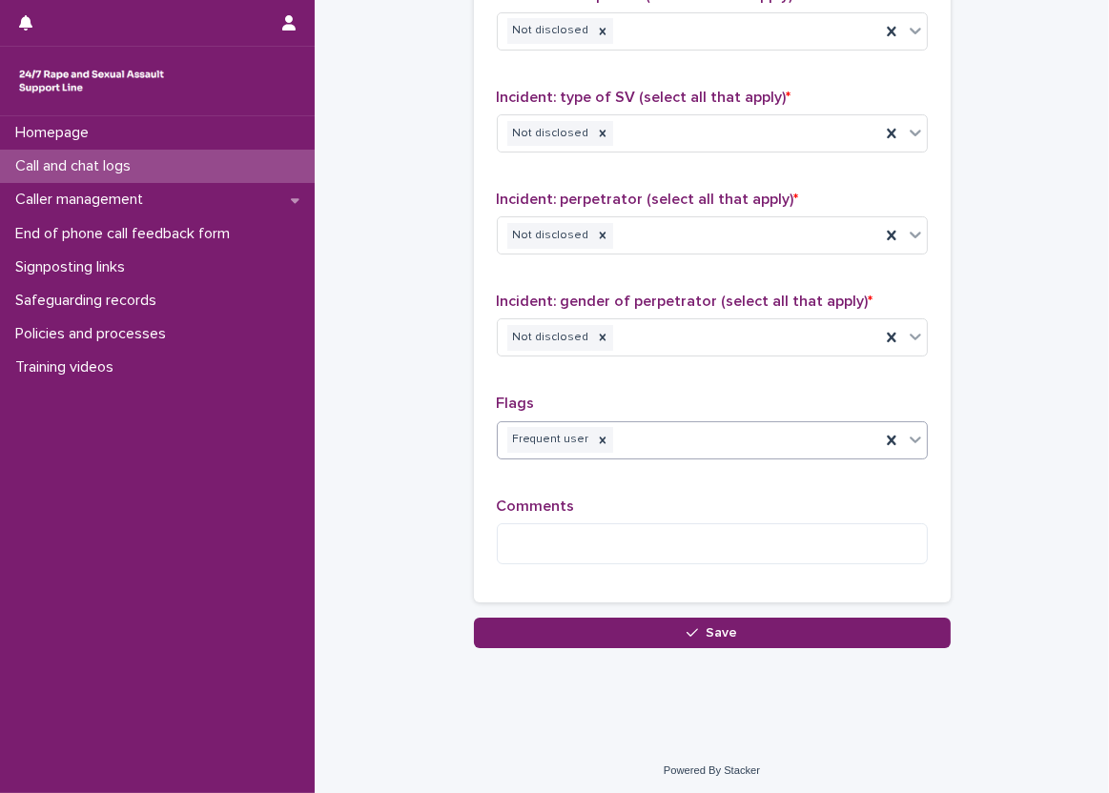
click at [683, 433] on div "Frequent user" at bounding box center [689, 439] width 382 height 33
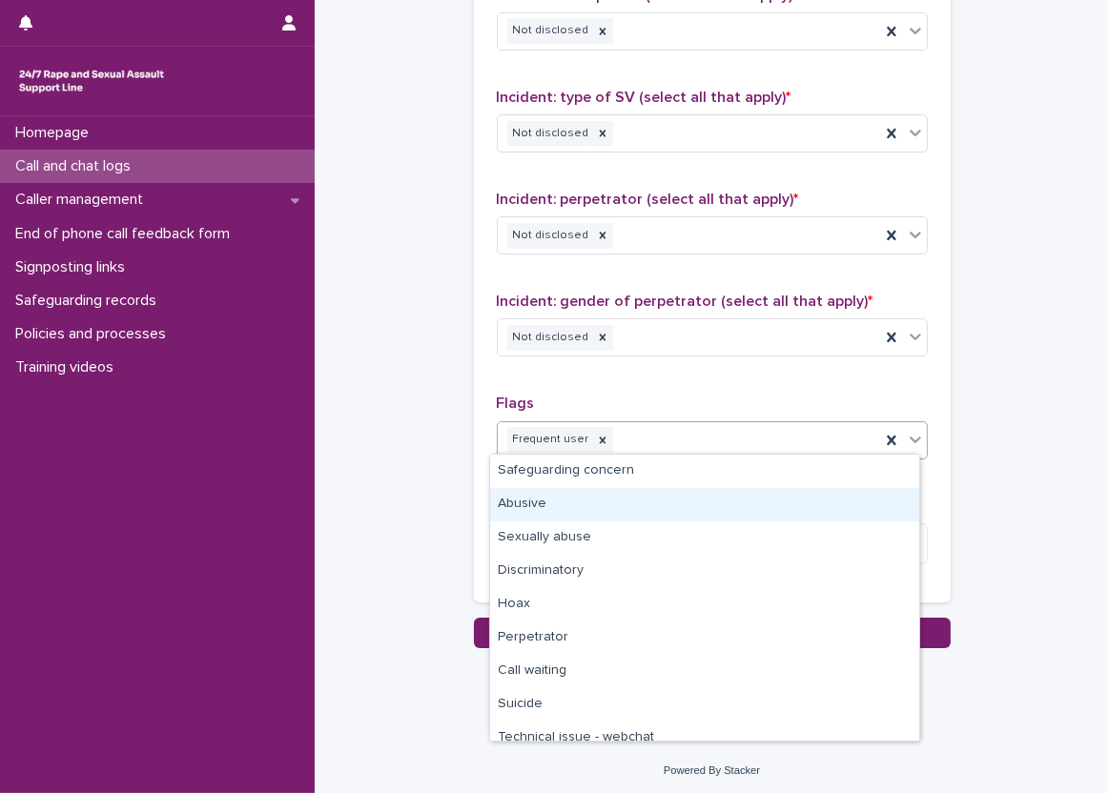
click at [631, 499] on div "Abusive" at bounding box center [704, 504] width 429 height 33
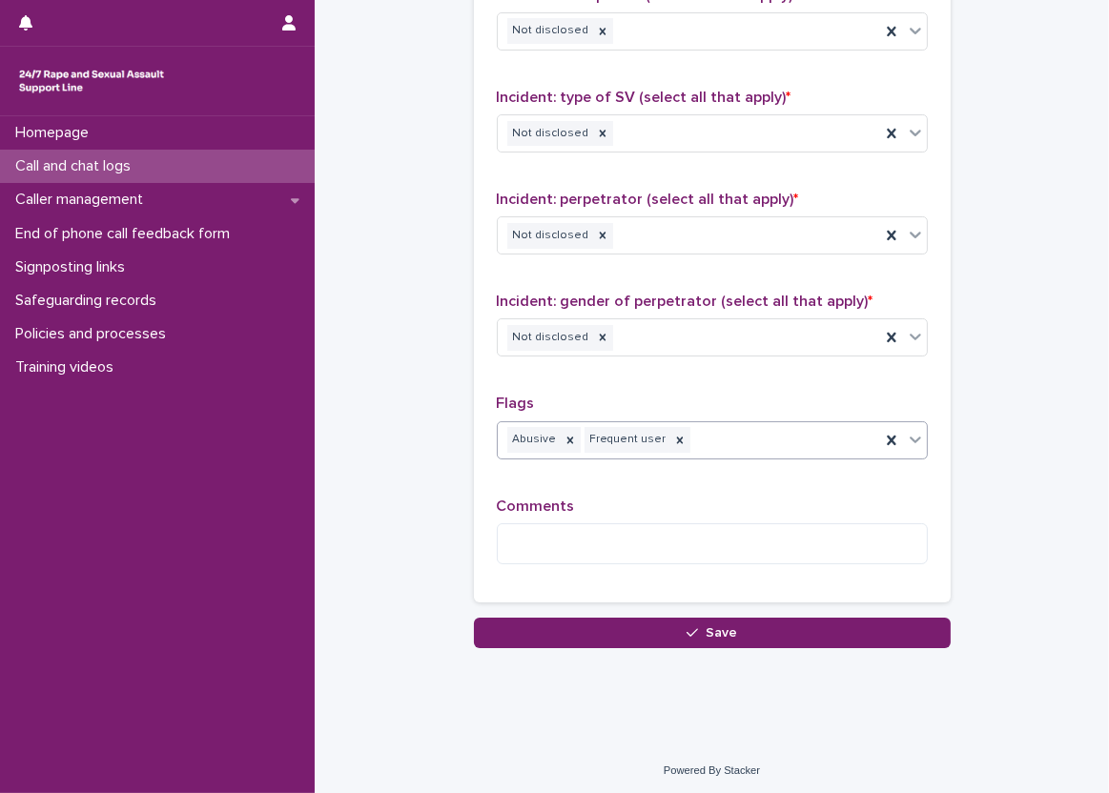
click at [625, 498] on p "Comments" at bounding box center [712, 507] width 431 height 18
click at [726, 444] on div "Abusive Frequent user" at bounding box center [689, 439] width 382 height 33
click at [669, 401] on p "Flags" at bounding box center [712, 404] width 431 height 18
click at [616, 549] on textarea at bounding box center [712, 543] width 431 height 41
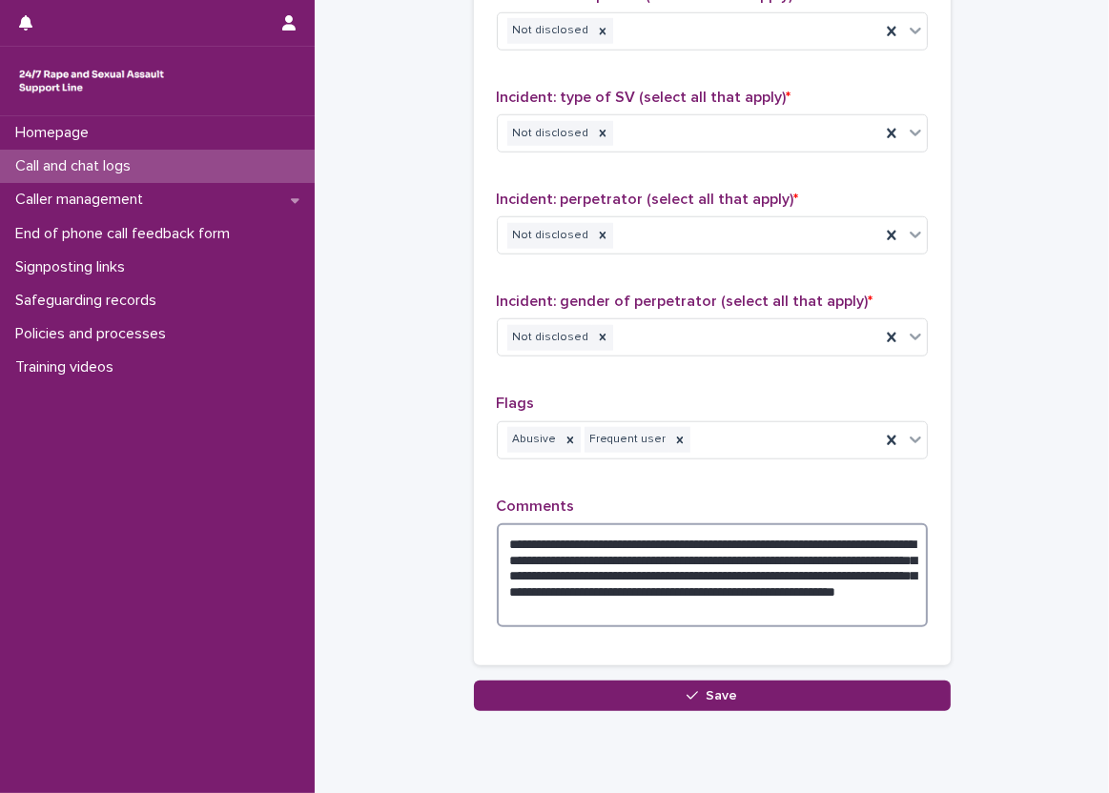
type textarea "**********"
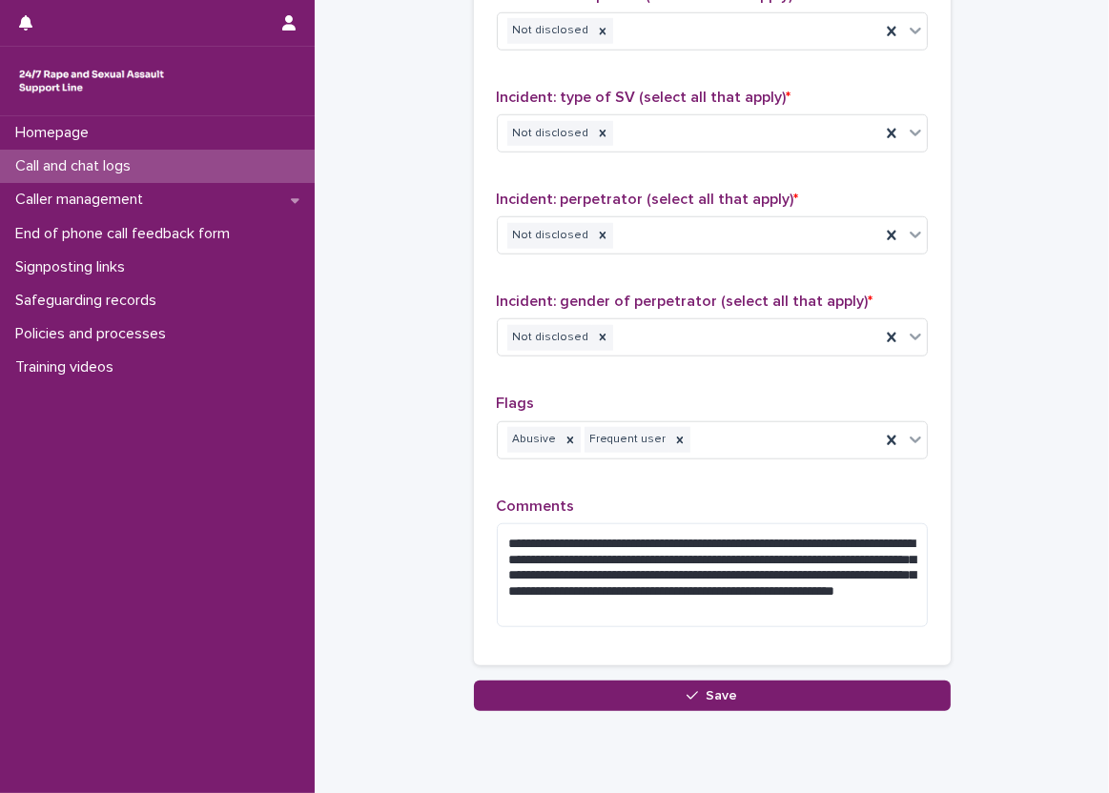
click at [620, 387] on div "**********" at bounding box center [712, 212] width 431 height 861
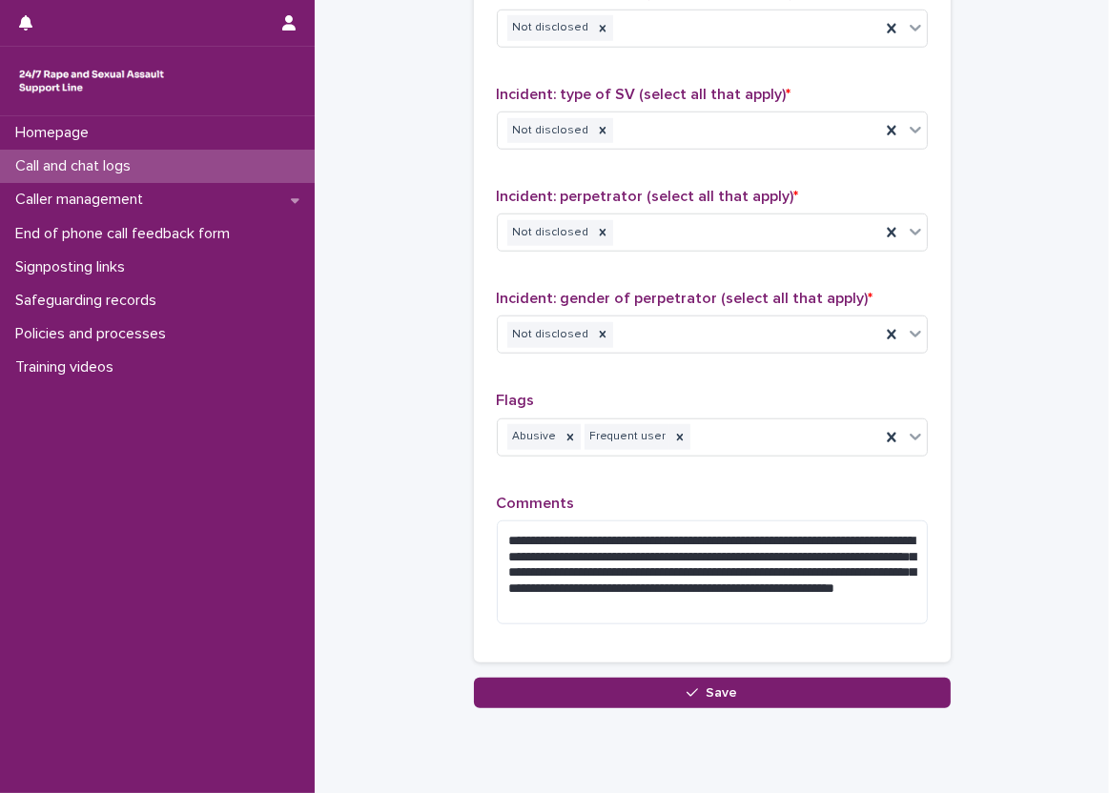
scroll to position [1621, 0]
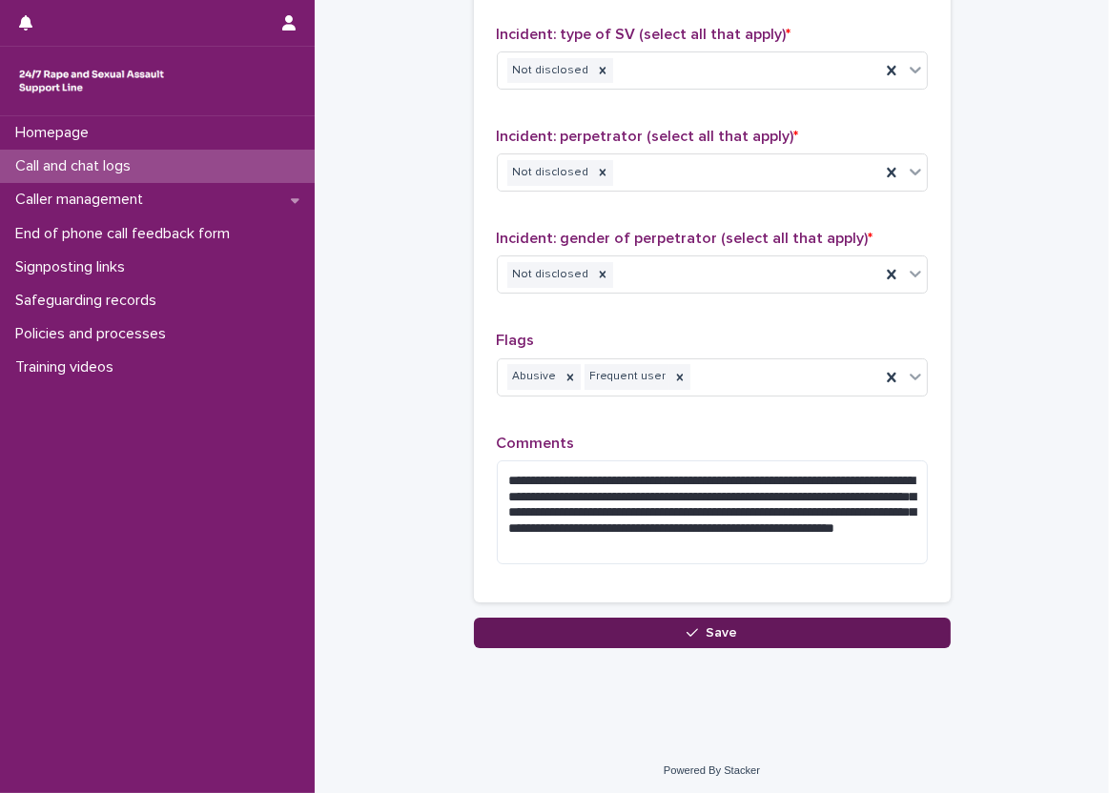
click at [623, 633] on button "Save" at bounding box center [712, 633] width 477 height 31
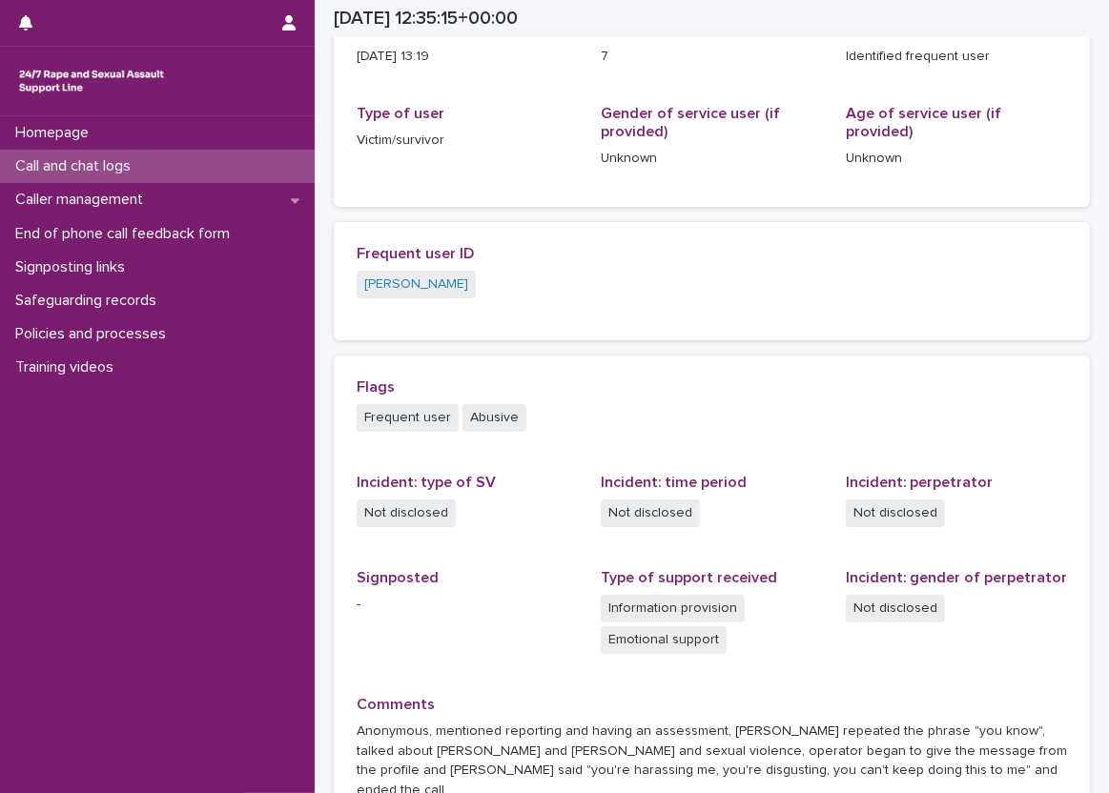
scroll to position [168, 0]
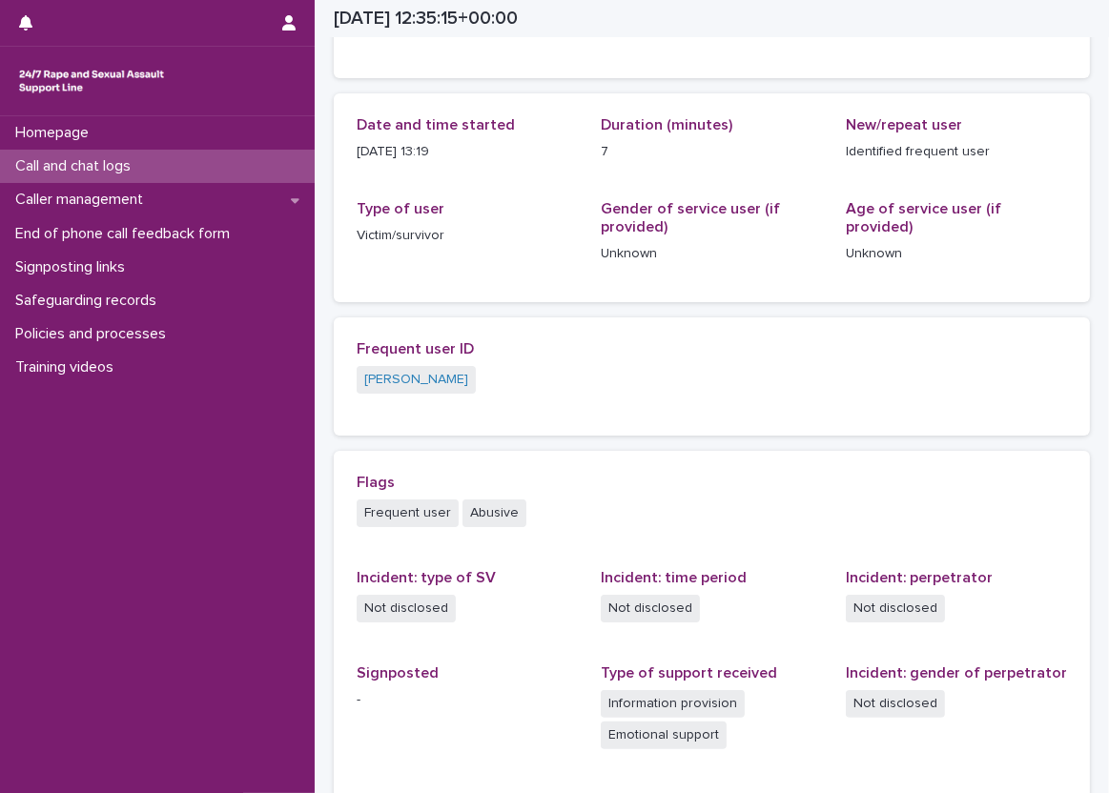
drag, startPoint x: 450, startPoint y: 142, endPoint x: 338, endPoint y: 142, distance: 112.5
click at [338, 142] on div "Date and time started [DATE] 13:19 Duration (minutes) 7 New/repeat user Identif…" at bounding box center [712, 197] width 756 height 209
copy p "[DATE] 13:19"
click at [378, 184] on div "Date and time started [DATE] 13:19 Duration (minutes) 7 New/repeat user Identif…" at bounding box center [712, 197] width 710 height 163
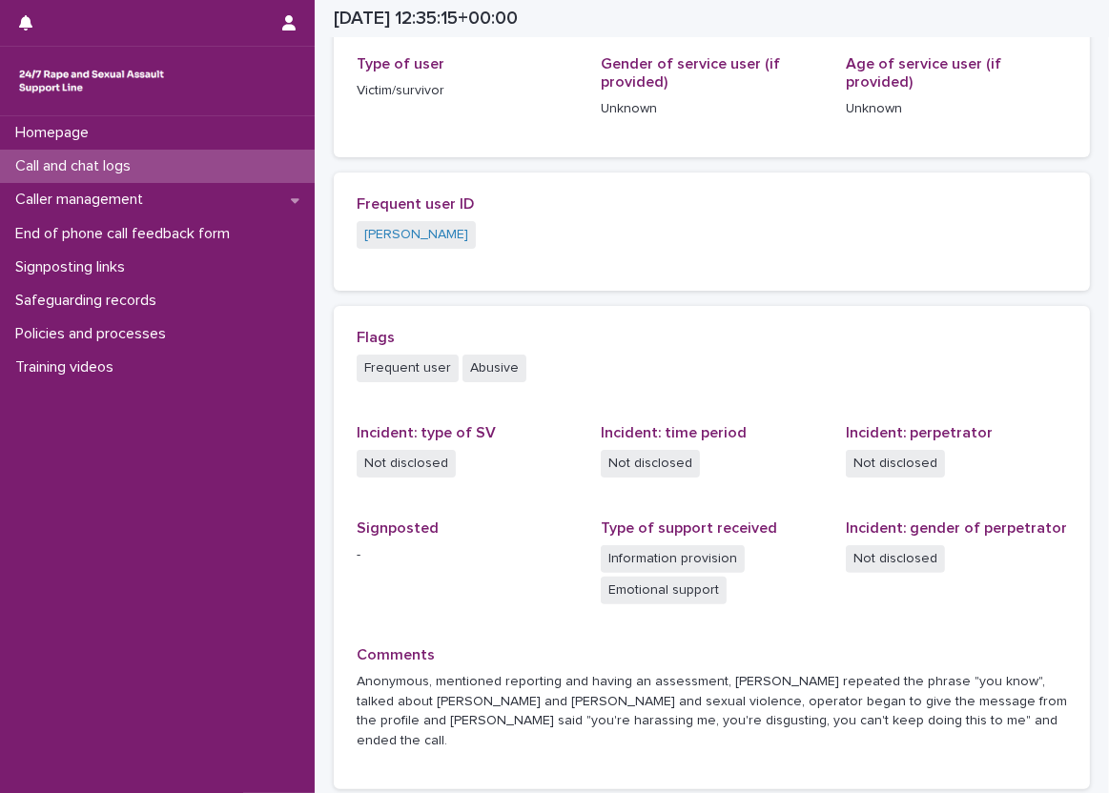
scroll to position [317, 0]
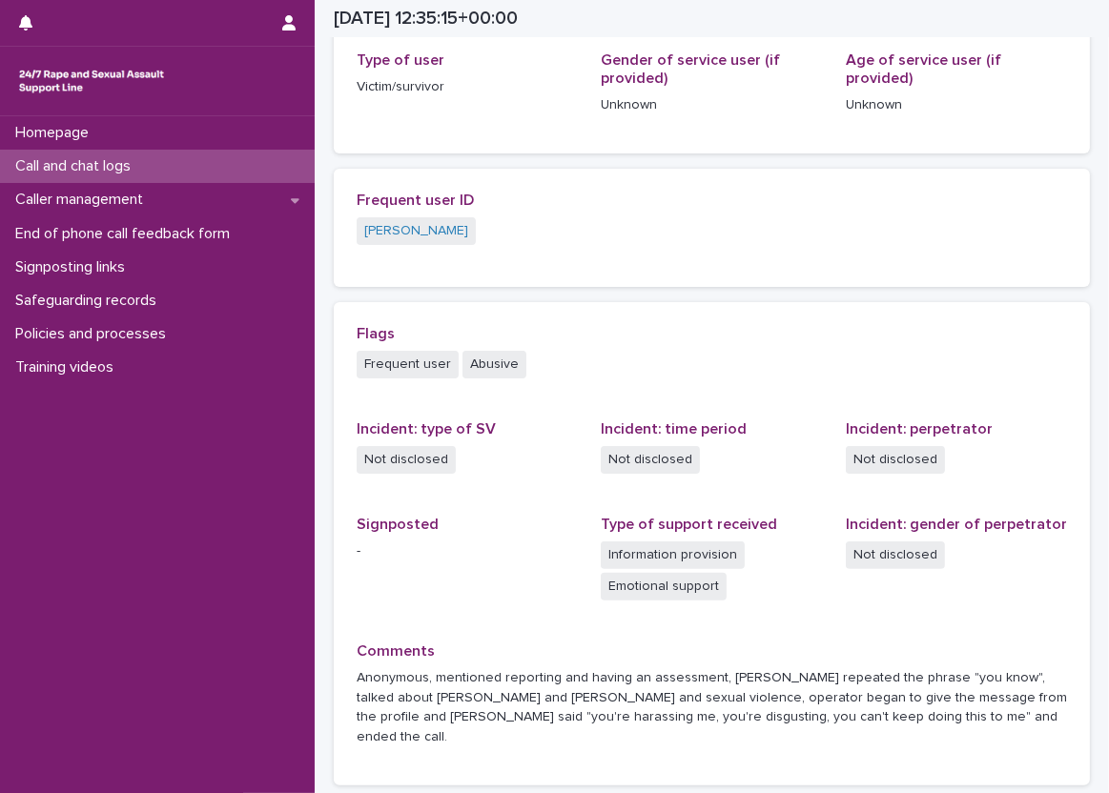
click at [338, 311] on div "Flags Frequent user Abusive Incident: type of SV Not disclosed Incident: time p…" at bounding box center [712, 543] width 756 height 483
click at [268, 154] on div "Call and chat logs" at bounding box center [157, 166] width 315 height 33
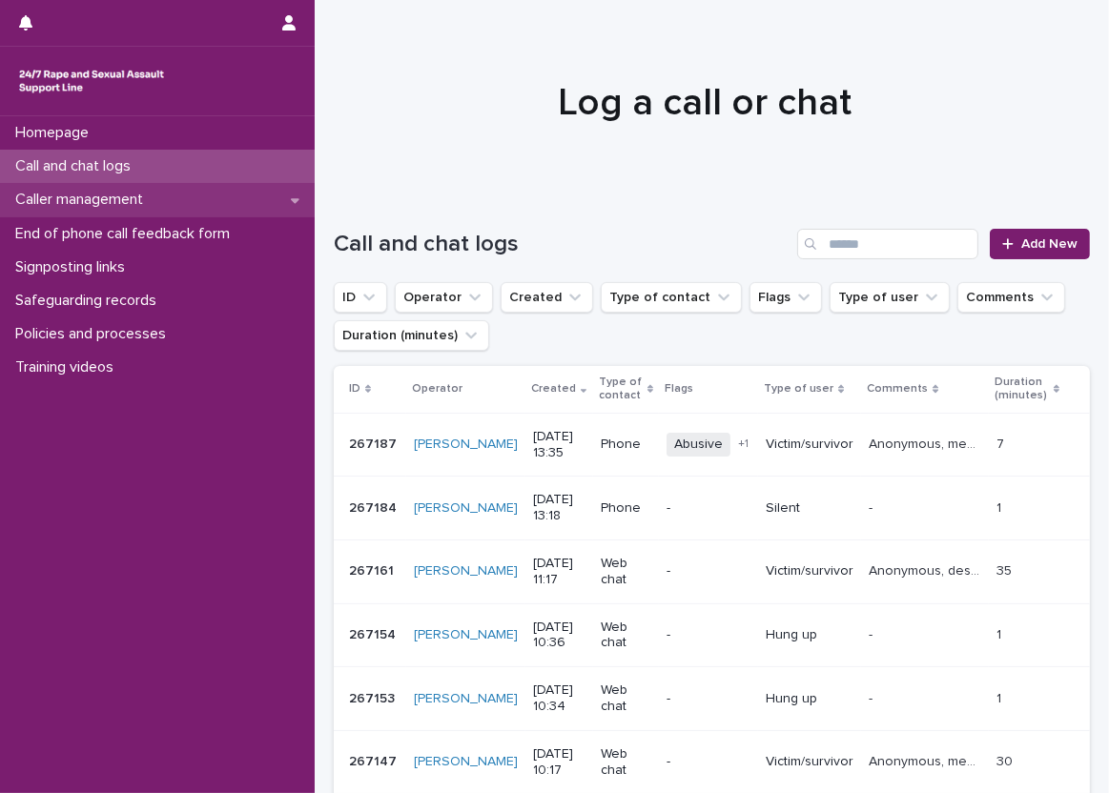
click at [273, 186] on div "Caller management" at bounding box center [157, 199] width 315 height 33
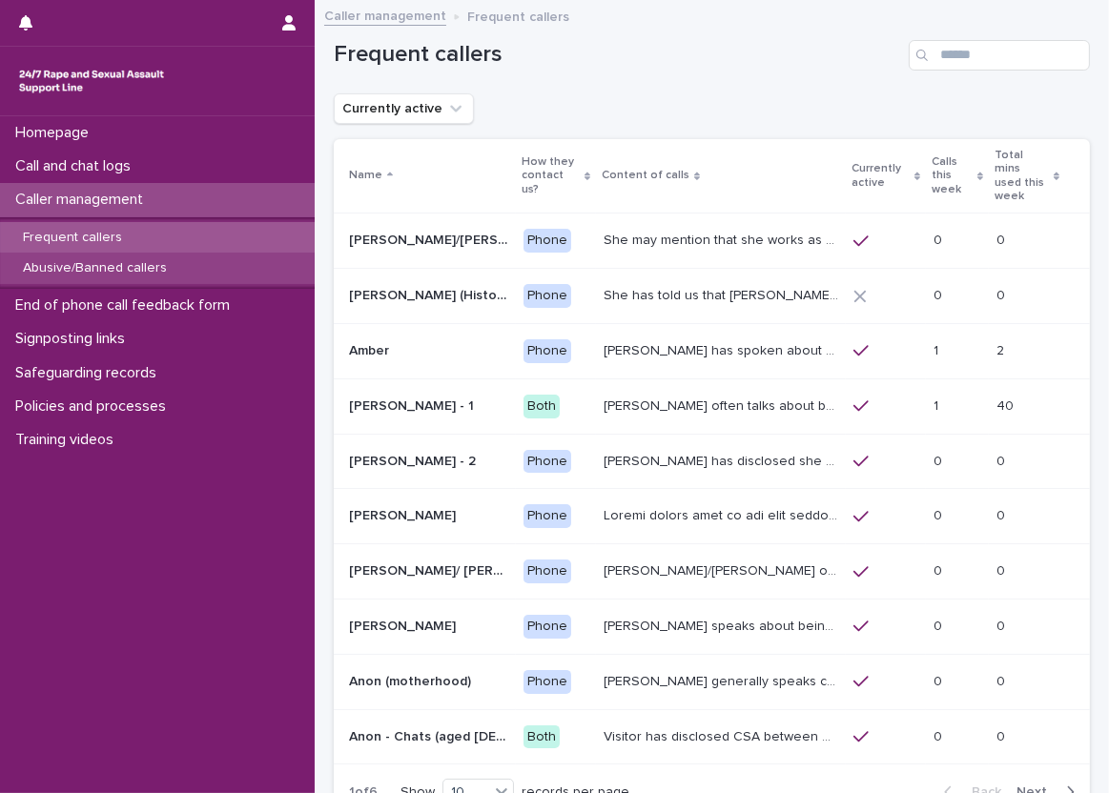
click at [248, 261] on div "Abusive/Banned callers" at bounding box center [157, 268] width 315 height 31
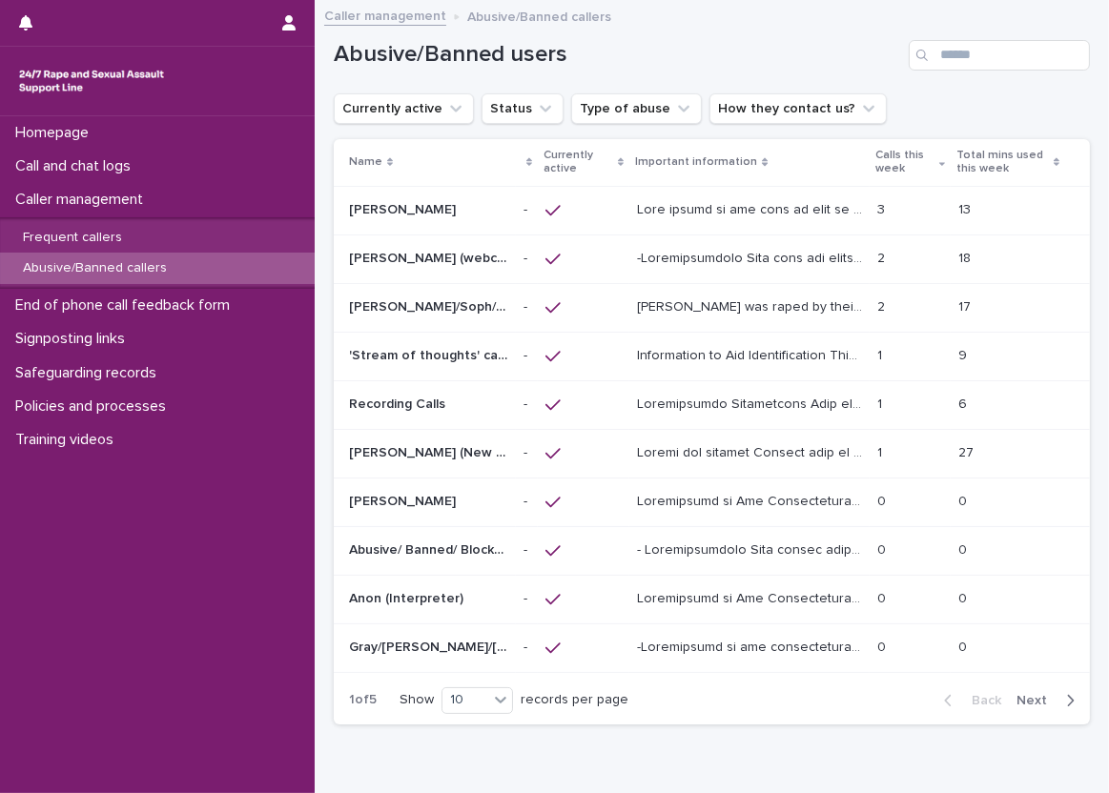
click at [568, 206] on div at bounding box center [583, 210] width 76 height 17
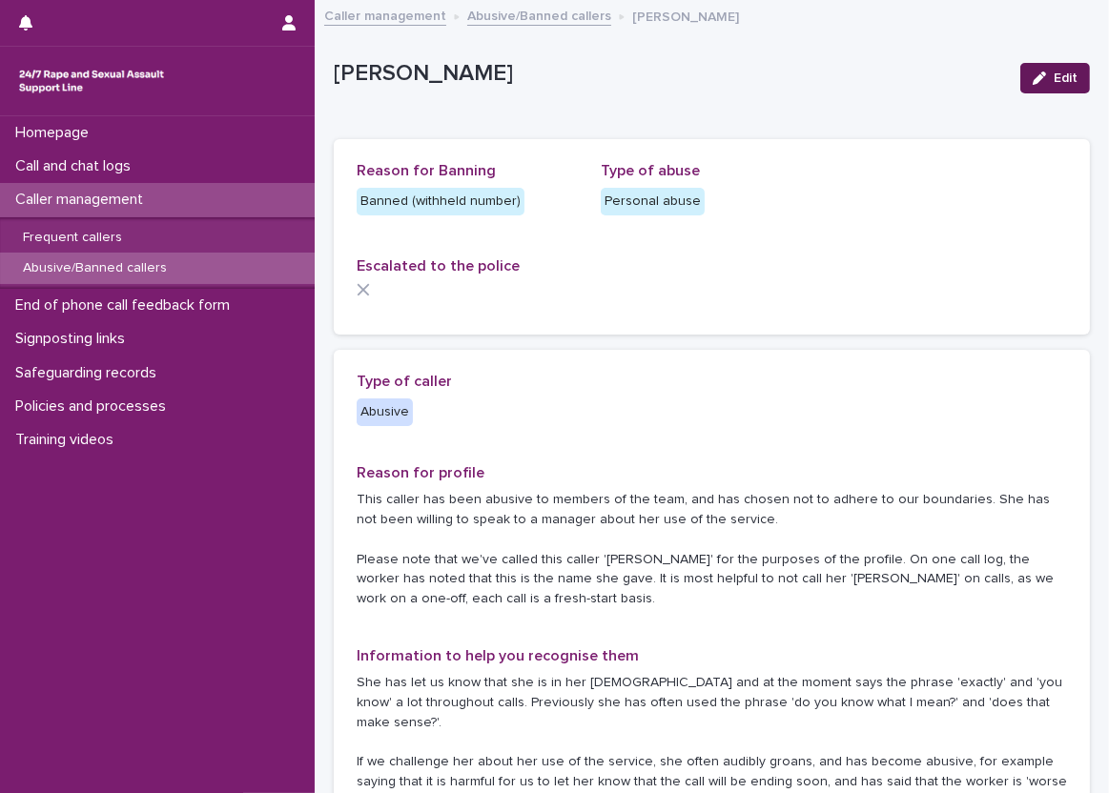
click at [1033, 80] on icon "button" at bounding box center [1039, 78] width 13 height 13
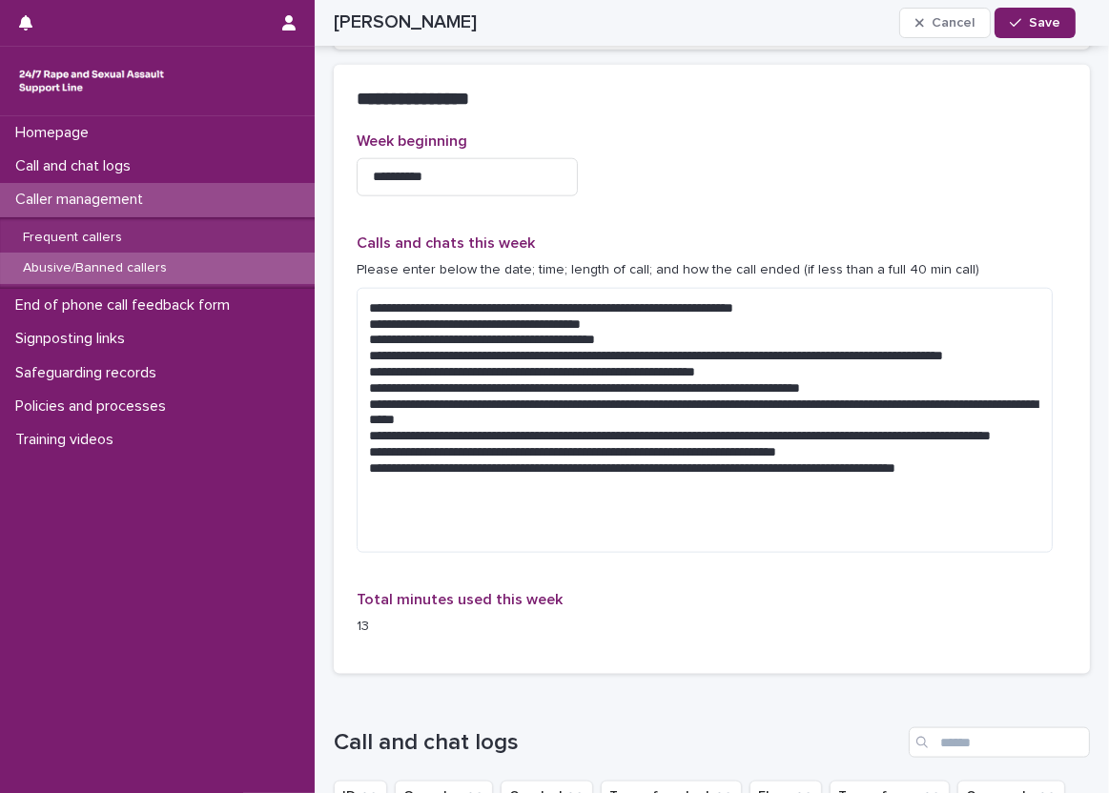
scroll to position [2098, 0]
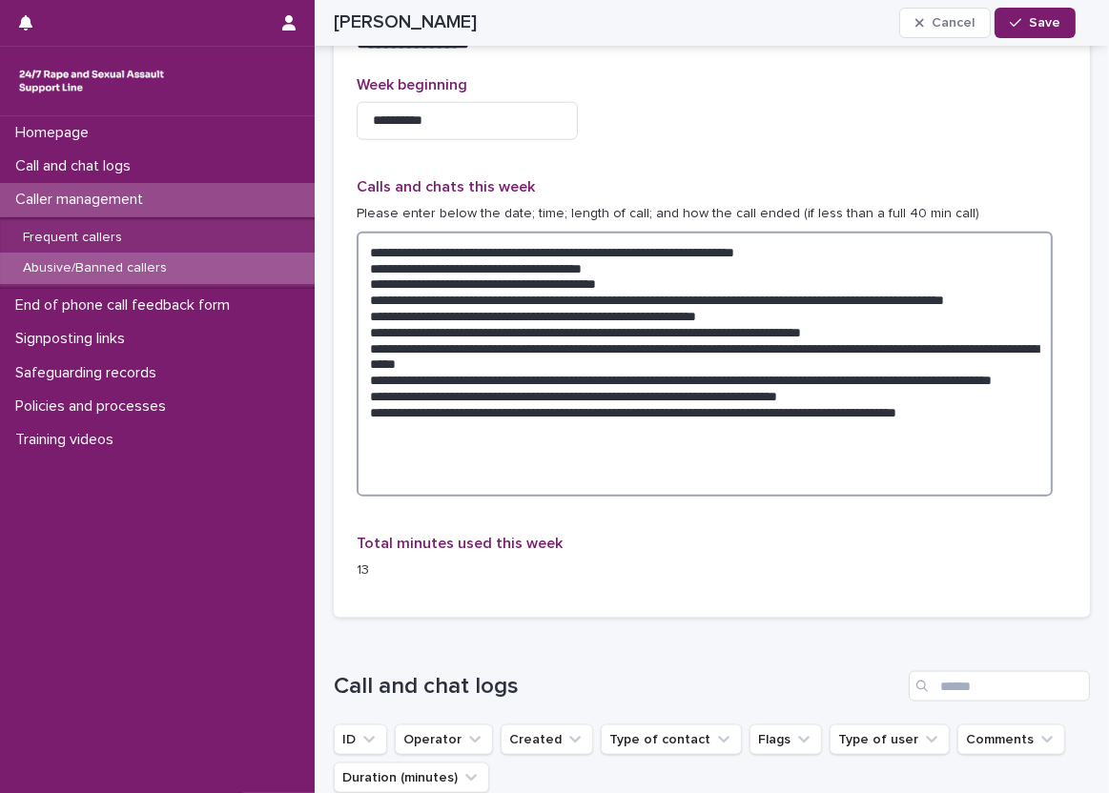
click at [785, 404] on textarea "**********" at bounding box center [705, 364] width 696 height 265
paste textarea "**********"
drag, startPoint x: 1026, startPoint y: 383, endPoint x: 827, endPoint y: 382, distance: 199.3
click at [827, 382] on textarea "**********" at bounding box center [705, 364] width 696 height 265
click at [698, 410] on textarea "**********" at bounding box center [705, 364] width 696 height 265
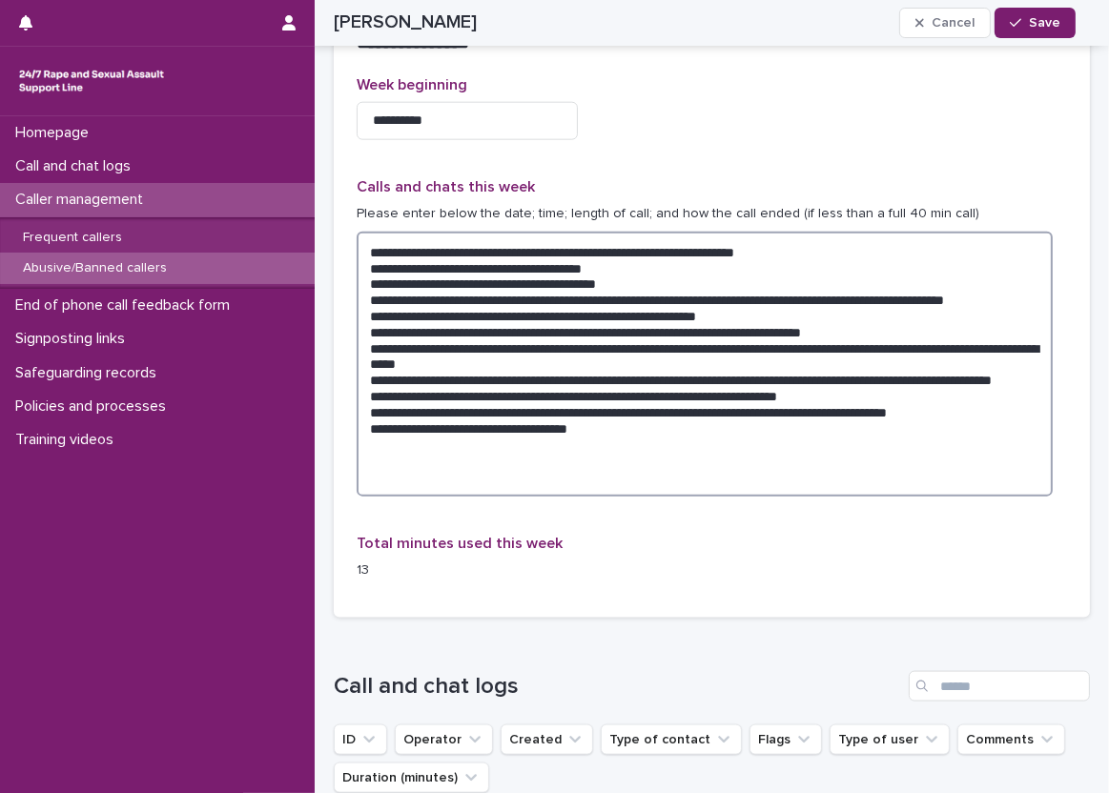
click at [681, 408] on textarea "**********" at bounding box center [705, 364] width 696 height 265
paste textarea "**********"
drag, startPoint x: 599, startPoint y: 368, endPoint x: 768, endPoint y: 373, distance: 169.8
click at [768, 373] on textarea "**********" at bounding box center [705, 364] width 696 height 265
click at [599, 395] on textarea "**********" at bounding box center [705, 364] width 696 height 265
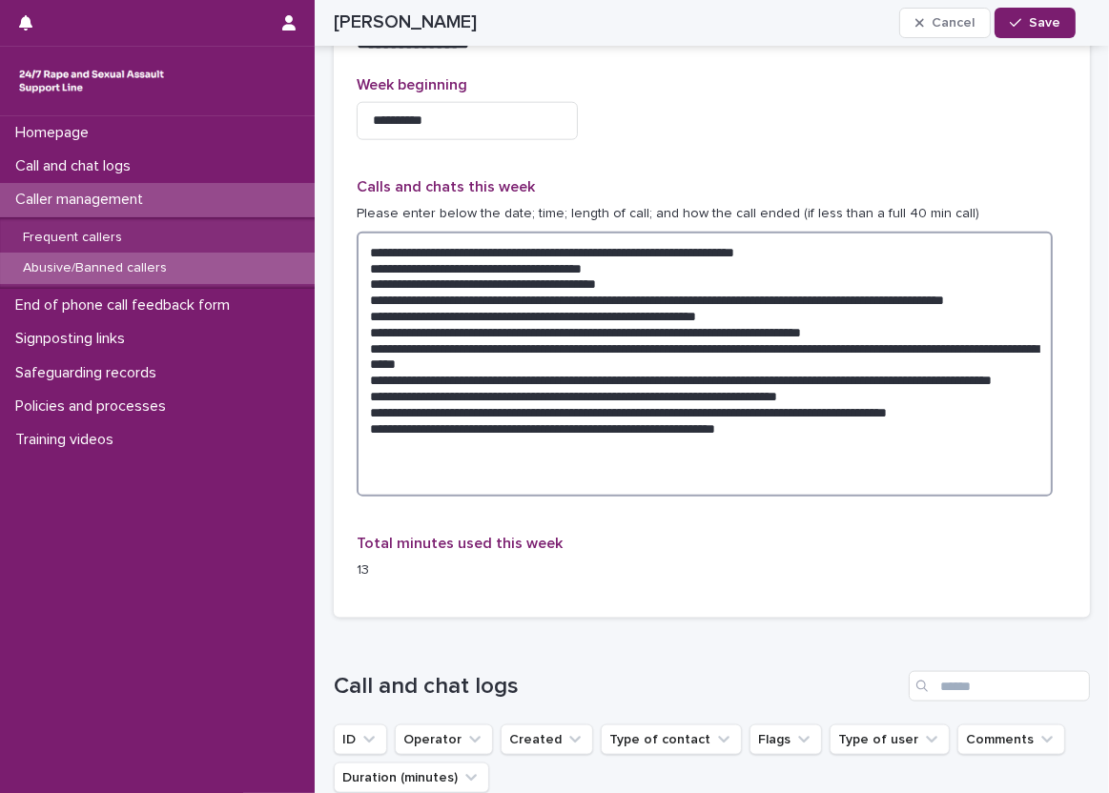
paste textarea "**********"
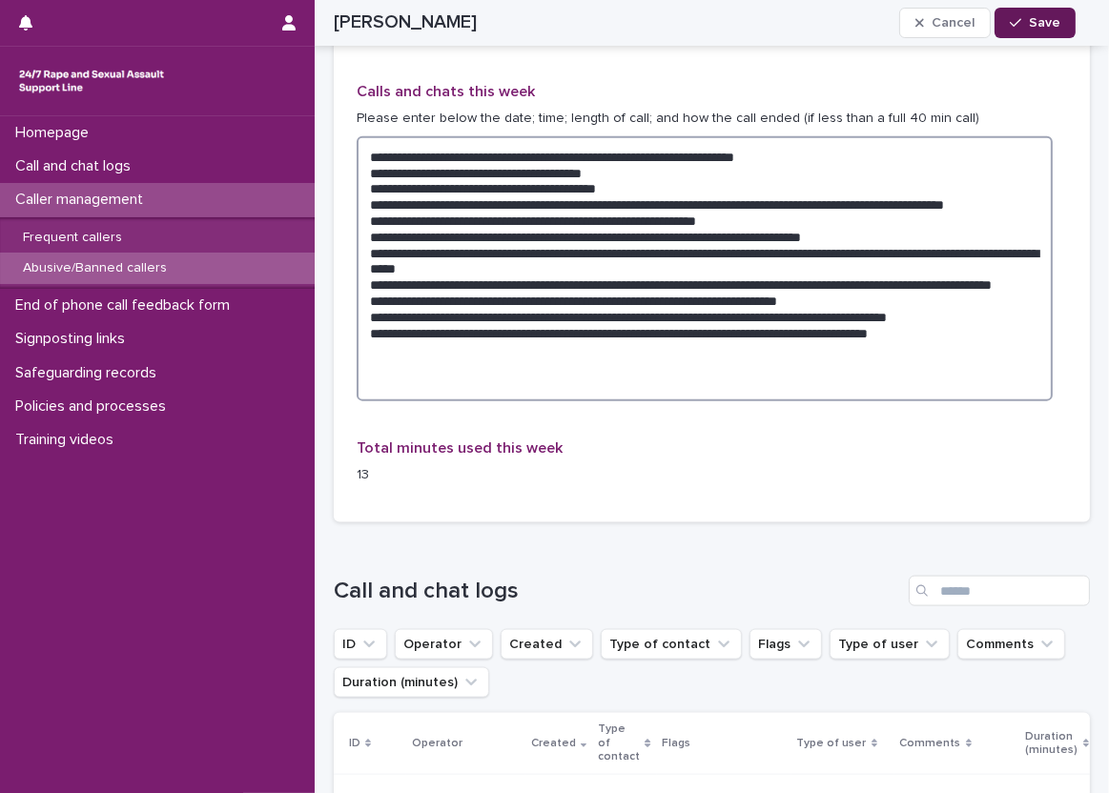
type textarea "**********"
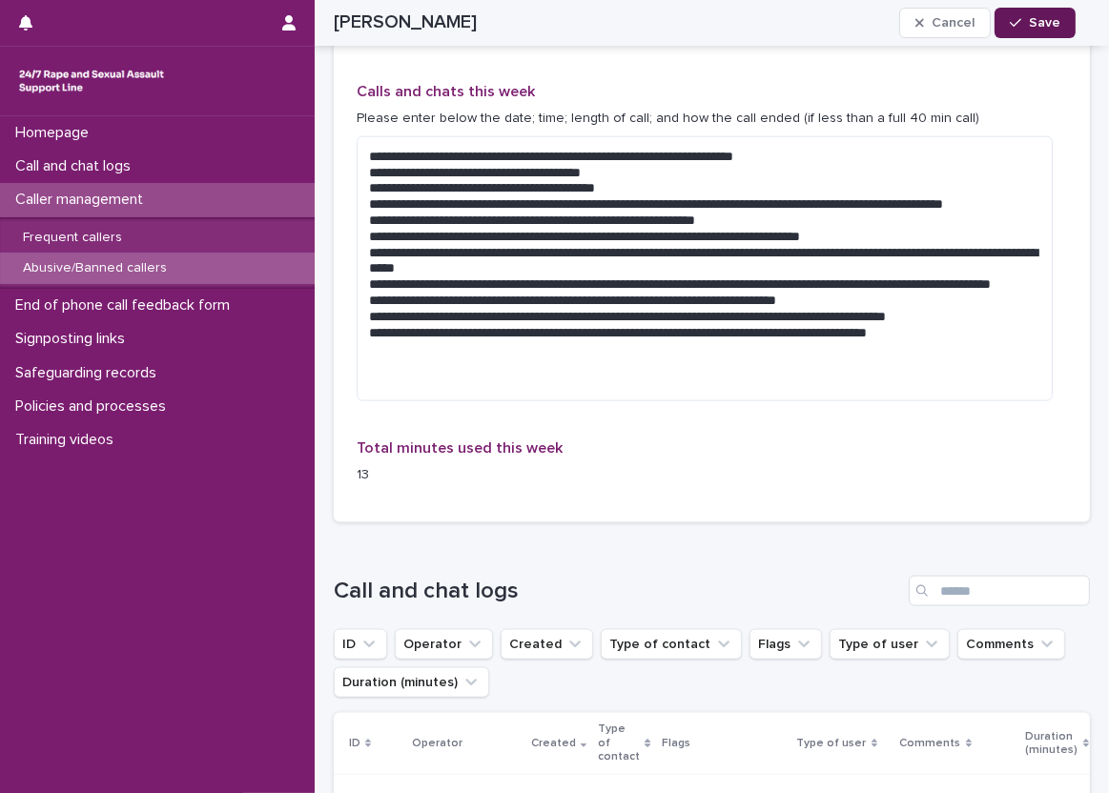
click at [1058, 31] on button "Save" at bounding box center [1034, 23] width 81 height 31
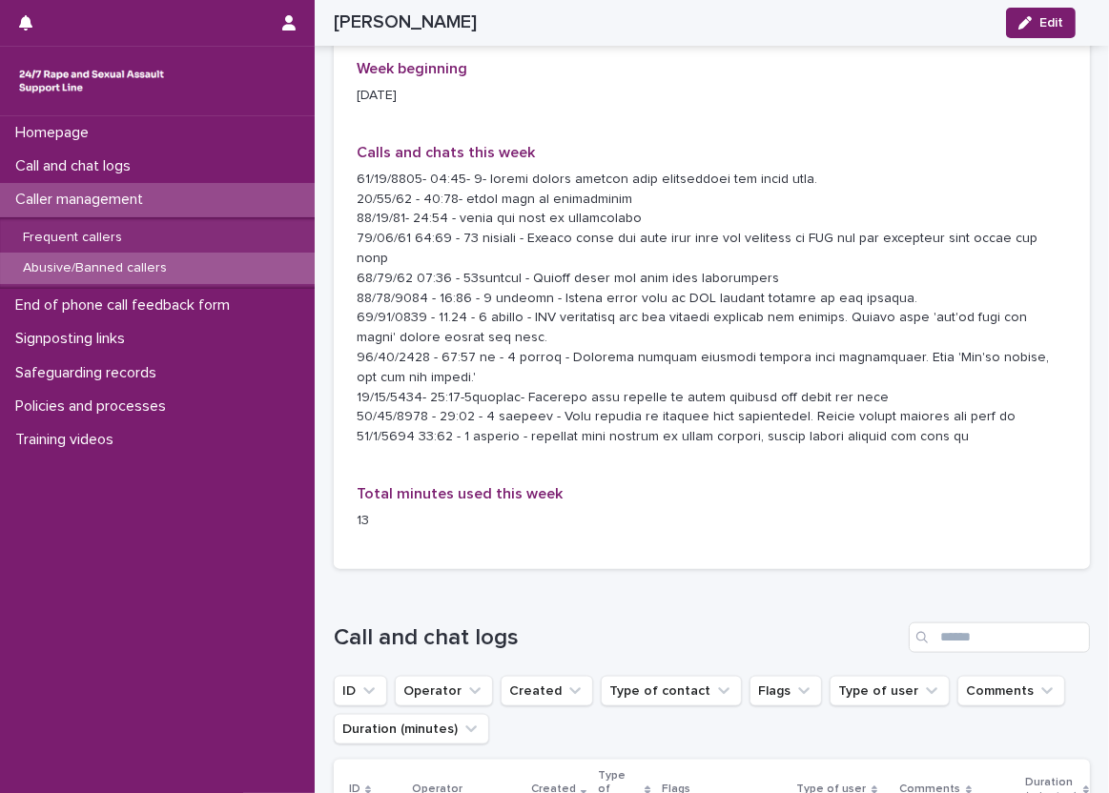
scroll to position [2098, 0]
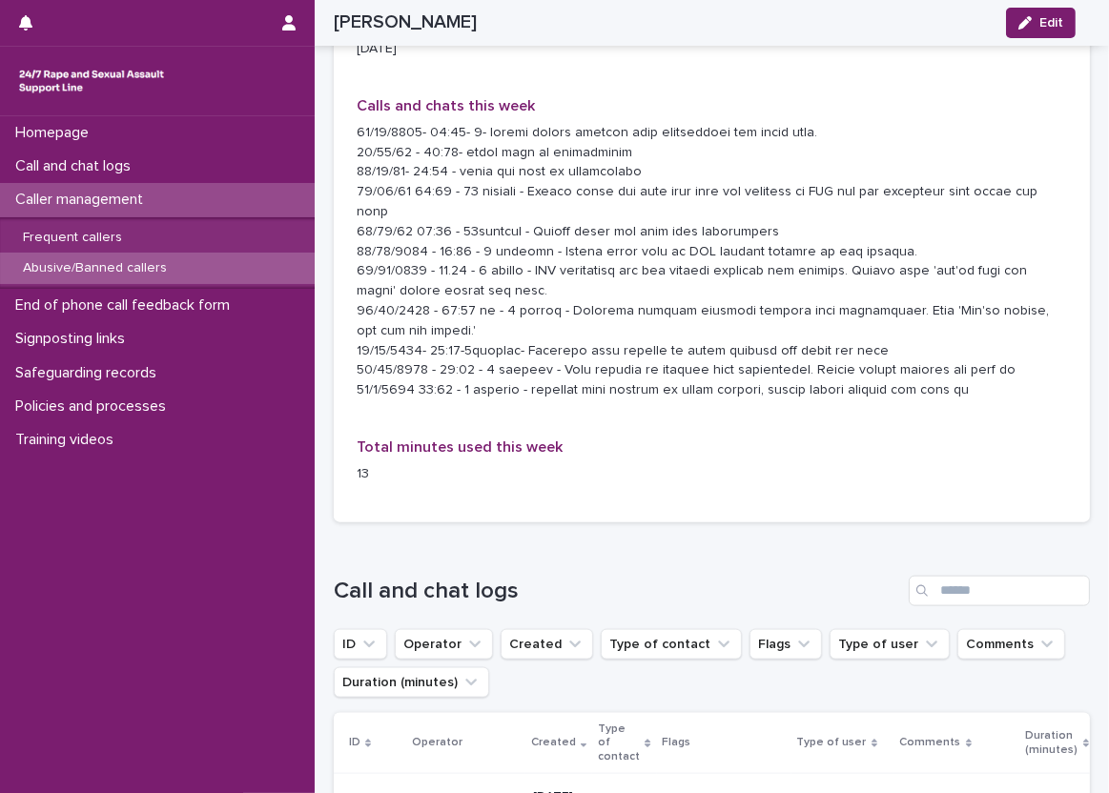
click at [550, 435] on div "Week beginning [DATE] Calls and chats this week Total minutes used this week 13" at bounding box center [712, 267] width 756 height 509
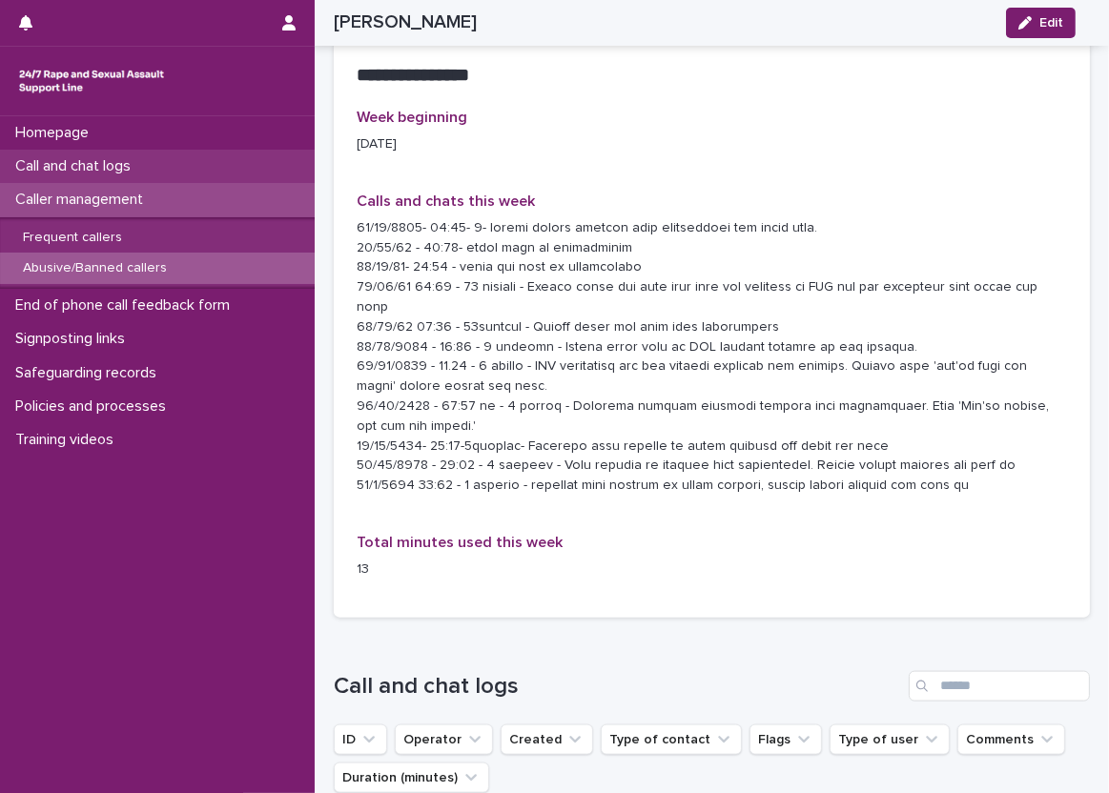
click at [212, 174] on div "Call and chat logs" at bounding box center [157, 166] width 315 height 33
